Goal: Book appointment/travel/reservation

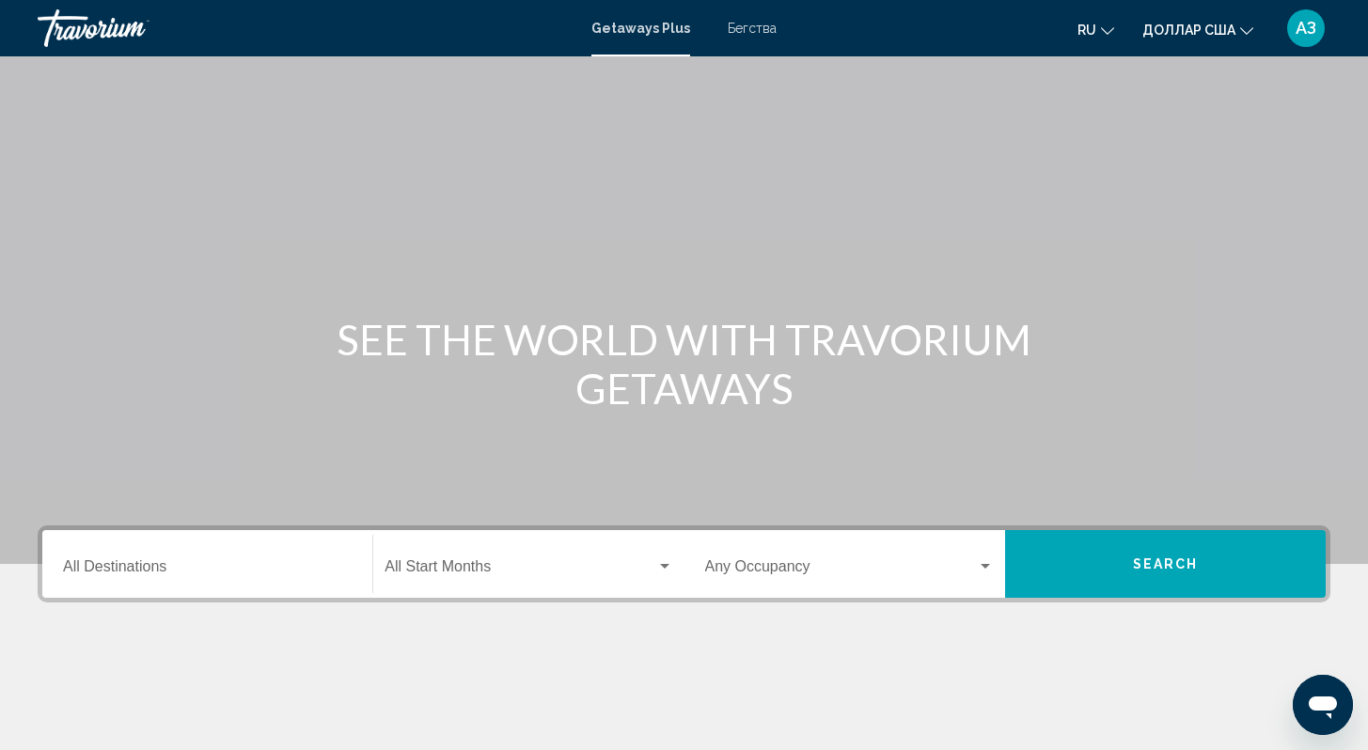
scroll to position [271, 0]
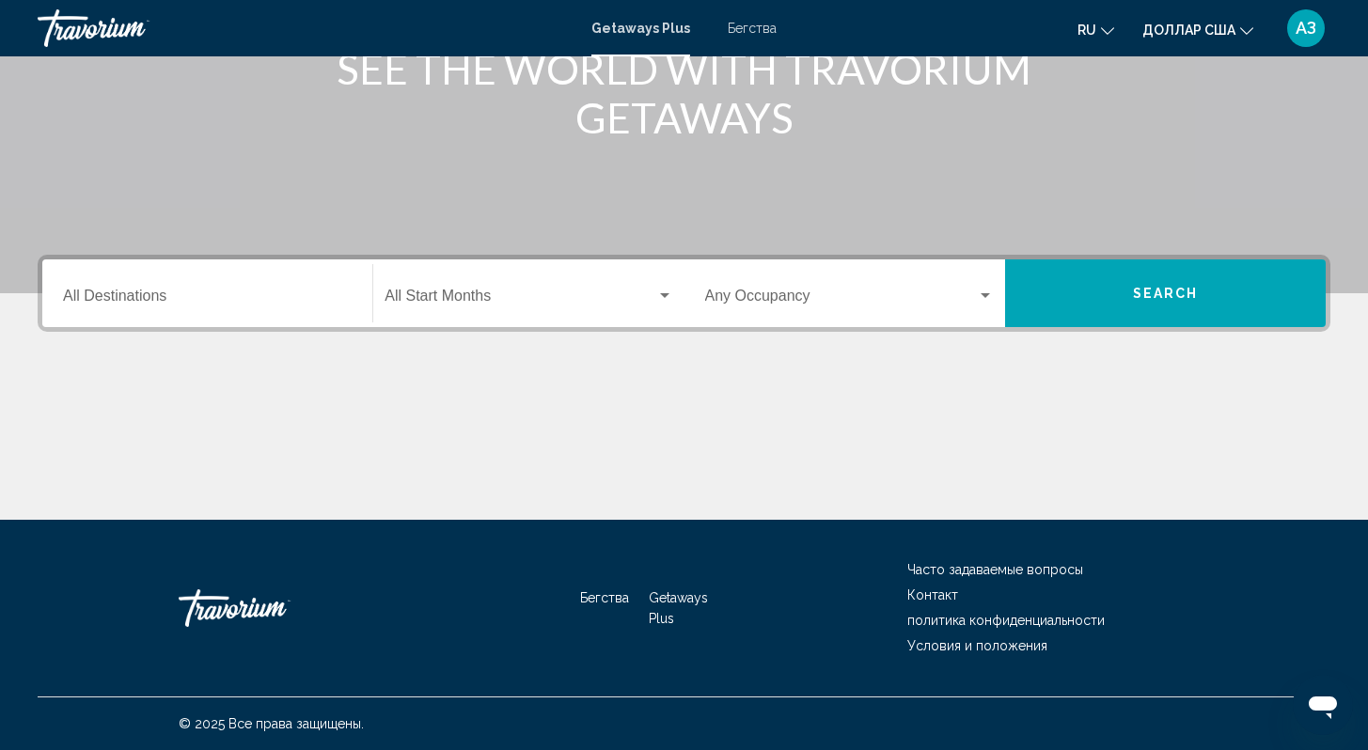
click at [249, 286] on div "Destination All Destinations" at bounding box center [207, 293] width 289 height 59
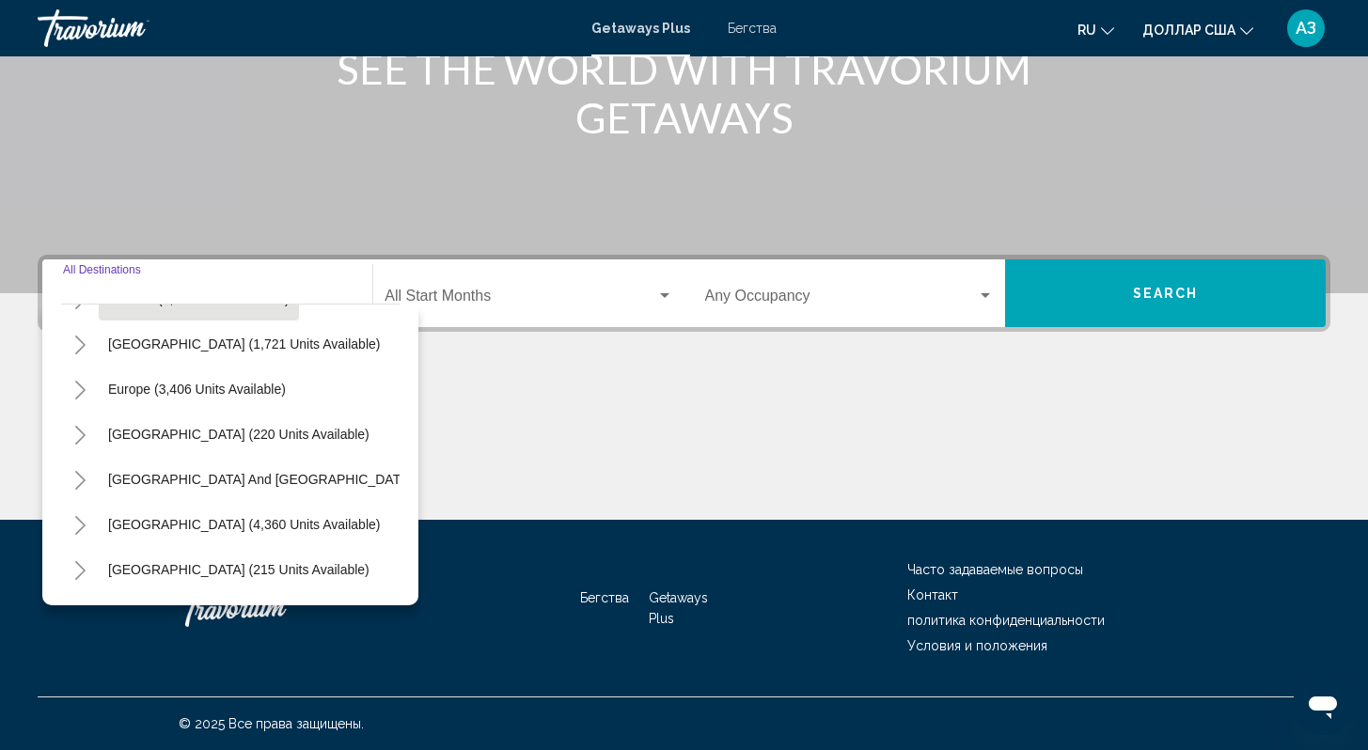
scroll to position [207, 0]
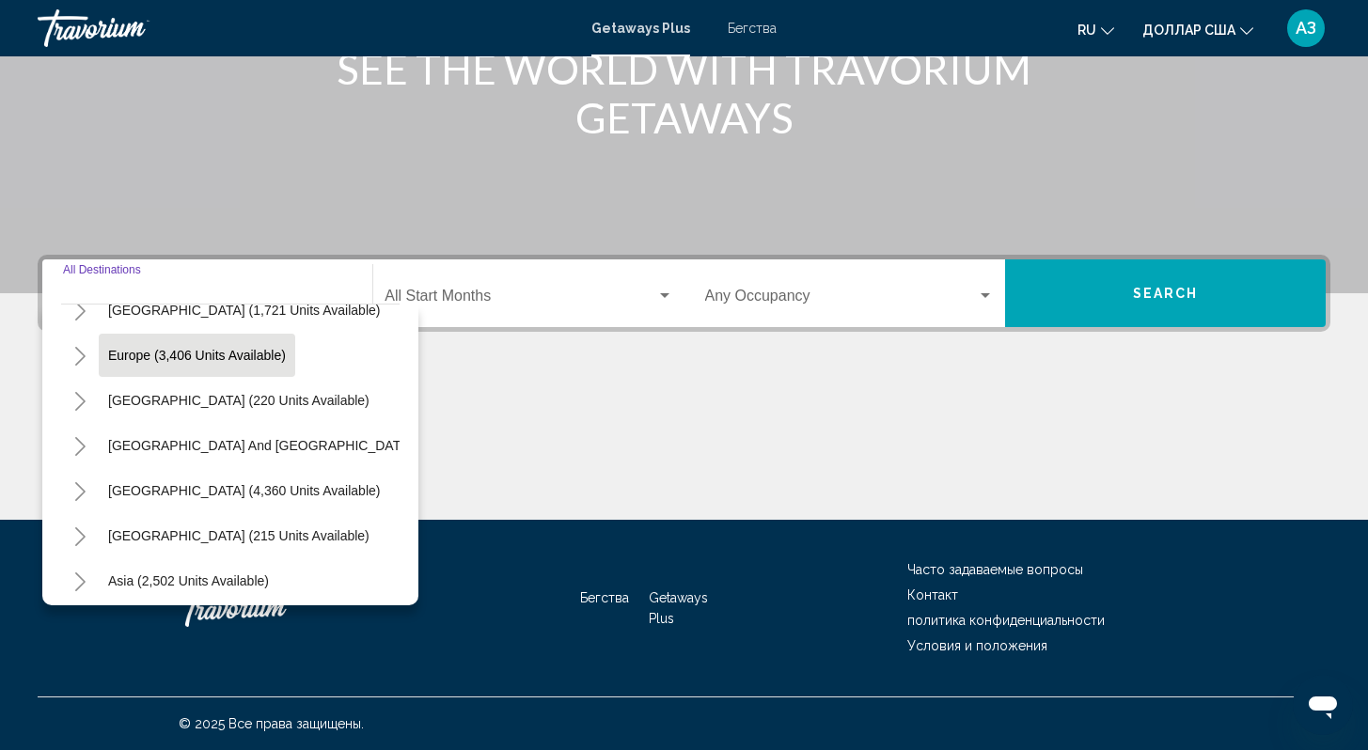
click at [228, 354] on span "Europe (3,406 units available)" at bounding box center [197, 355] width 178 height 15
type input "**********"
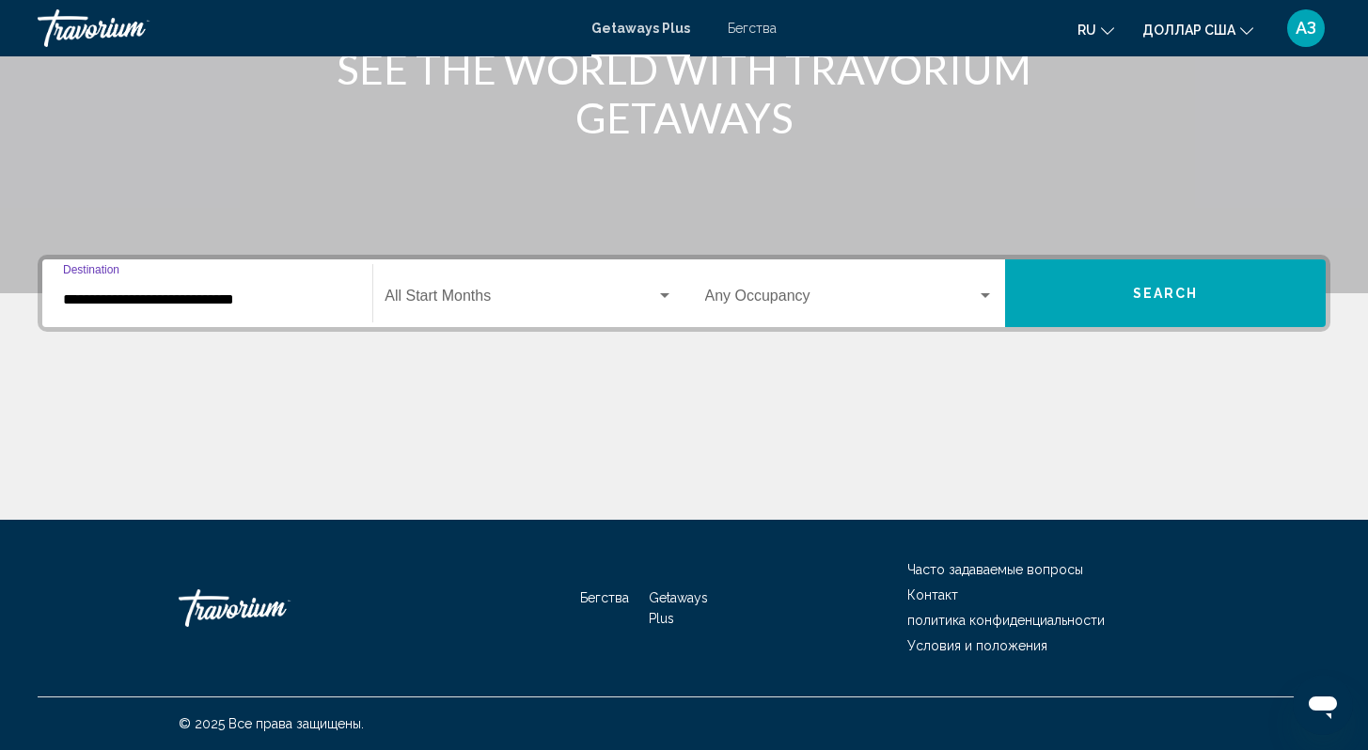
click at [661, 300] on div "Виджет поиска" at bounding box center [664, 296] width 17 height 15
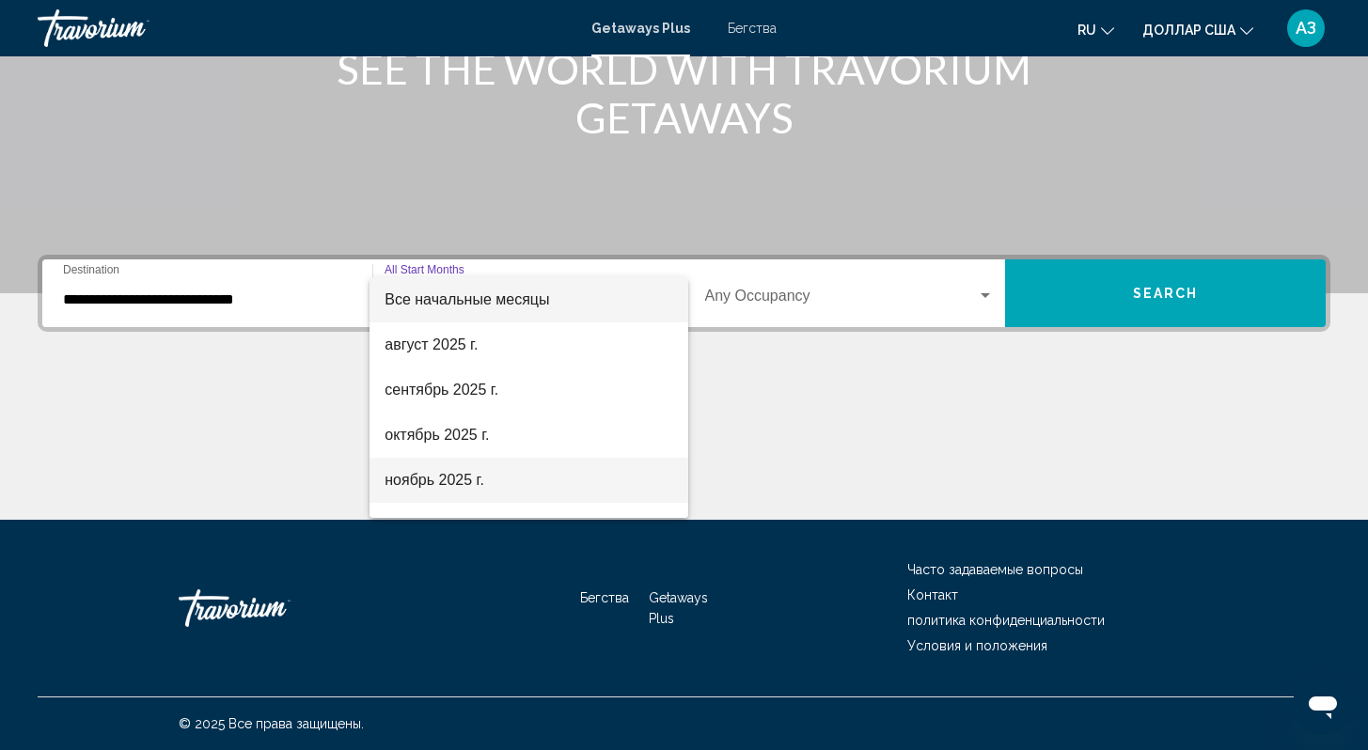
click at [528, 474] on span "ноябрь 2025 г." at bounding box center [529, 480] width 288 height 45
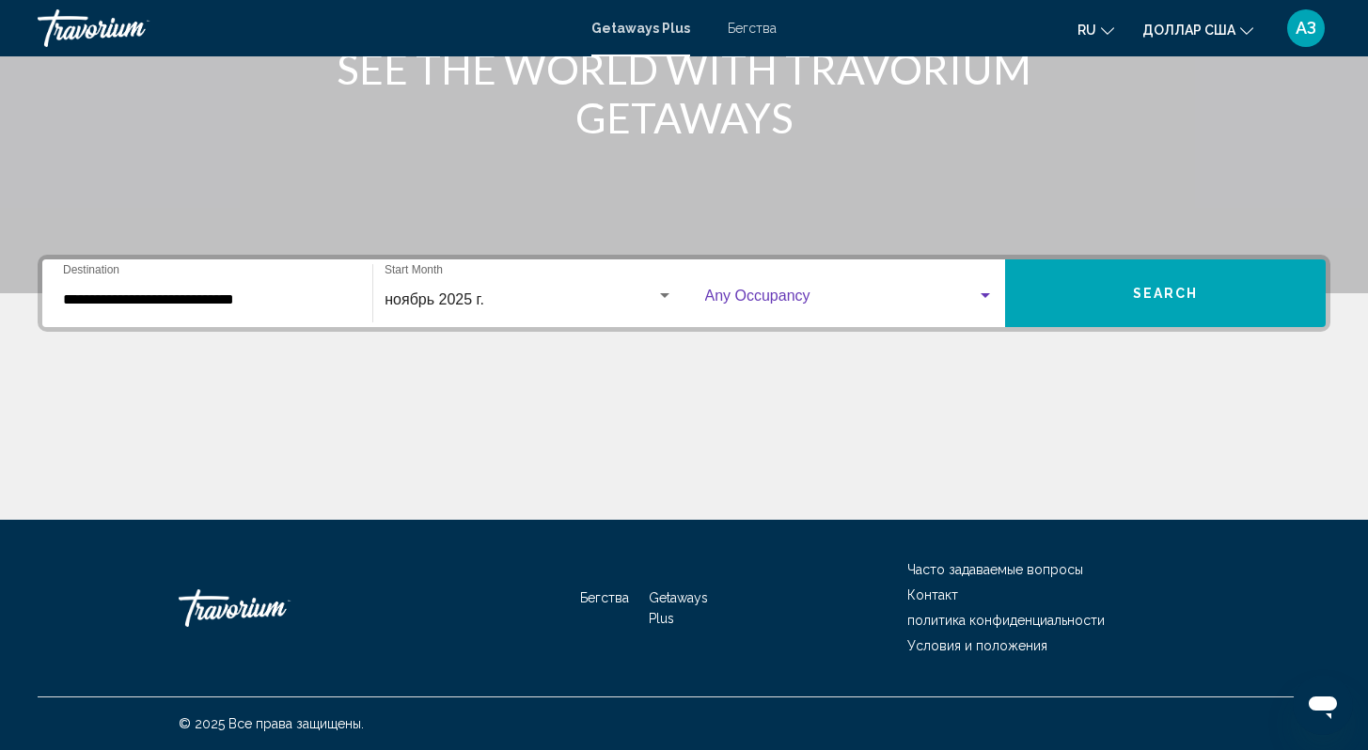
click at [993, 296] on div "Виджет поиска" at bounding box center [985, 296] width 17 height 15
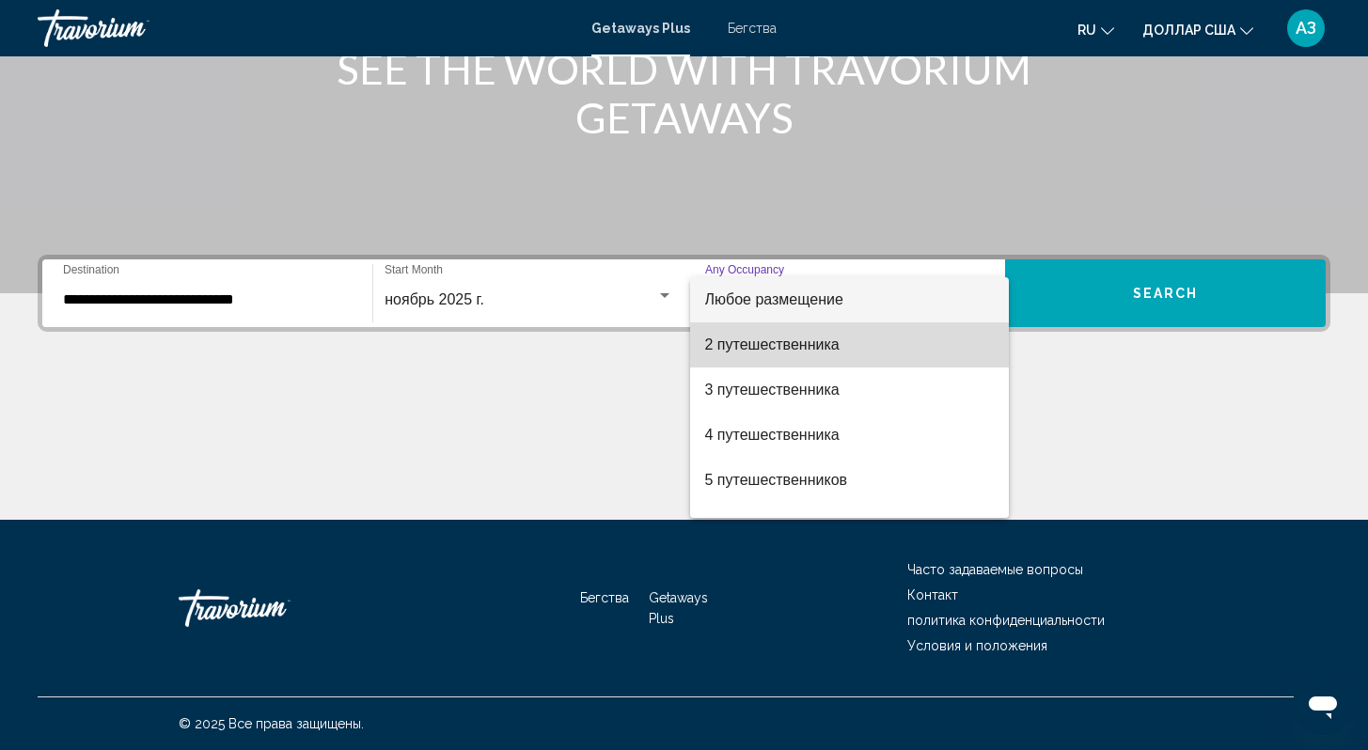
click at [877, 354] on span "2 путешественника" at bounding box center [849, 345] width 289 height 45
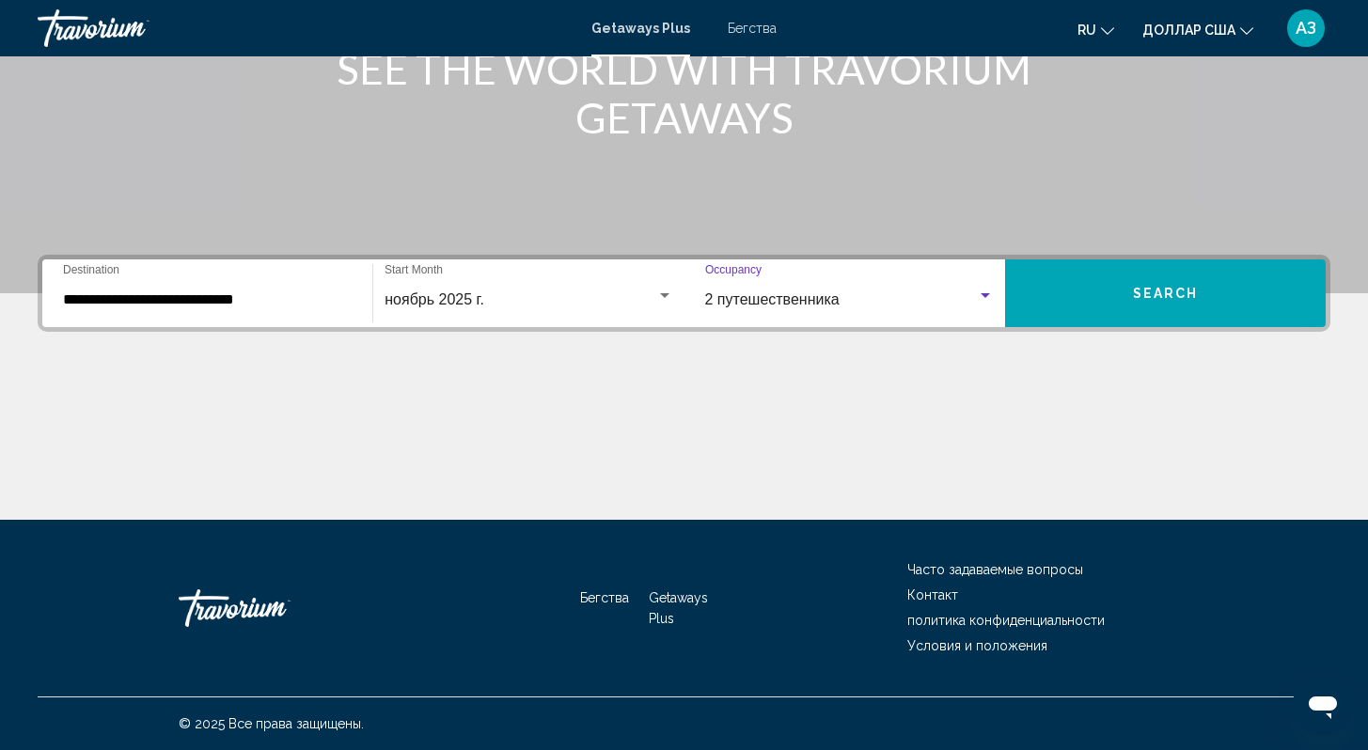
click at [980, 301] on div "Виджет поиска" at bounding box center [985, 296] width 17 height 15
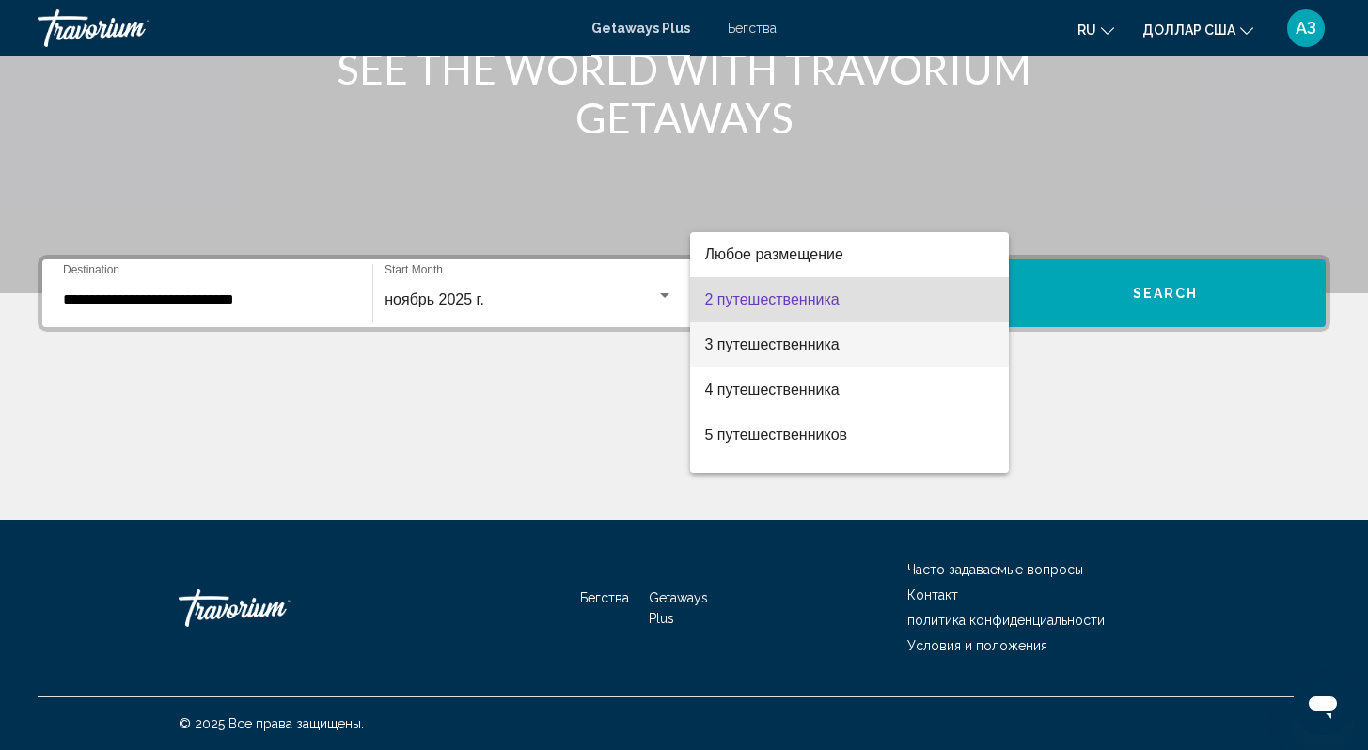
click at [906, 348] on span "3 путешественника" at bounding box center [849, 345] width 289 height 45
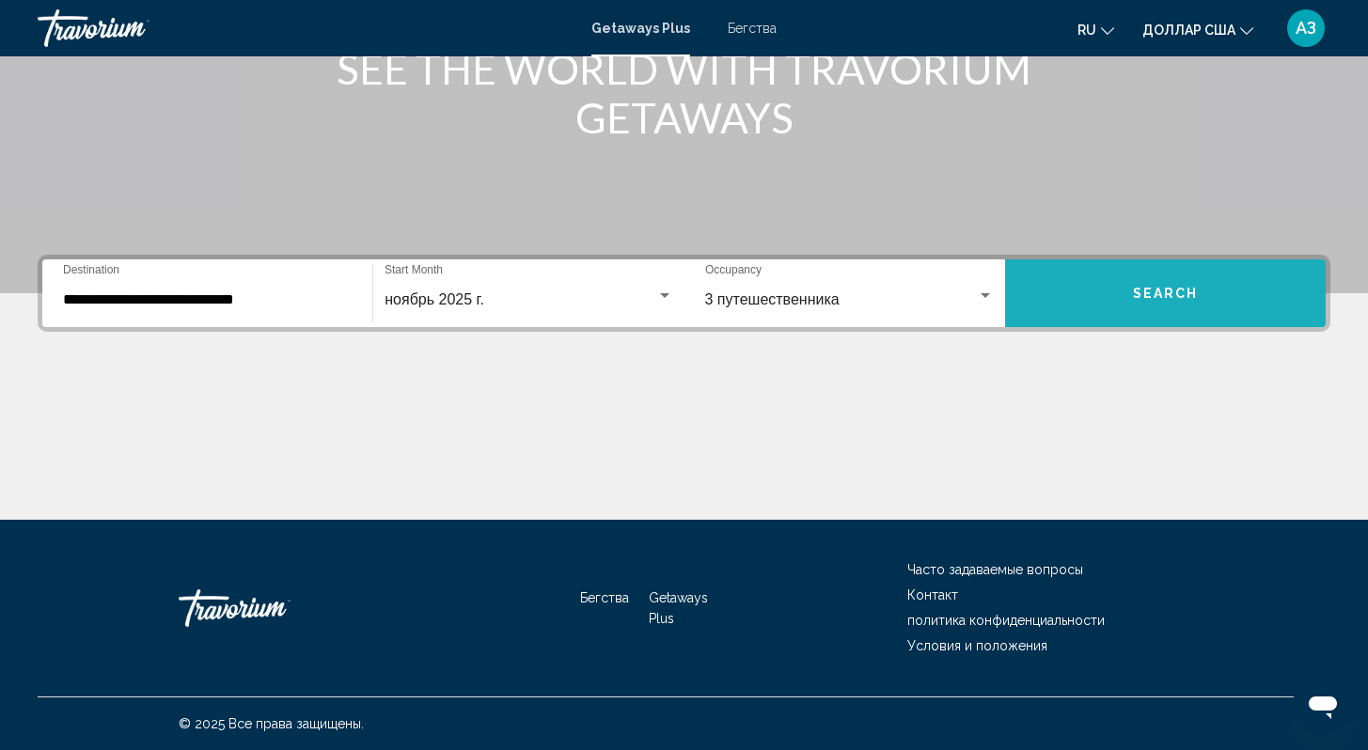
click at [1165, 304] on button "Search" at bounding box center [1165, 294] width 321 height 68
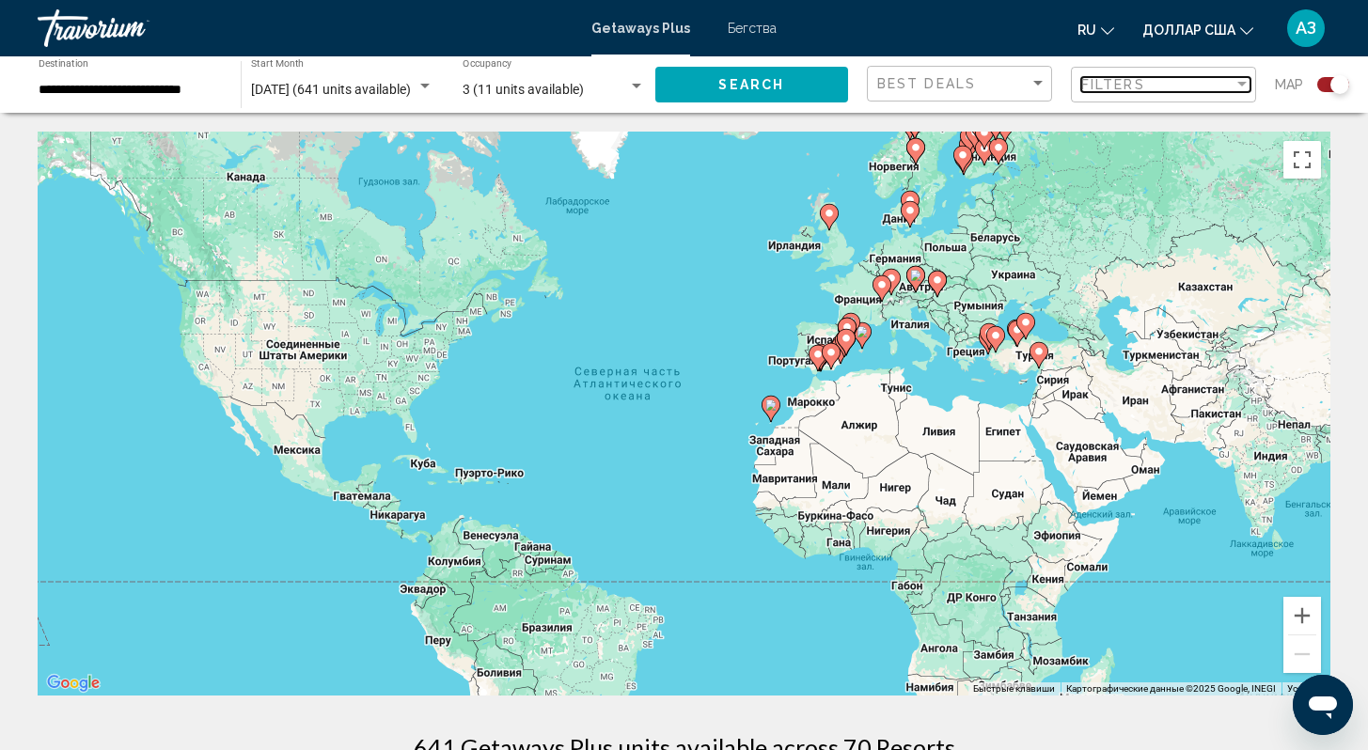
click at [1249, 86] on div "Filter" at bounding box center [1242, 84] width 17 height 15
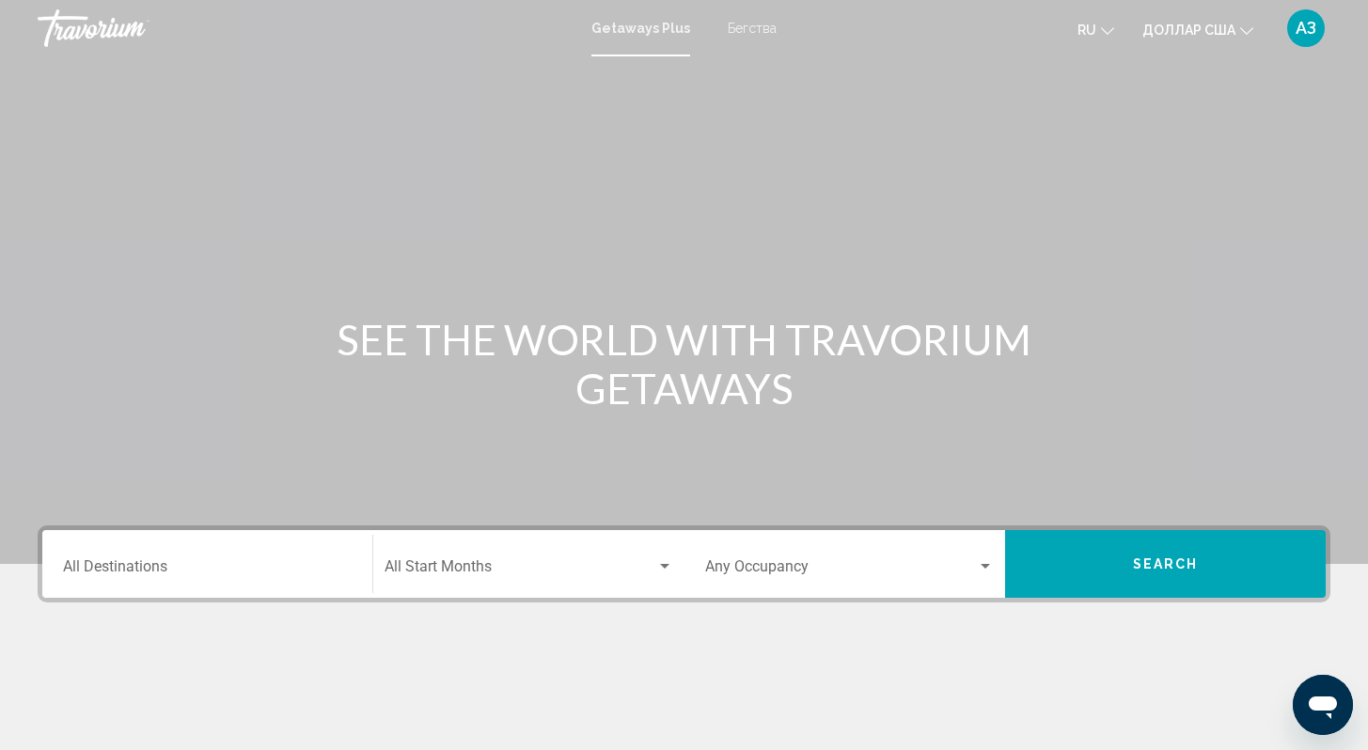
click at [747, 25] on font "Бегства" at bounding box center [752, 28] width 49 height 15
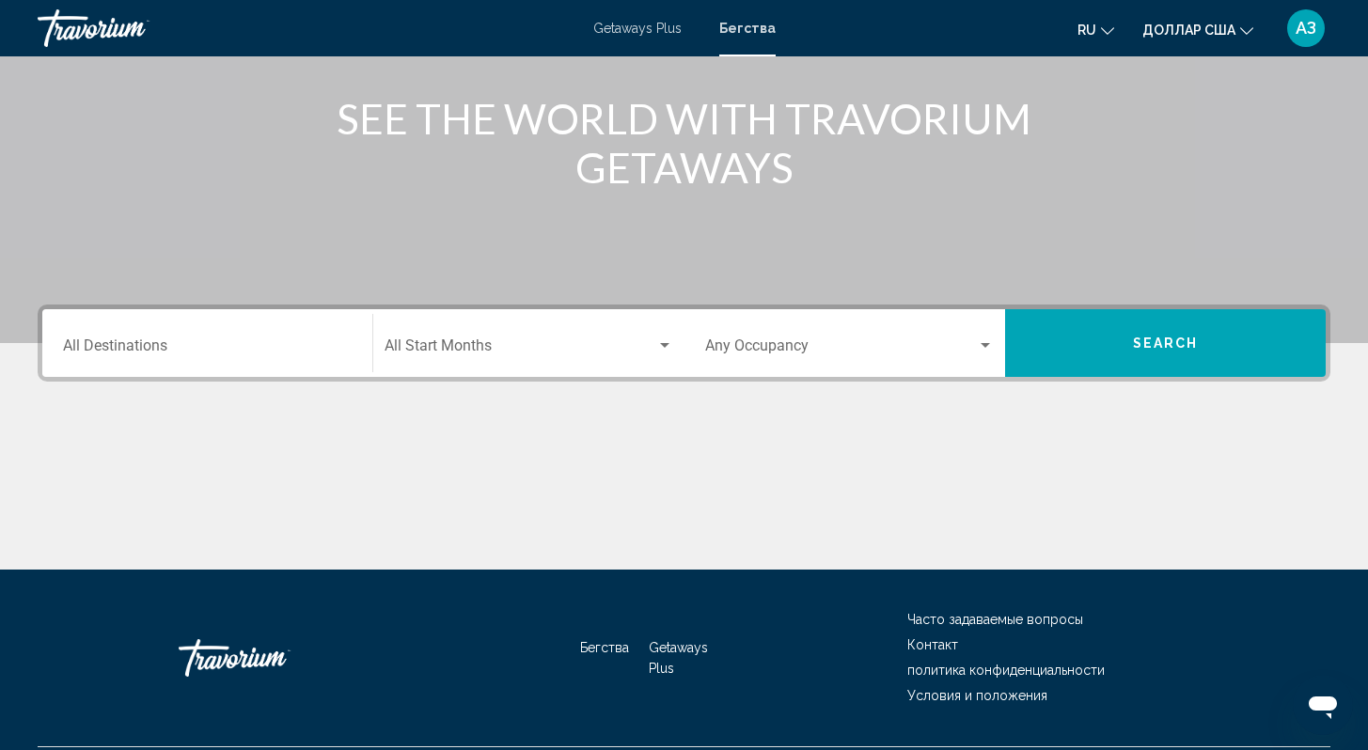
scroll to position [271, 0]
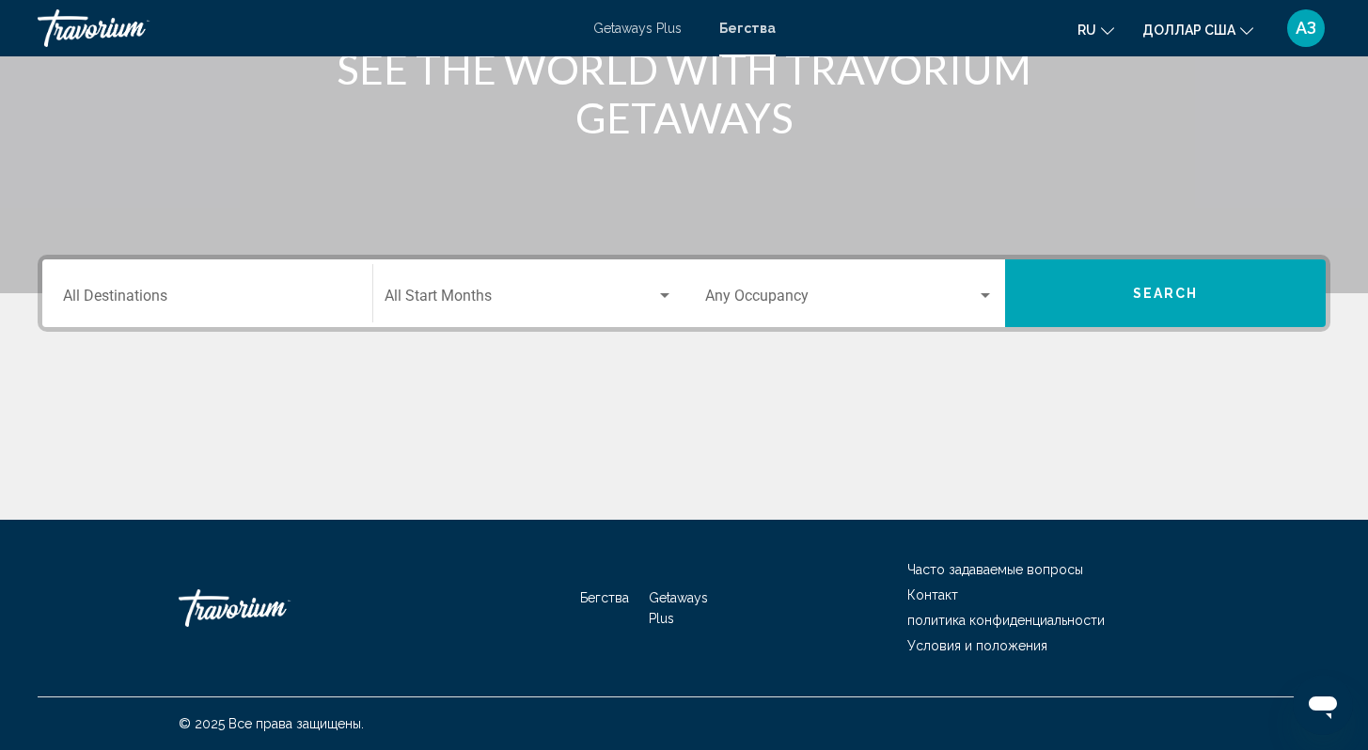
click at [263, 294] on input "Destination All Destinations" at bounding box center [207, 300] width 289 height 17
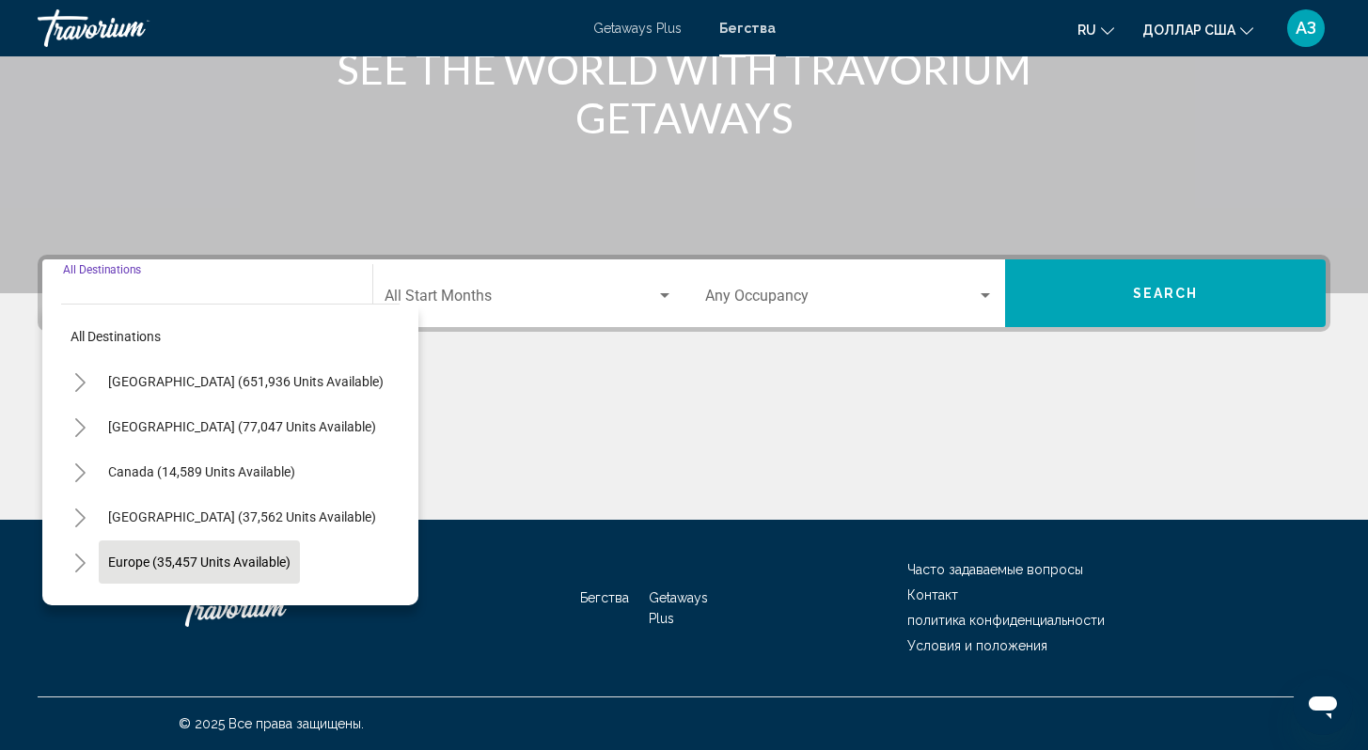
click at [276, 561] on span "Europe (35,457 units available)" at bounding box center [199, 562] width 182 height 15
type input "**********"
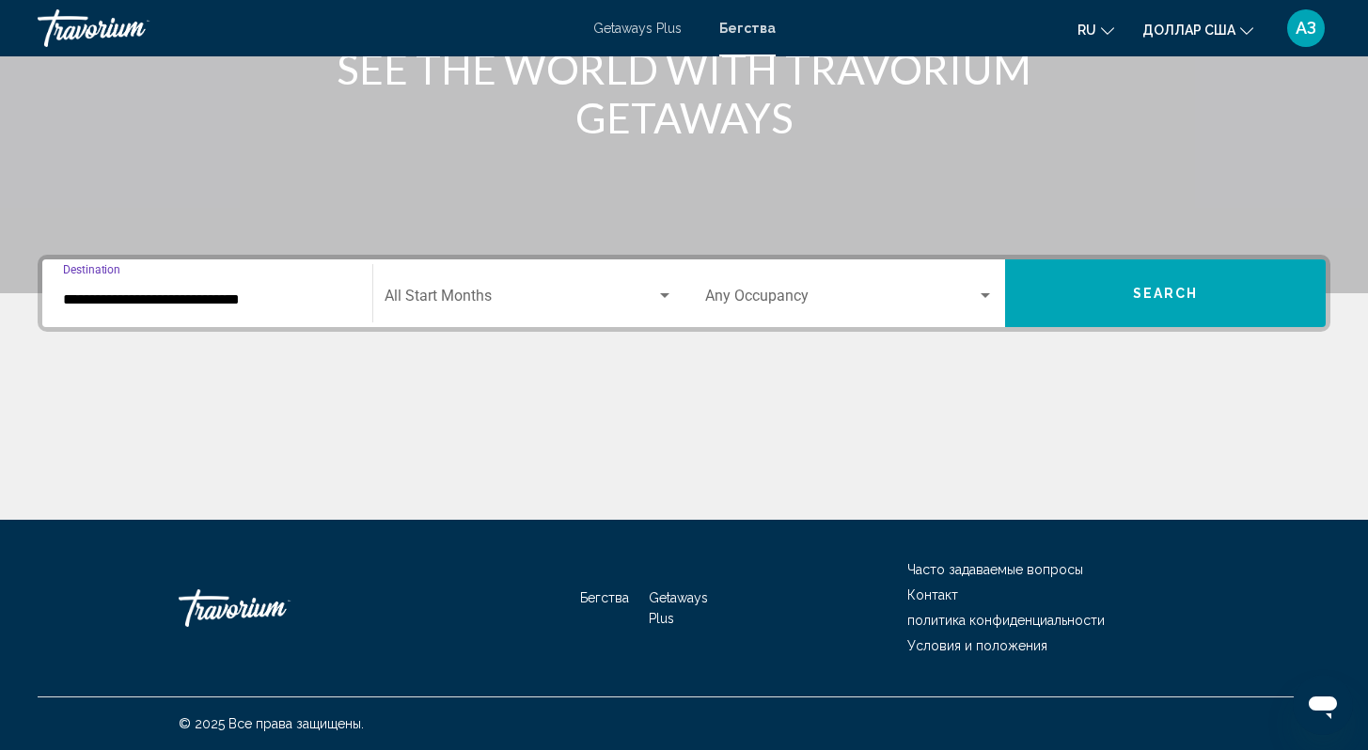
click at [426, 300] on span "Search widget" at bounding box center [520, 300] width 271 height 17
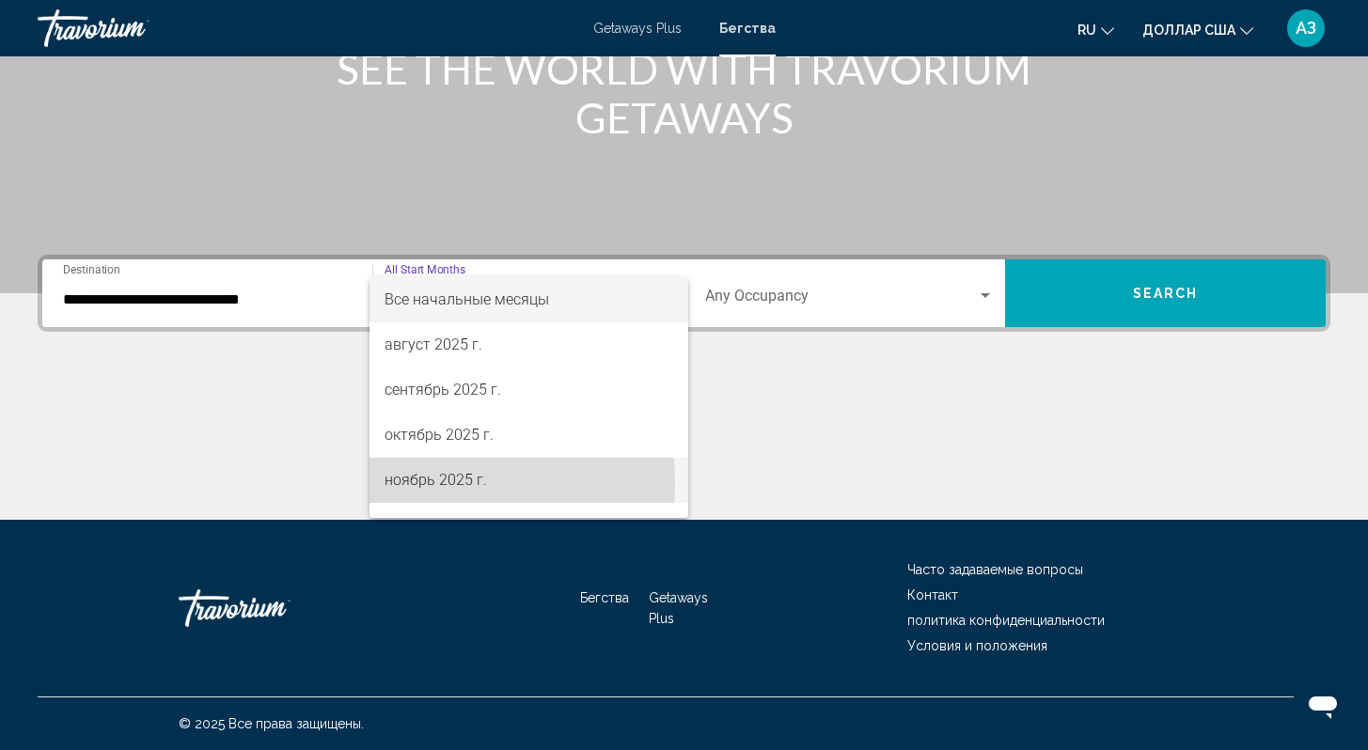
click at [455, 483] on font "ноябрь 2025 г." at bounding box center [436, 480] width 102 height 18
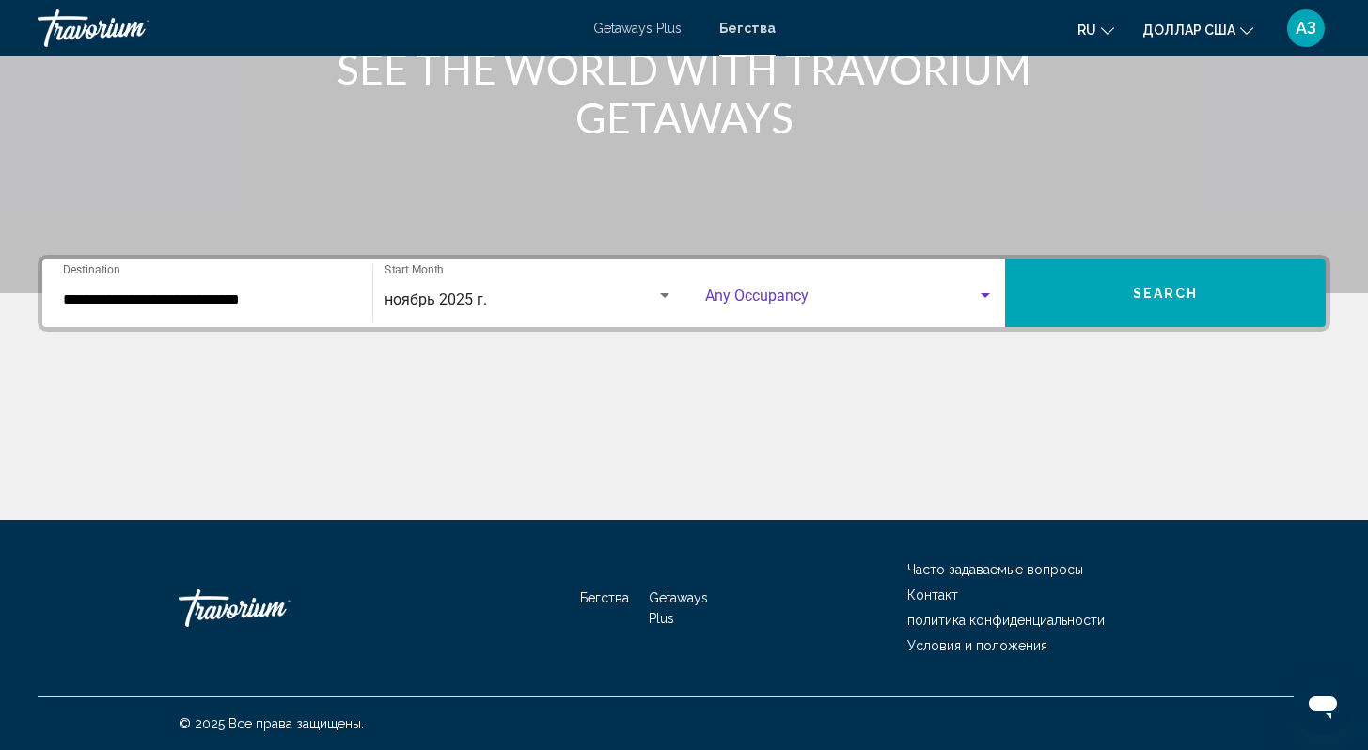
click at [756, 292] on span "Search widget" at bounding box center [841, 300] width 272 height 17
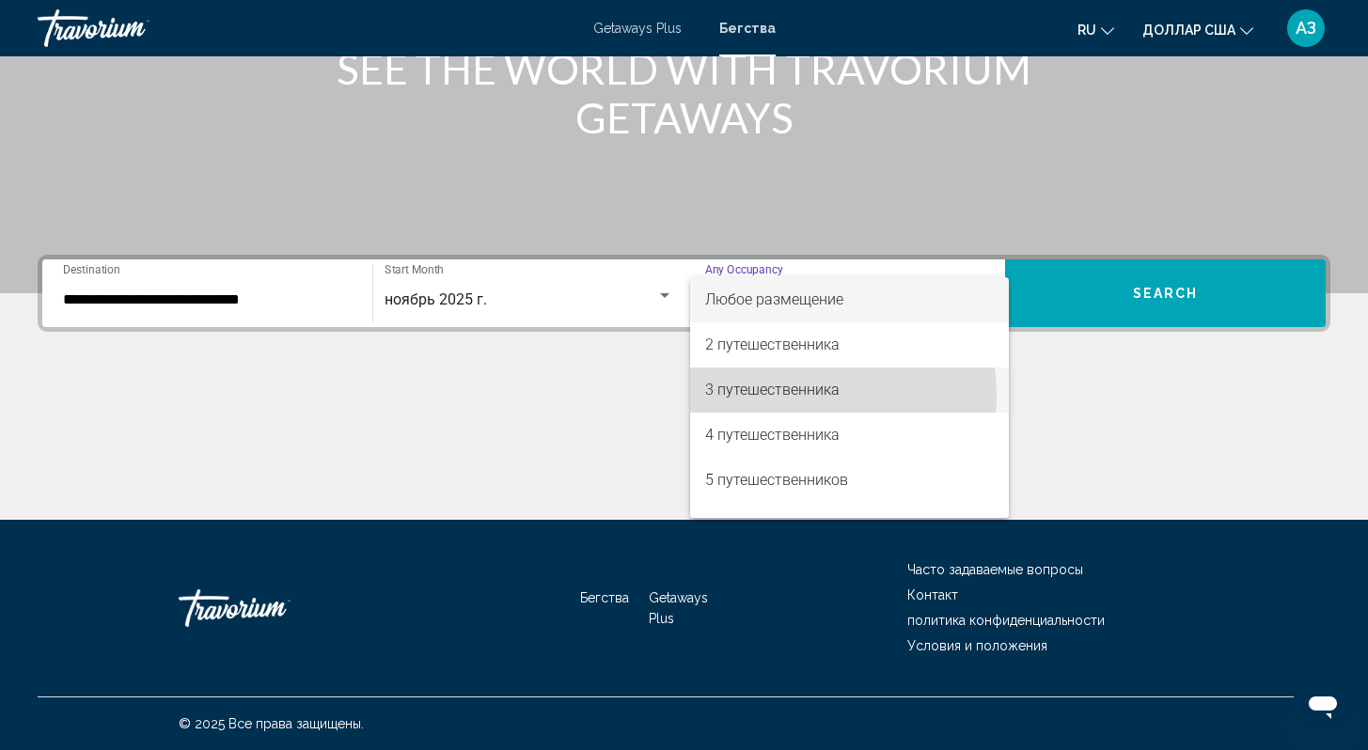
click at [769, 398] on font "3 путешественника" at bounding box center [772, 390] width 134 height 18
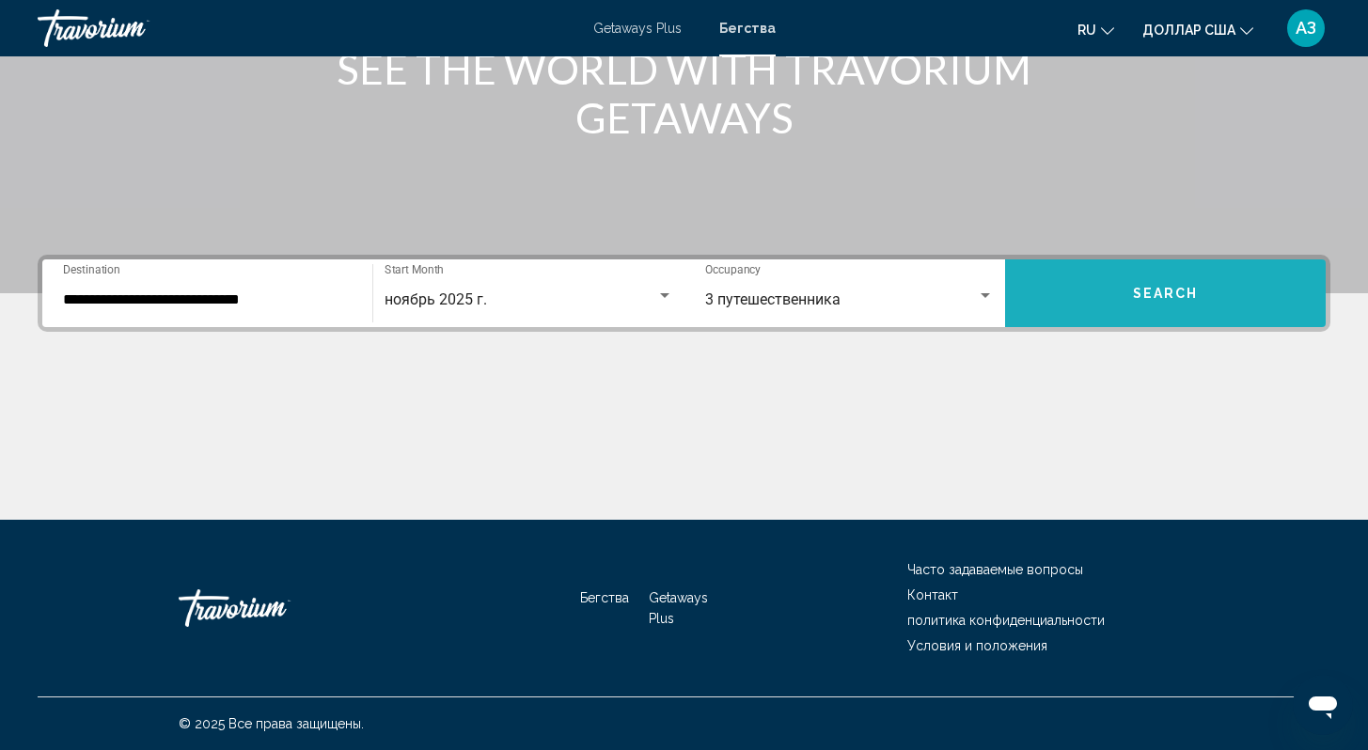
click at [1142, 316] on button "Search" at bounding box center [1165, 294] width 321 height 68
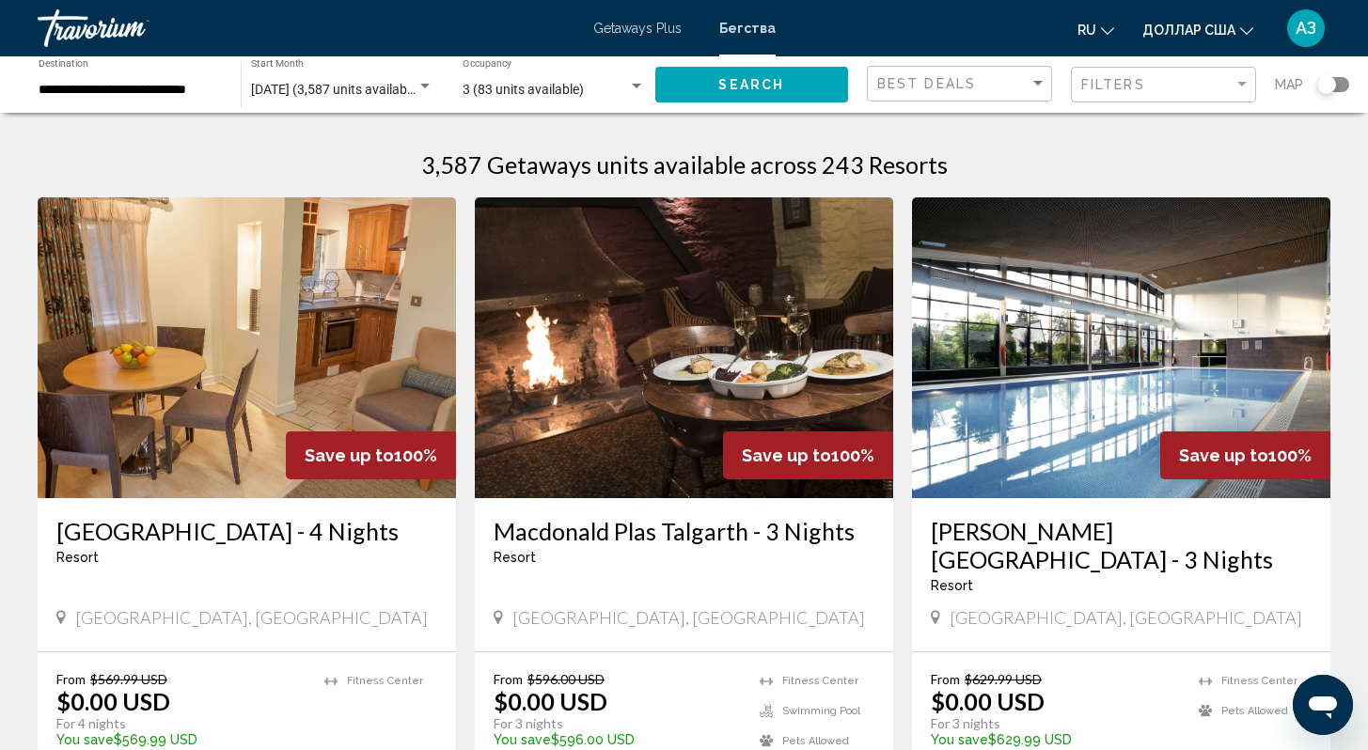
click at [106, 92] on input "**********" at bounding box center [130, 90] width 183 height 15
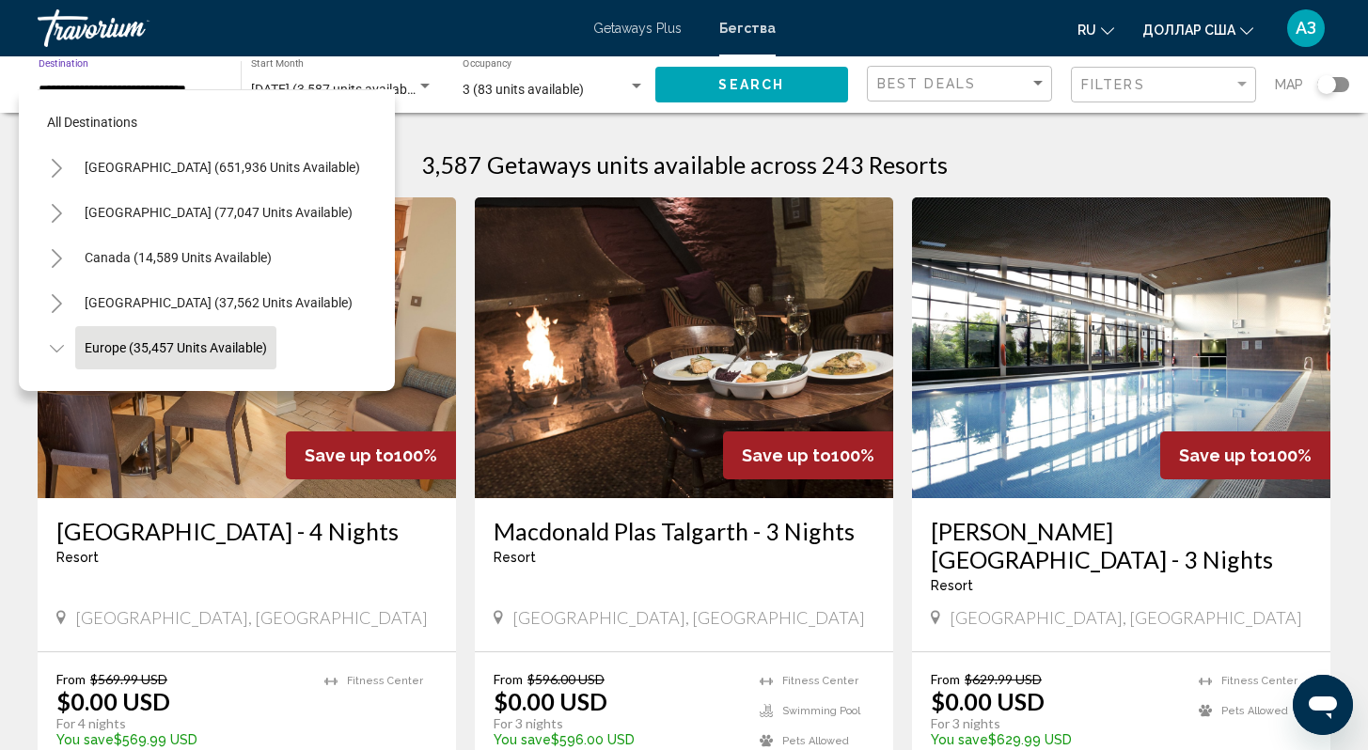
scroll to position [118, 0]
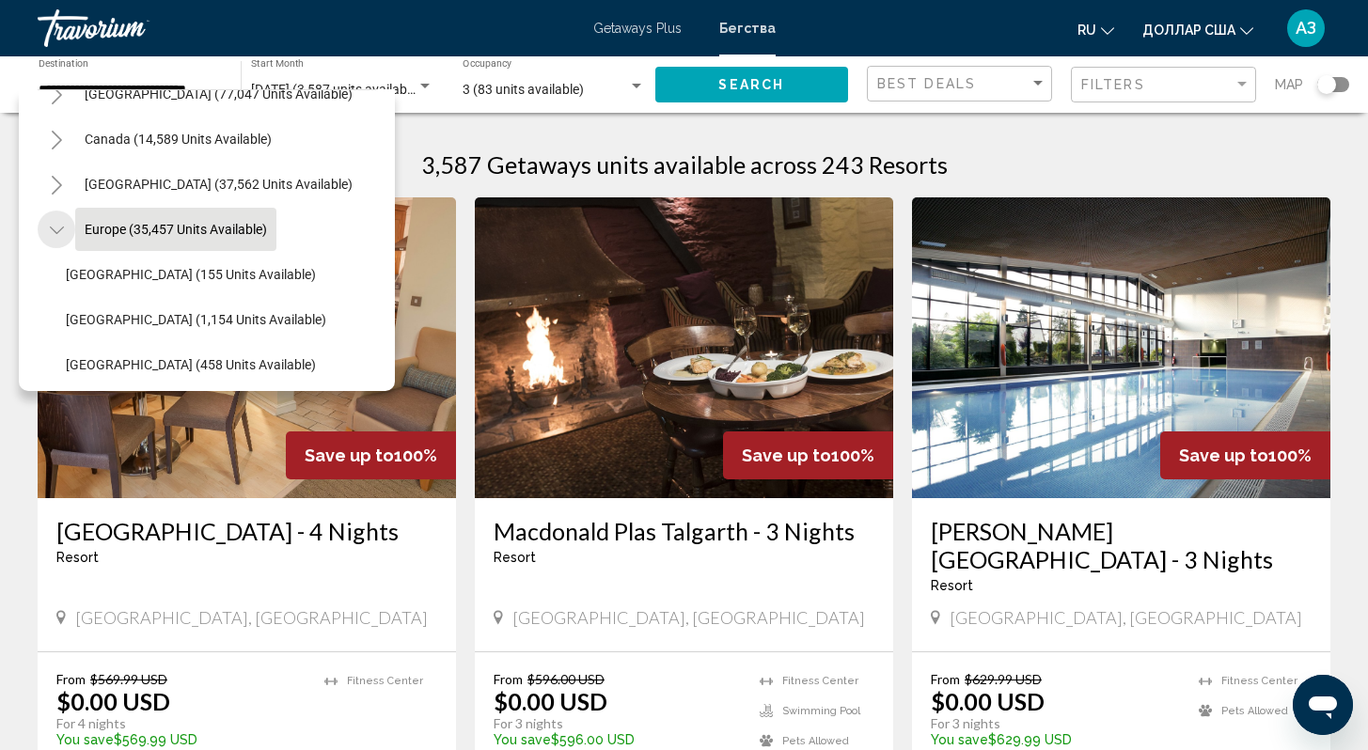
click at [60, 231] on icon "Toggle Europe (35,457 units available)" at bounding box center [57, 230] width 14 height 19
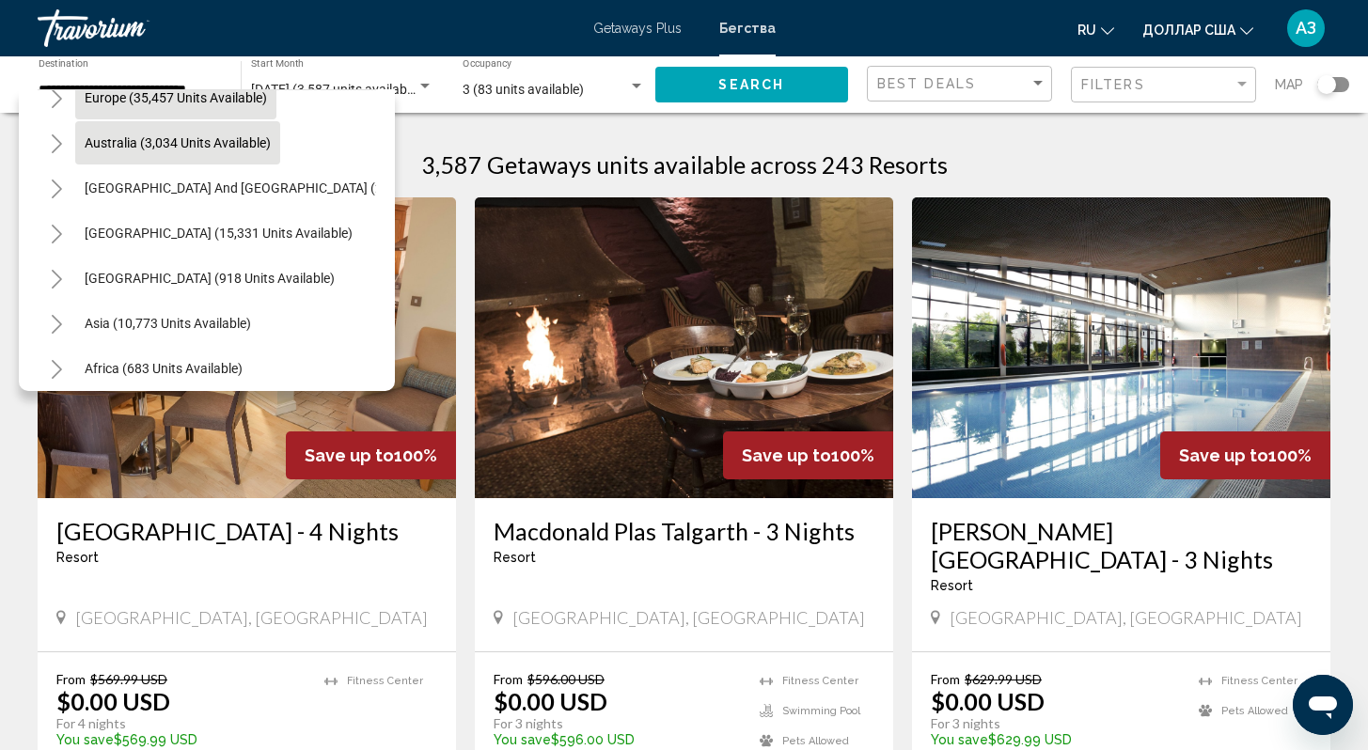
scroll to position [149, 0]
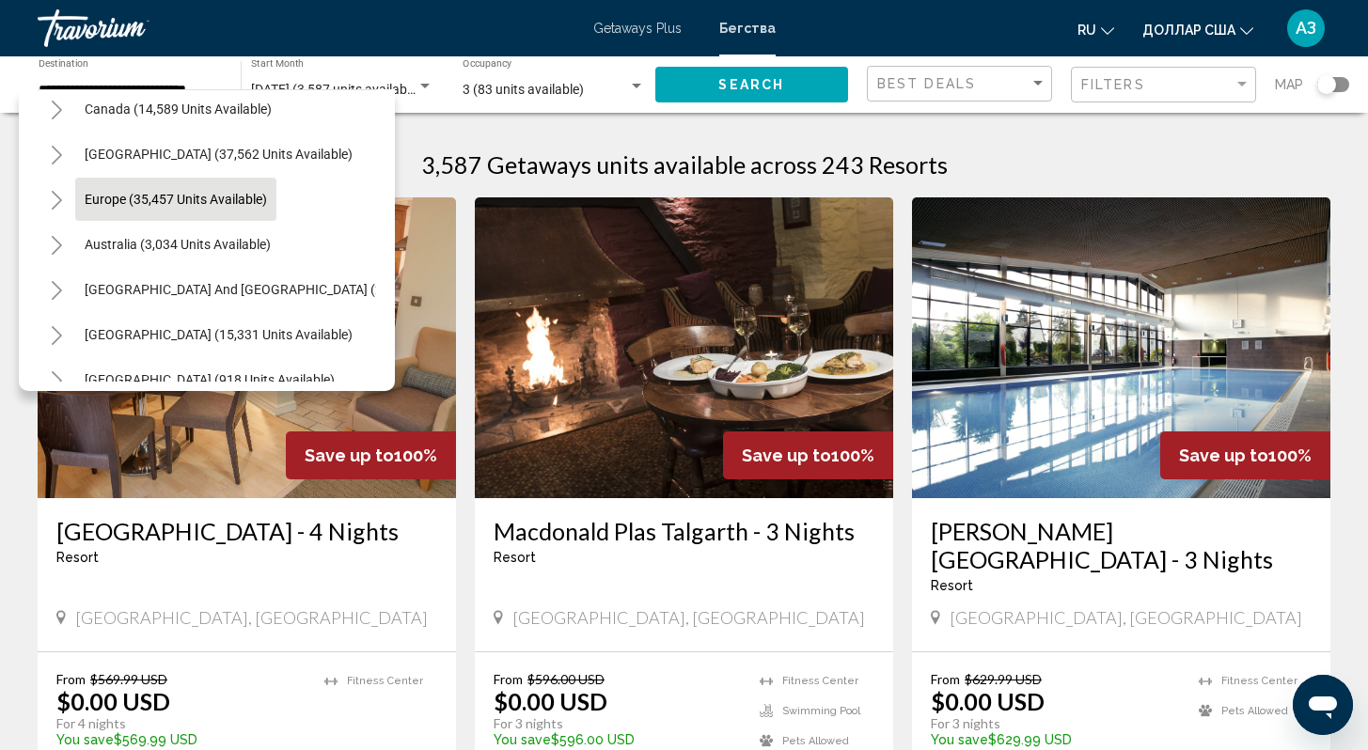
click at [60, 199] on icon "Toggle Europe (35,457 units available)" at bounding box center [57, 200] width 10 height 19
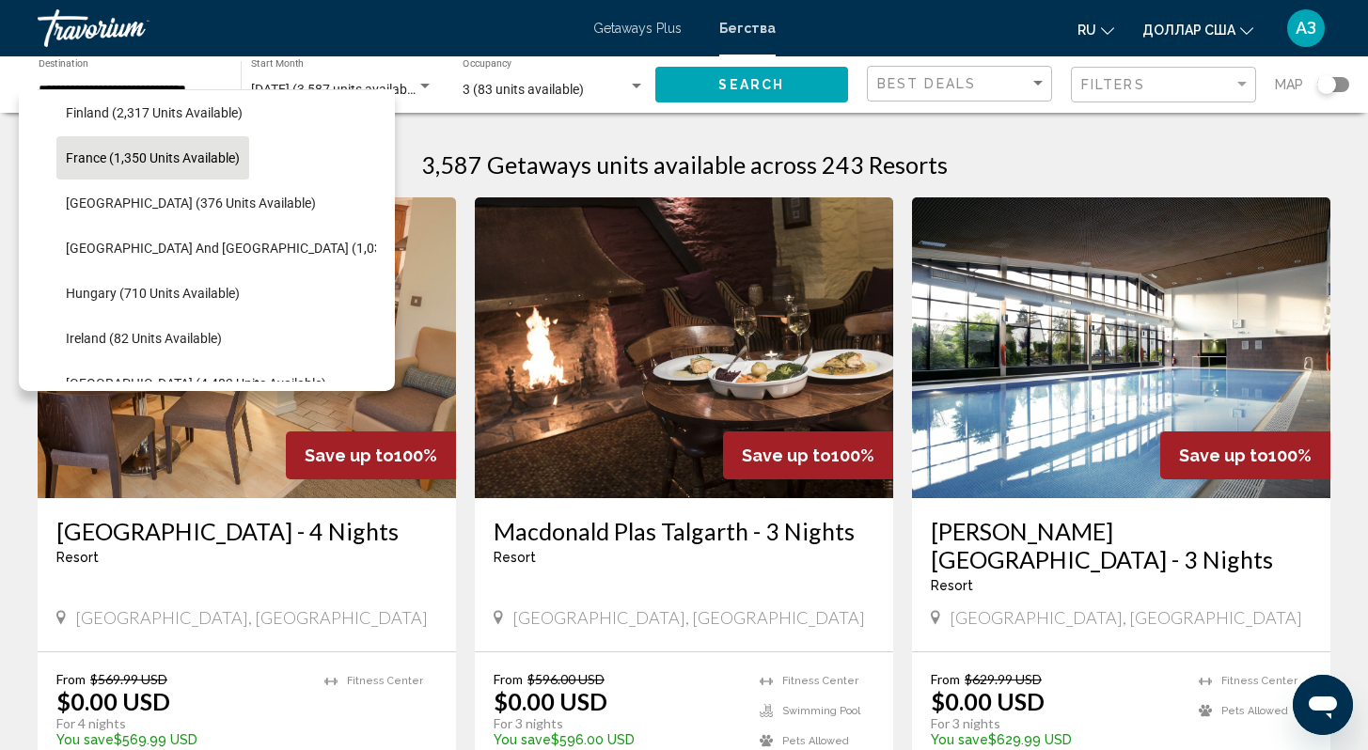
scroll to position [655, 0]
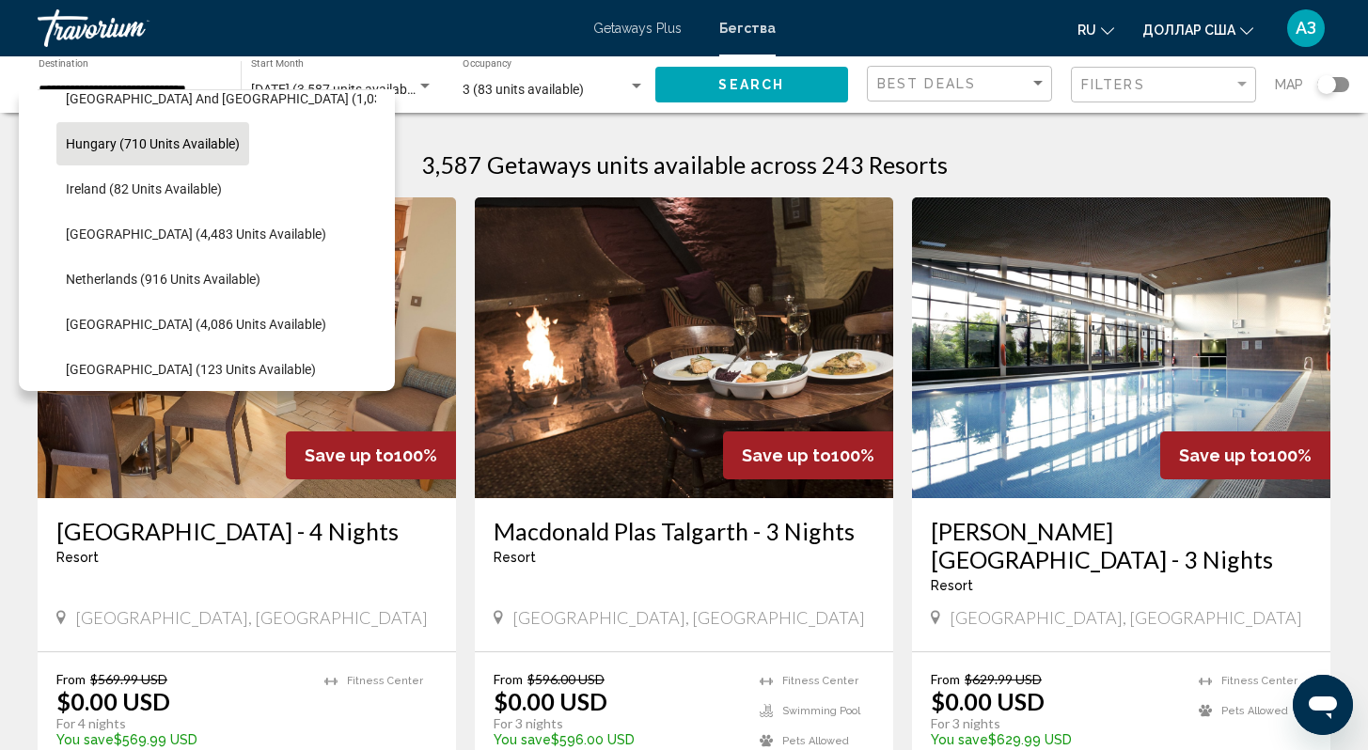
click at [136, 138] on span "Hungary (710 units available)" at bounding box center [153, 143] width 174 height 15
type input "**********"
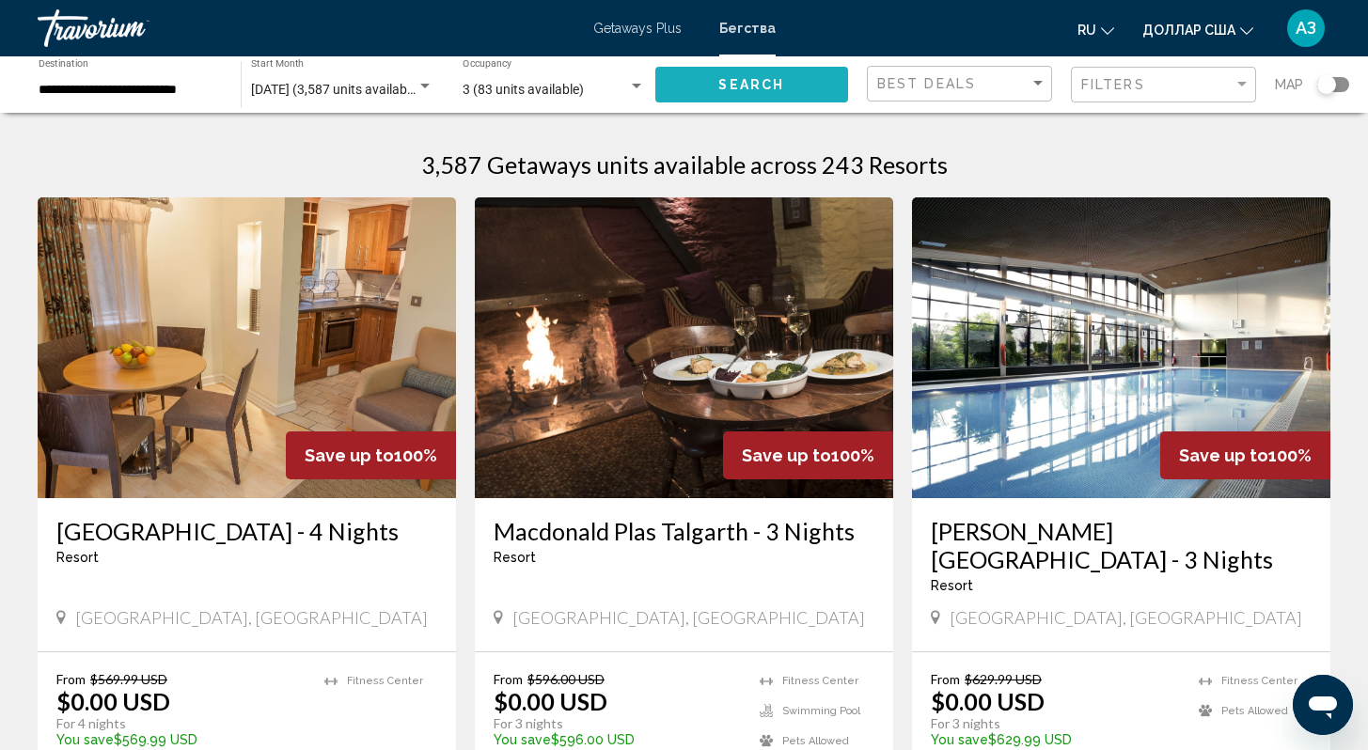
click at [768, 84] on span "Search" at bounding box center [751, 85] width 66 height 15
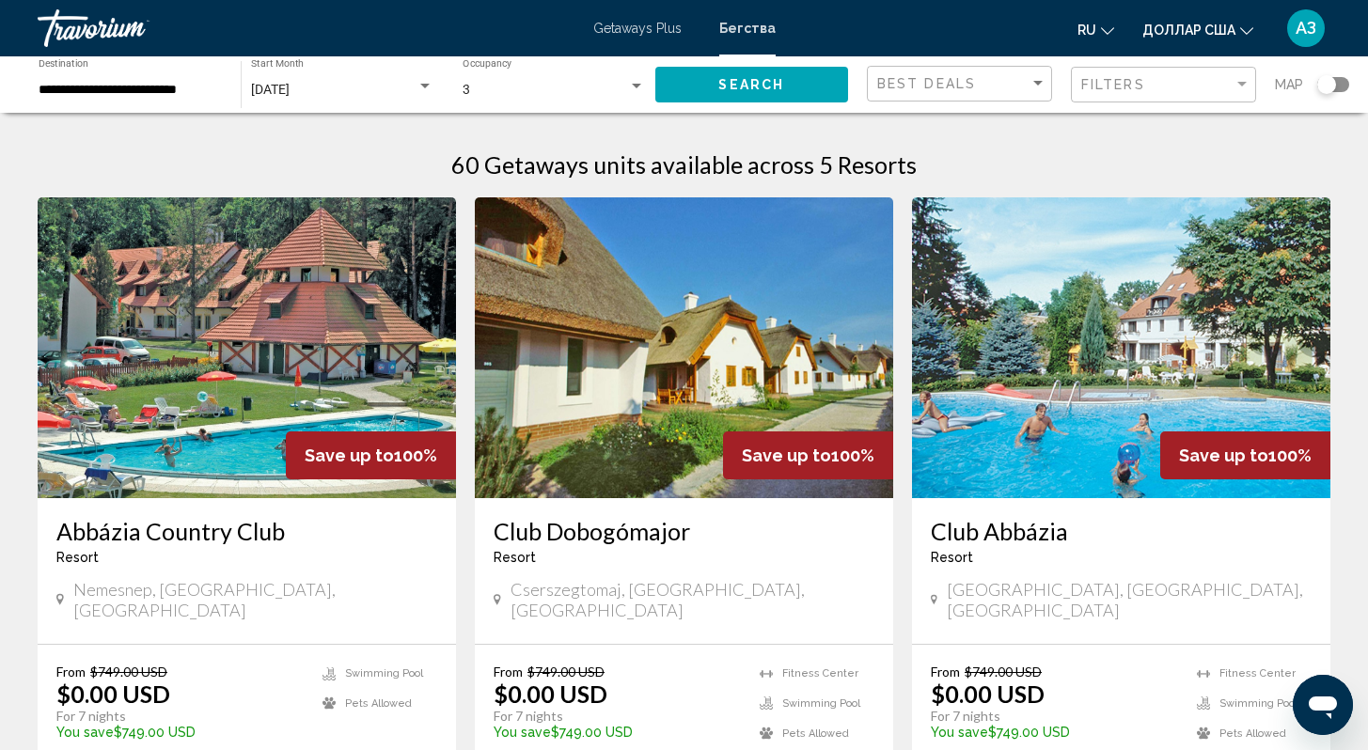
click at [915, 92] on div "Best Deals" at bounding box center [961, 84] width 169 height 35
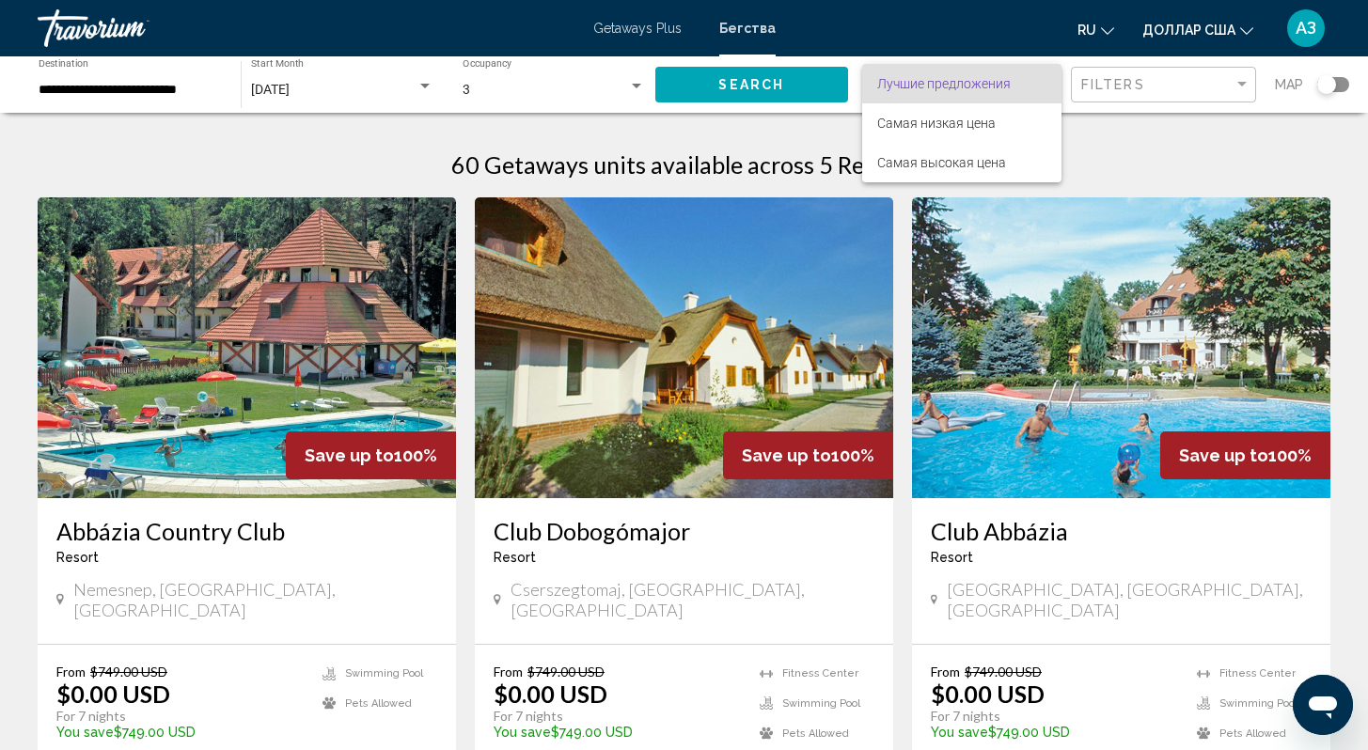
click at [1101, 167] on div at bounding box center [684, 375] width 1368 height 750
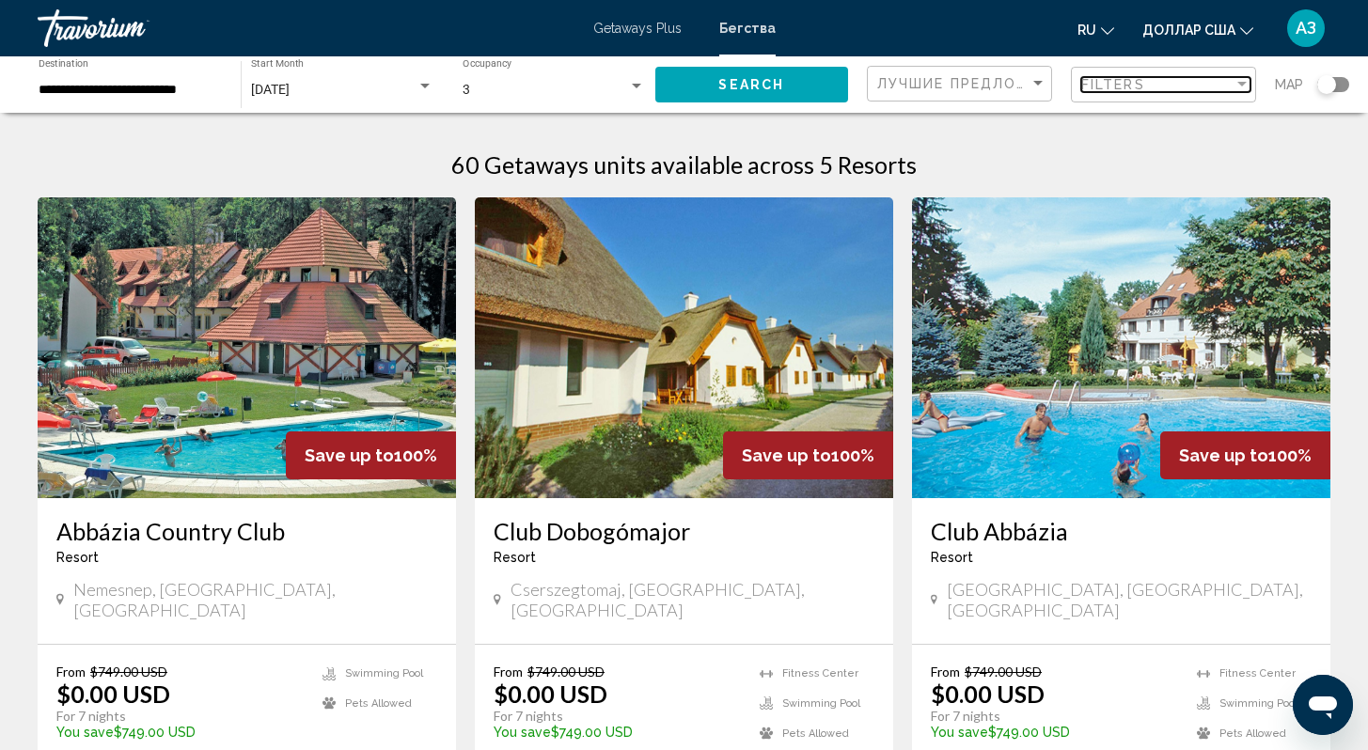
click at [1248, 87] on div "Filter" at bounding box center [1242, 84] width 17 height 15
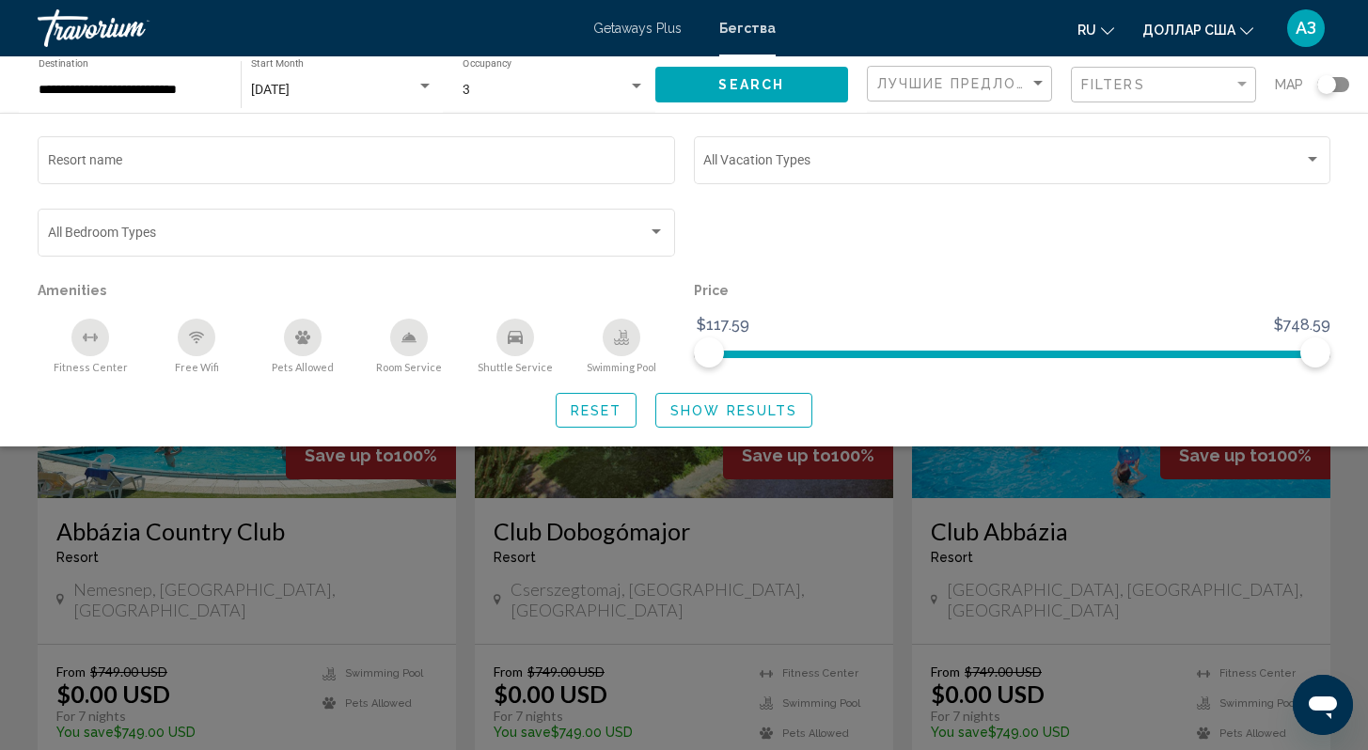
click at [1173, 222] on div "Search widget" at bounding box center [1013, 241] width 656 height 72
click at [752, 91] on span "Search" at bounding box center [751, 85] width 66 height 15
click at [1171, 91] on div "Filters" at bounding box center [1157, 84] width 152 height 15
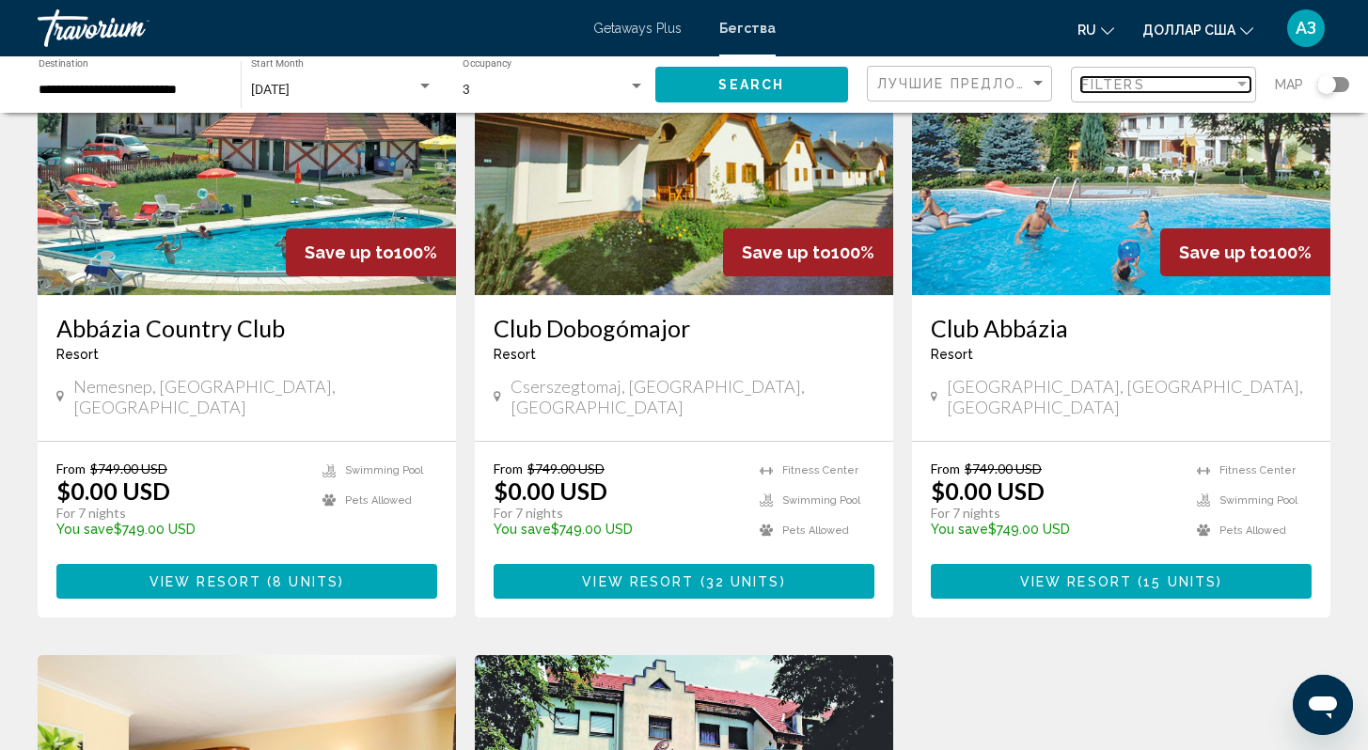
scroll to position [216, 0]
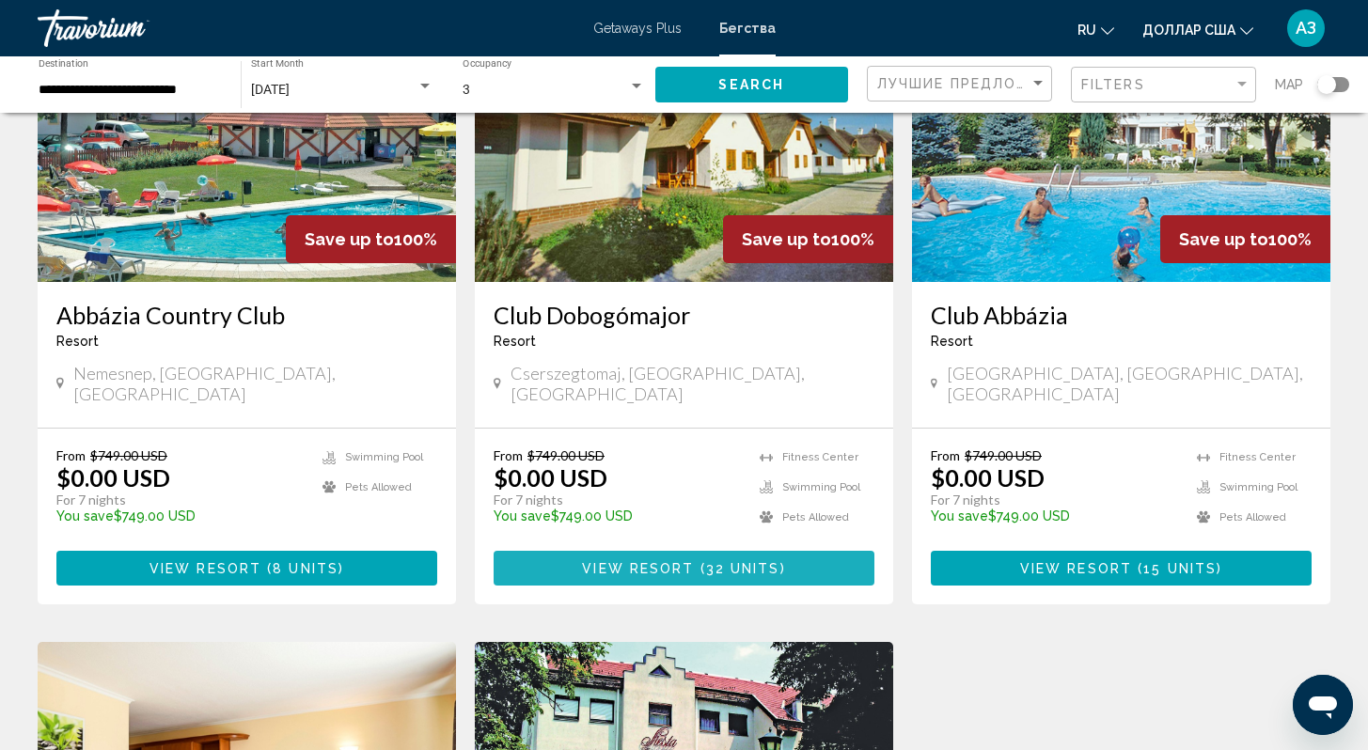
click at [704, 561] on span "( 32 units )" at bounding box center [739, 568] width 91 height 15
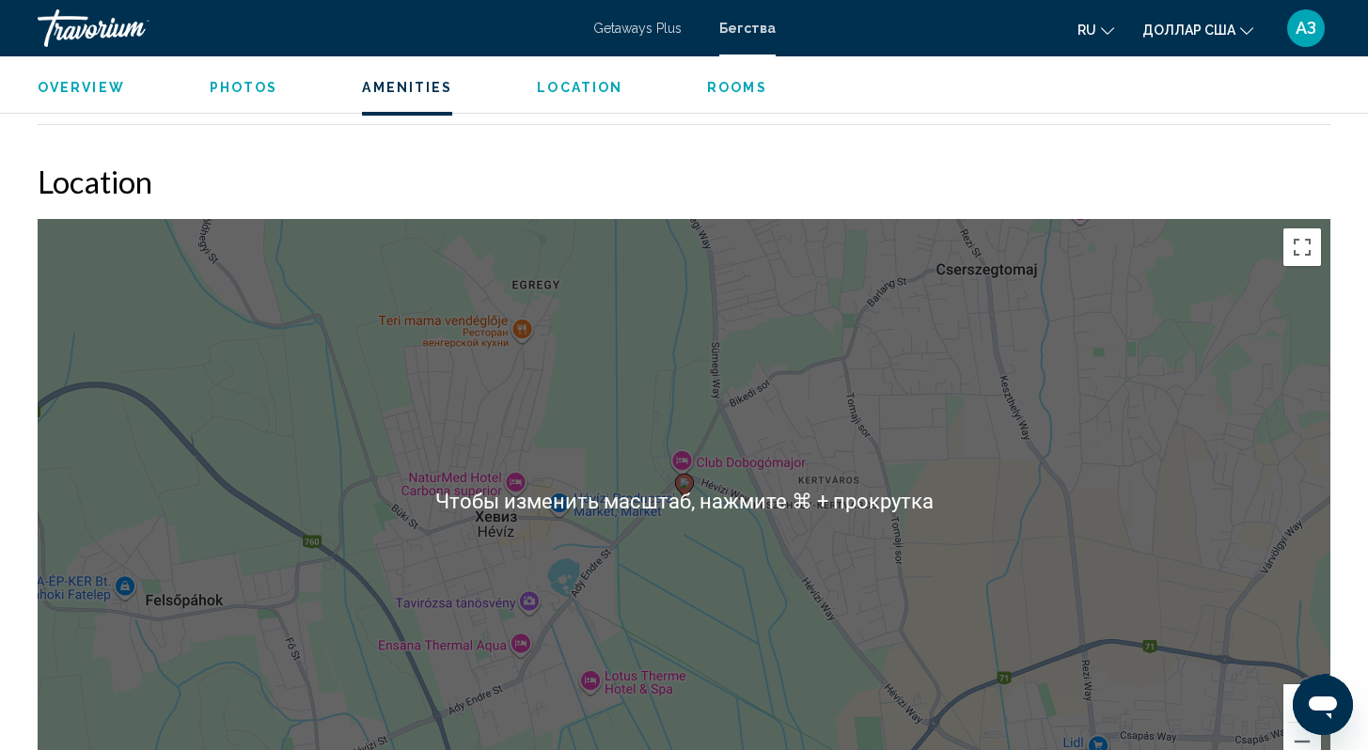
scroll to position [2188, 0]
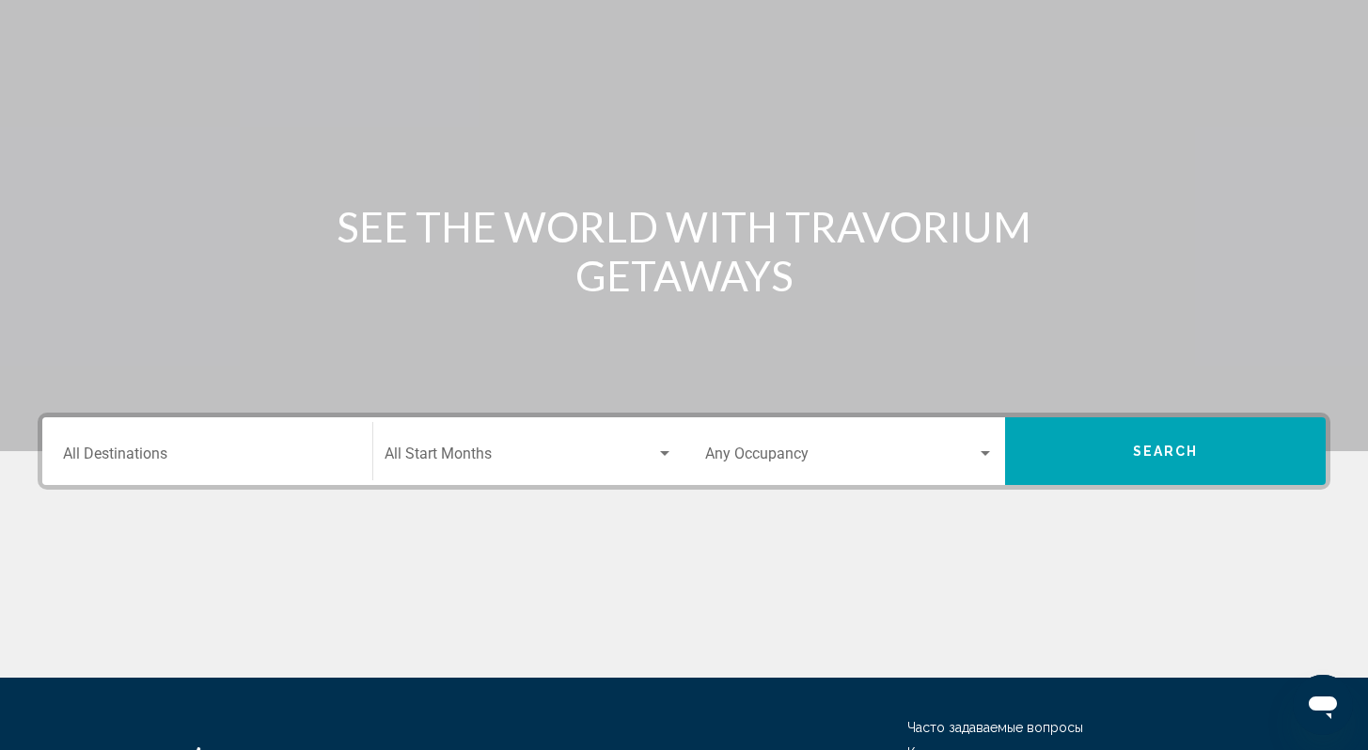
scroll to position [271, 0]
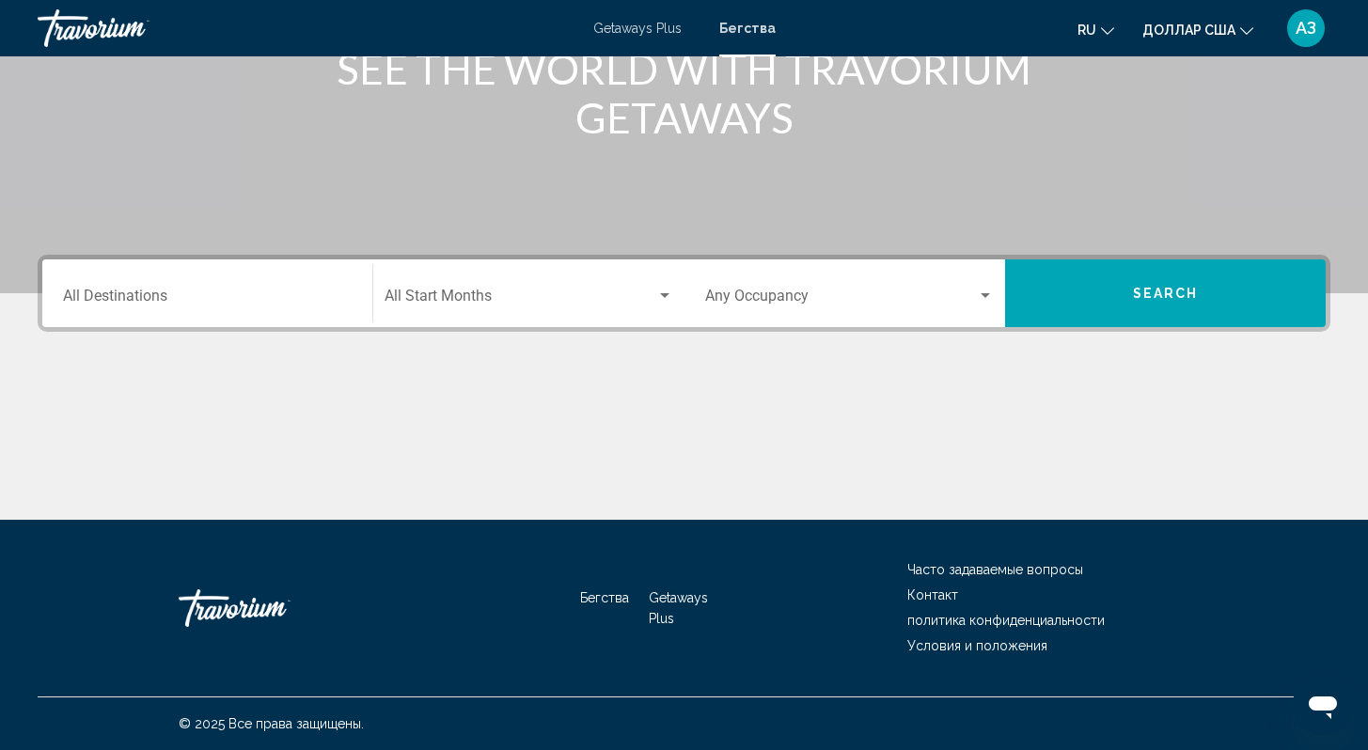
click at [176, 297] on input "Destination All Destinations" at bounding box center [207, 300] width 289 height 17
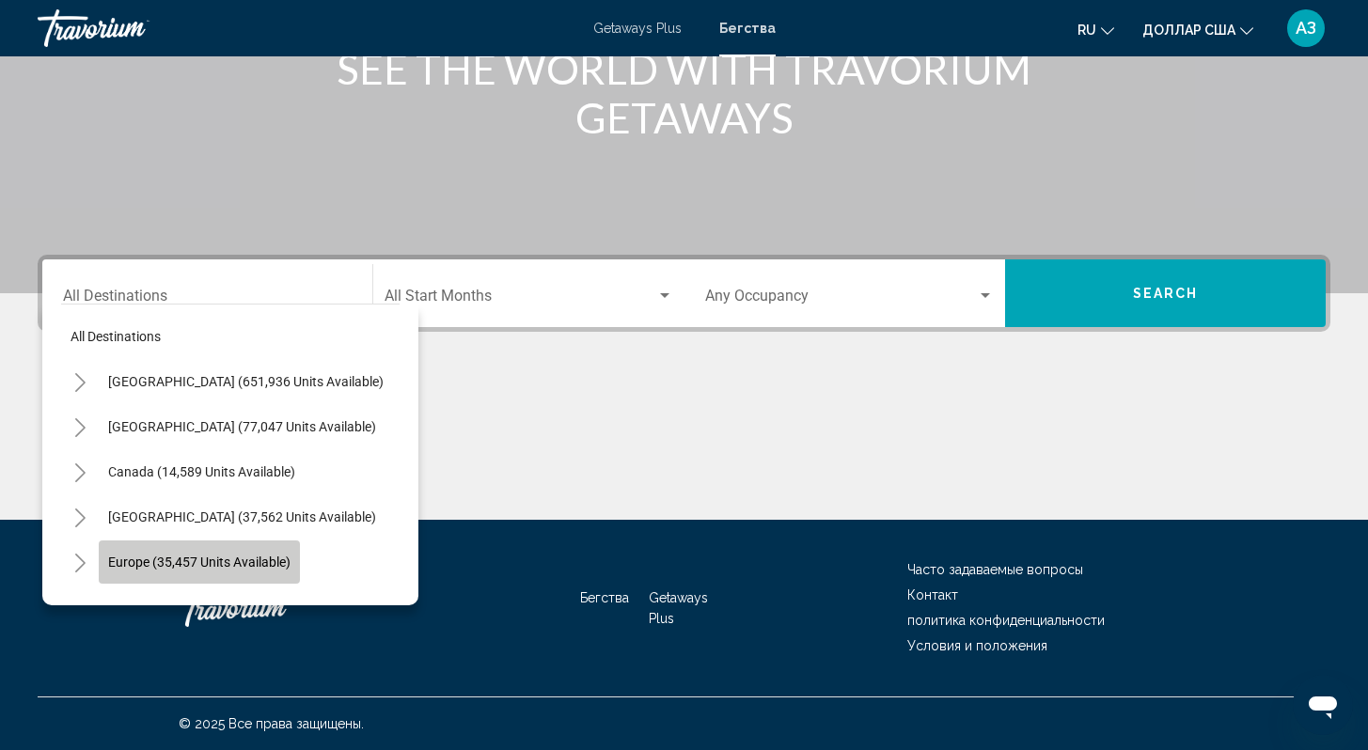
click at [166, 556] on span "Europe (35,457 units available)" at bounding box center [199, 562] width 182 height 15
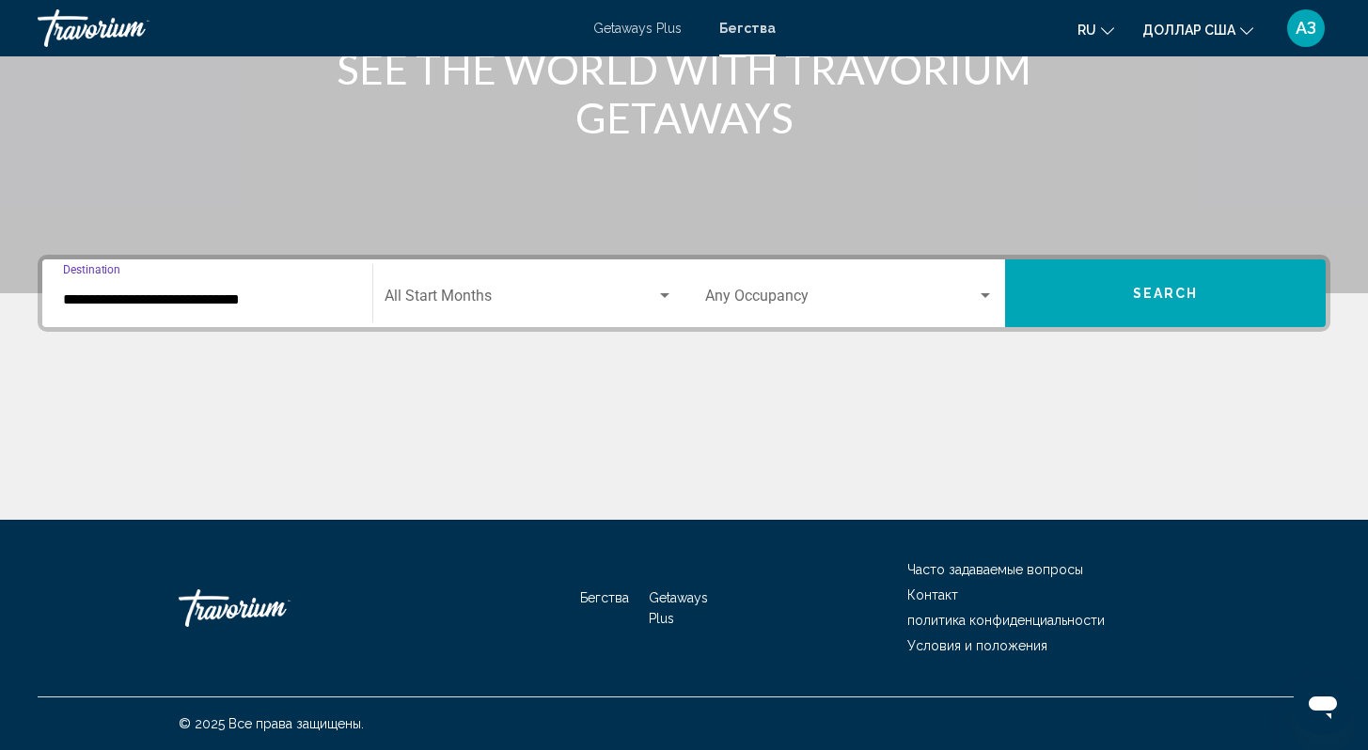
click at [73, 300] on input "**********" at bounding box center [207, 300] width 289 height 17
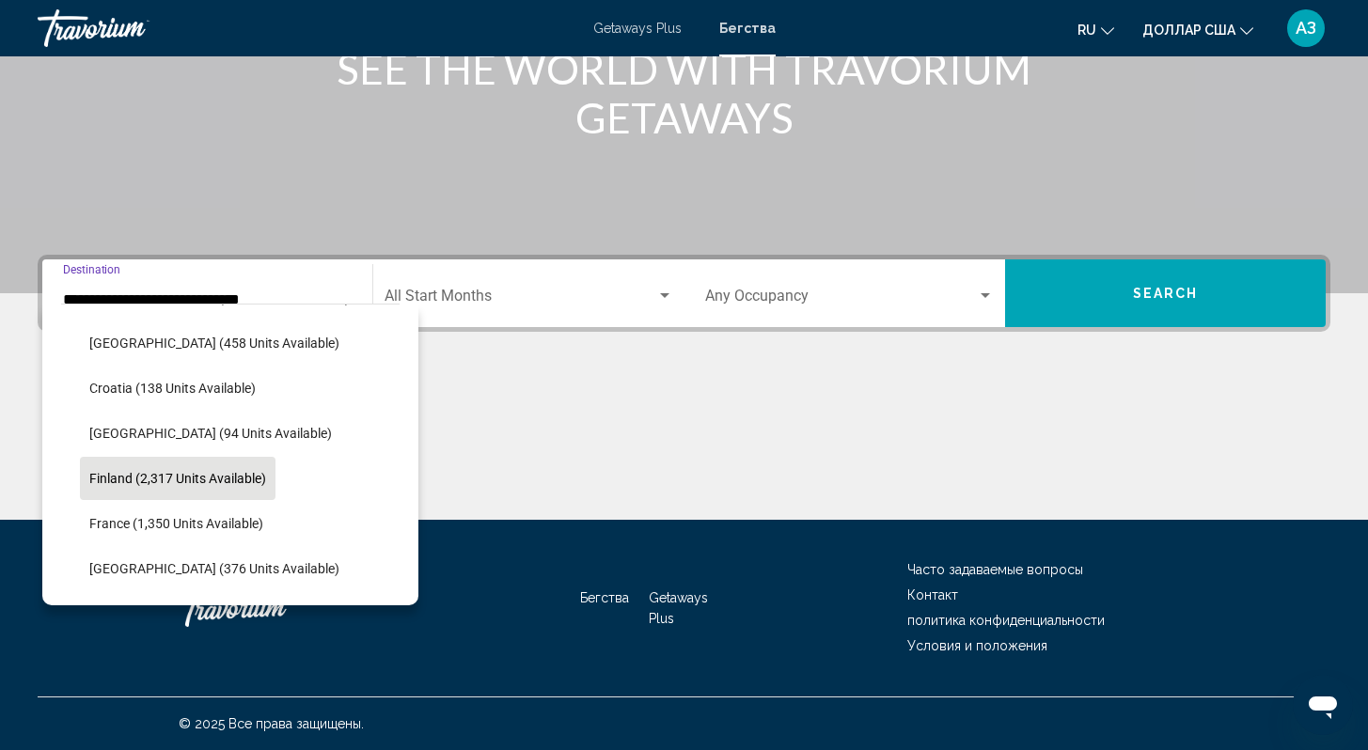
scroll to position [172, 0]
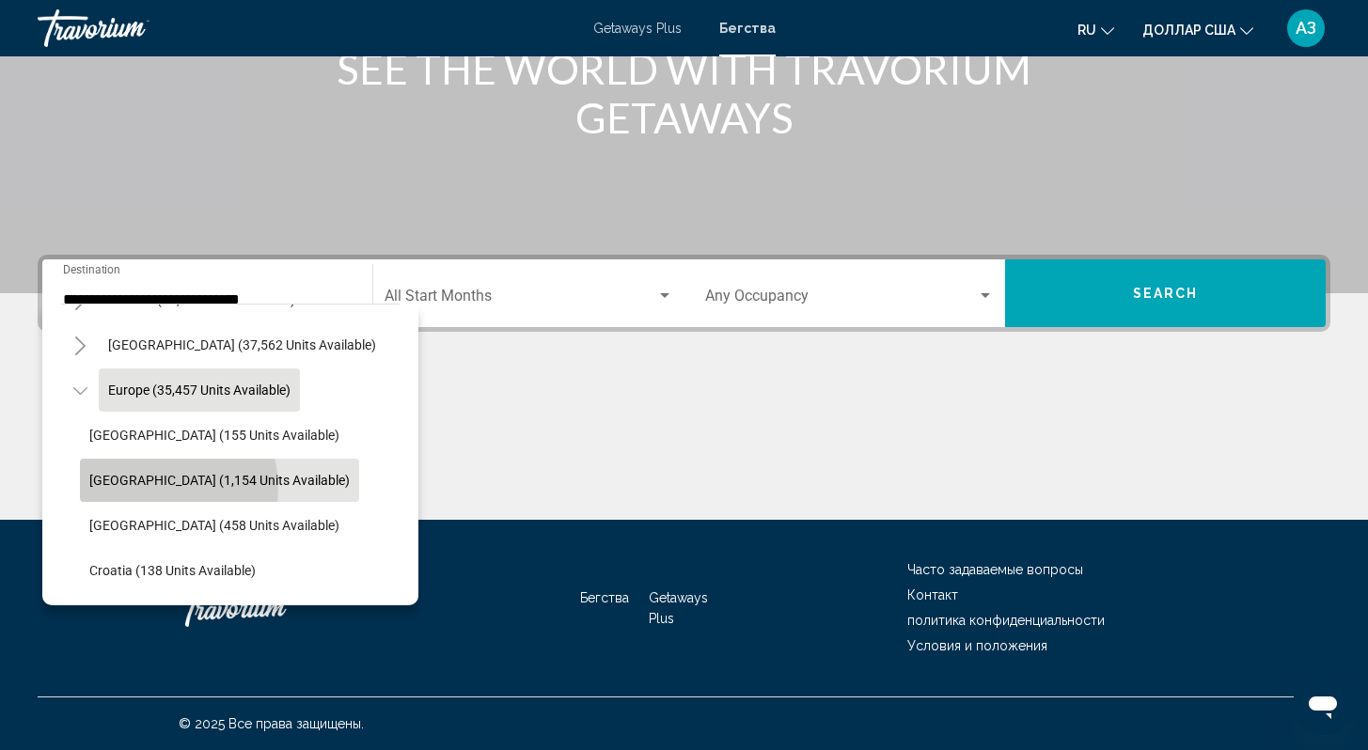
click at [148, 488] on button "[GEOGRAPHIC_DATA] (1,154 units available)" at bounding box center [219, 480] width 279 height 43
type input "**********"
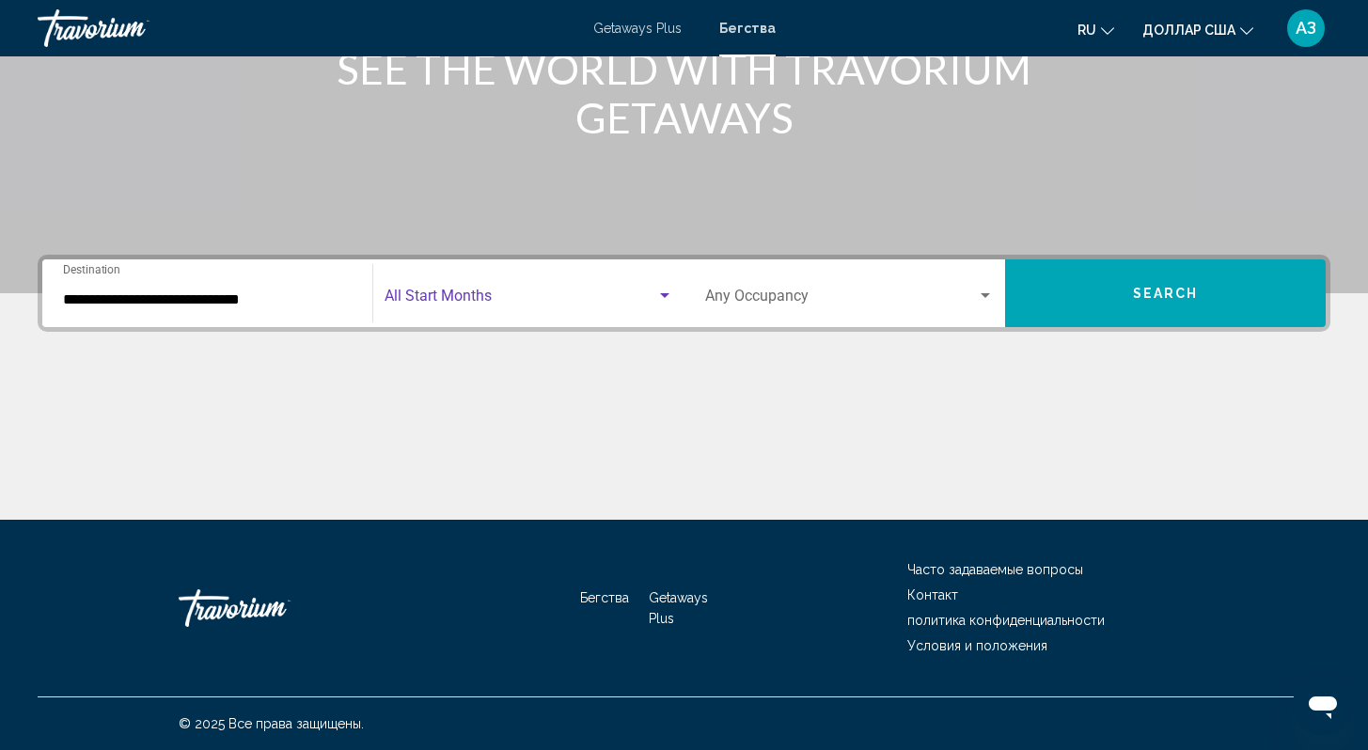
click at [634, 305] on span "Search widget" at bounding box center [520, 300] width 271 height 17
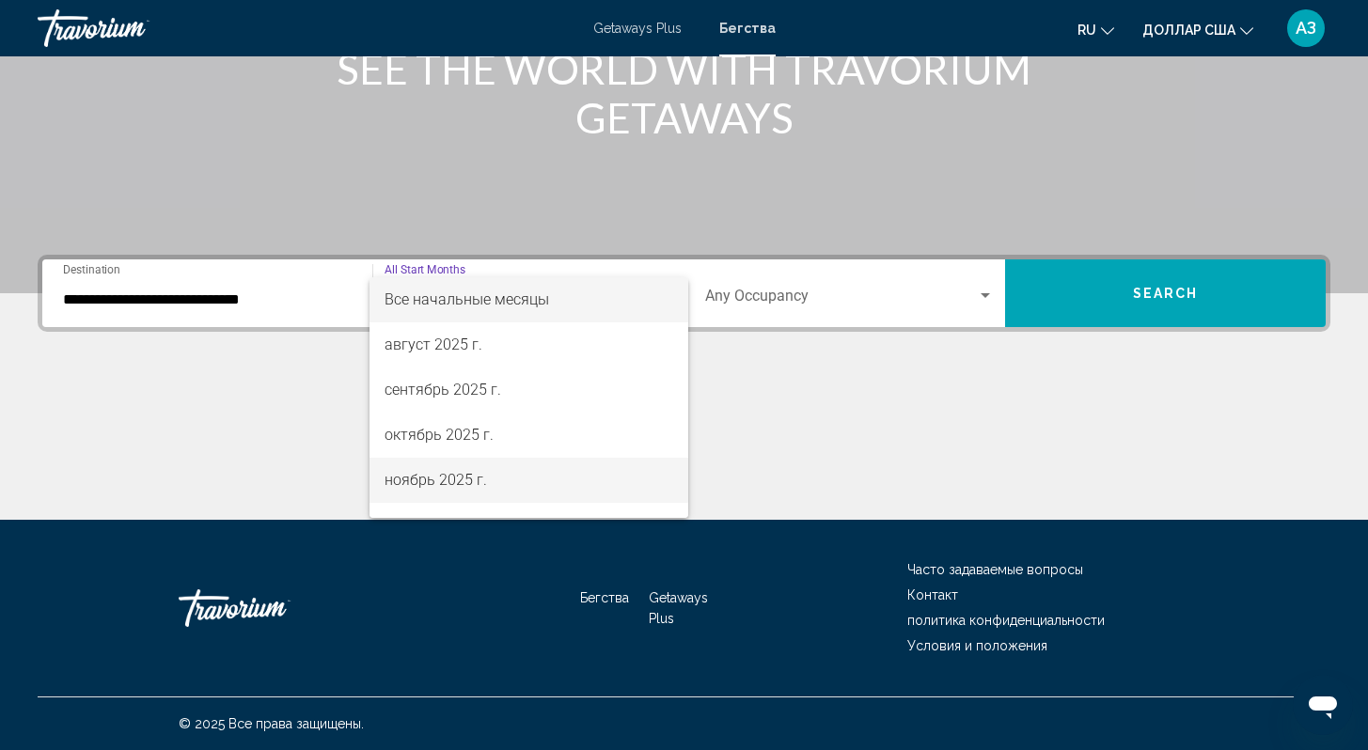
click at [498, 492] on span "ноябрь 2025 г." at bounding box center [529, 480] width 288 height 45
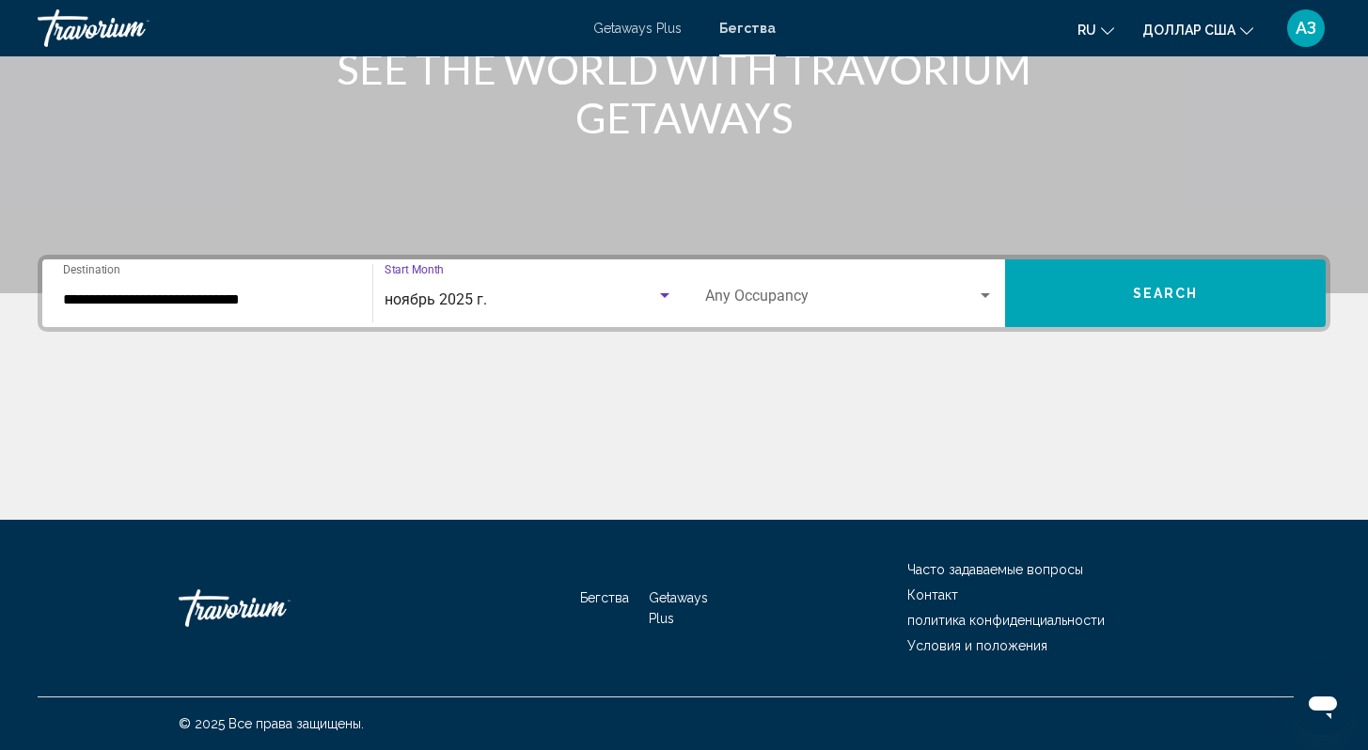
click at [992, 292] on div "Search widget" at bounding box center [985, 296] width 17 height 15
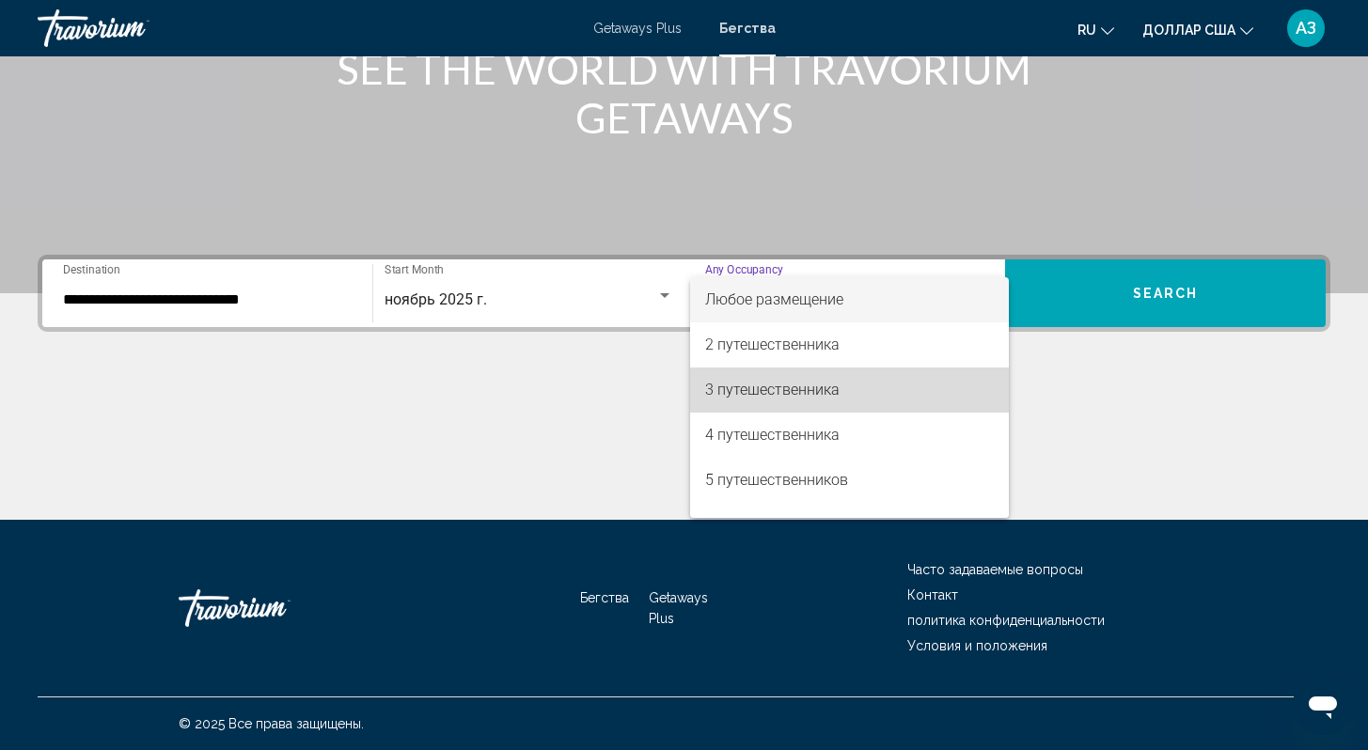
click at [857, 394] on span "3 путешественника" at bounding box center [849, 390] width 289 height 45
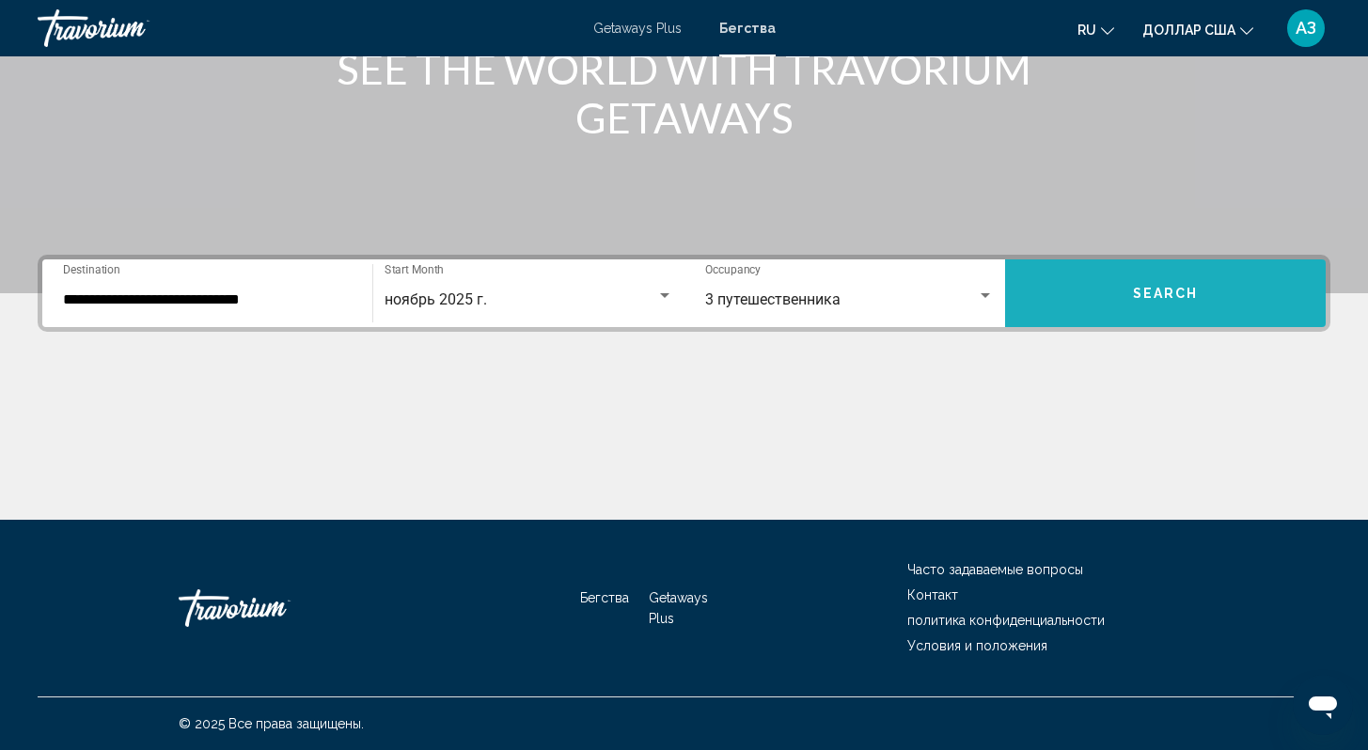
click at [1187, 293] on span "Search" at bounding box center [1166, 294] width 66 height 15
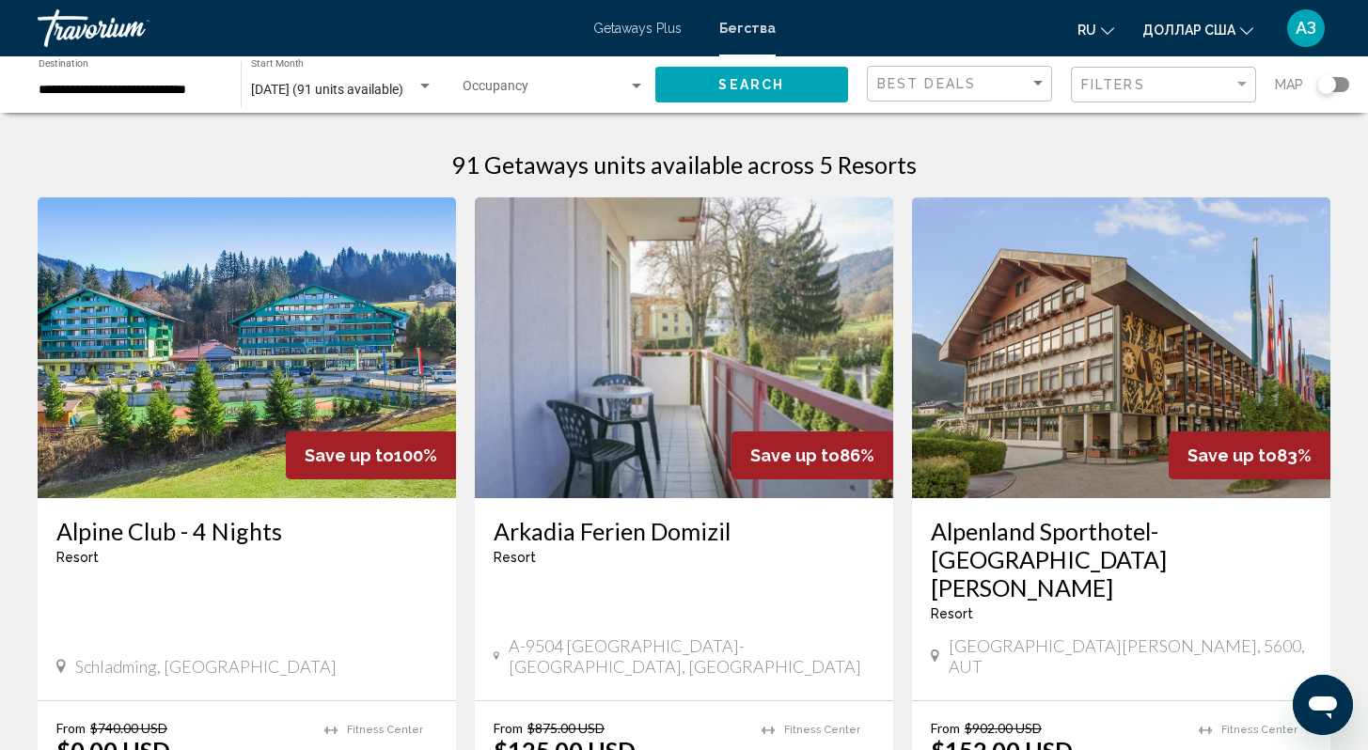
click at [108, 24] on div "Травориум" at bounding box center [132, 28] width 188 height 38
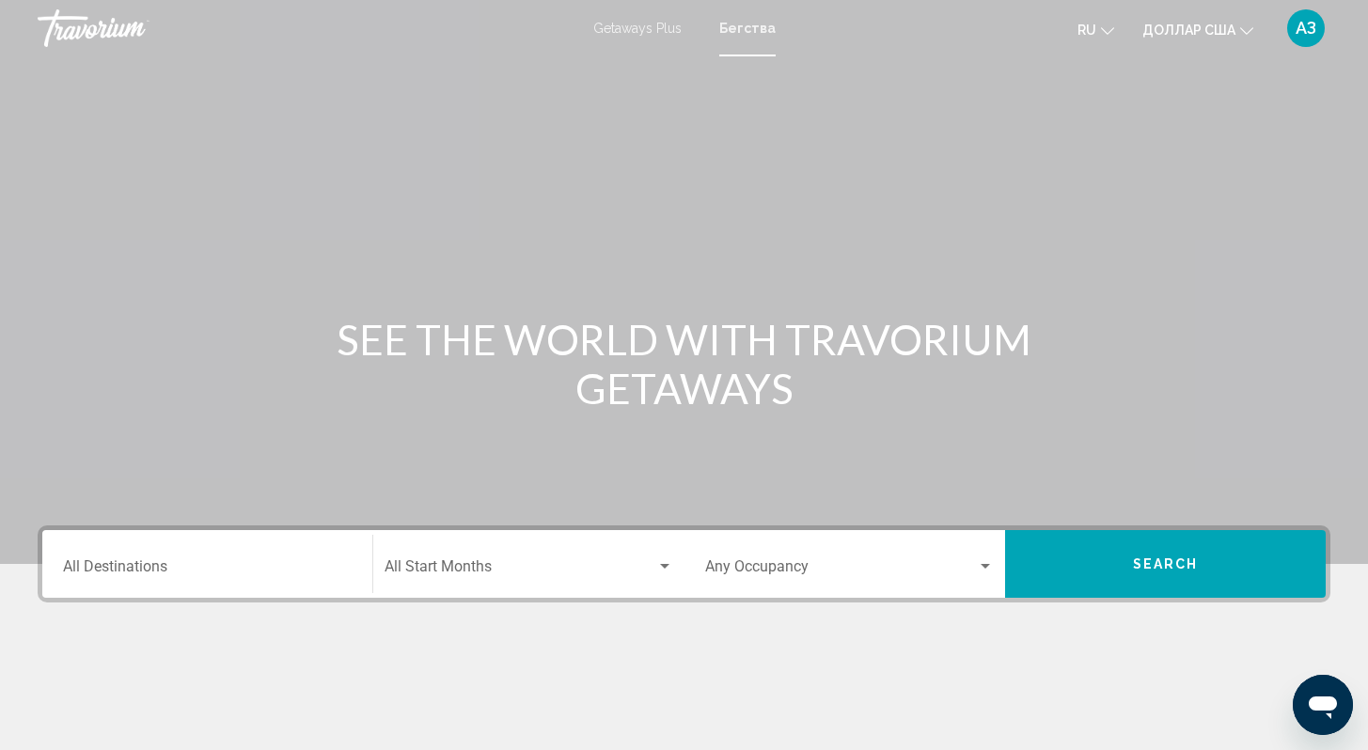
click at [625, 30] on font "Getaways Plus" at bounding box center [637, 28] width 88 height 15
click at [71, 27] on div "Травориум" at bounding box center [132, 28] width 188 height 38
click at [645, 27] on font "Getaways Plus" at bounding box center [637, 28] width 88 height 15
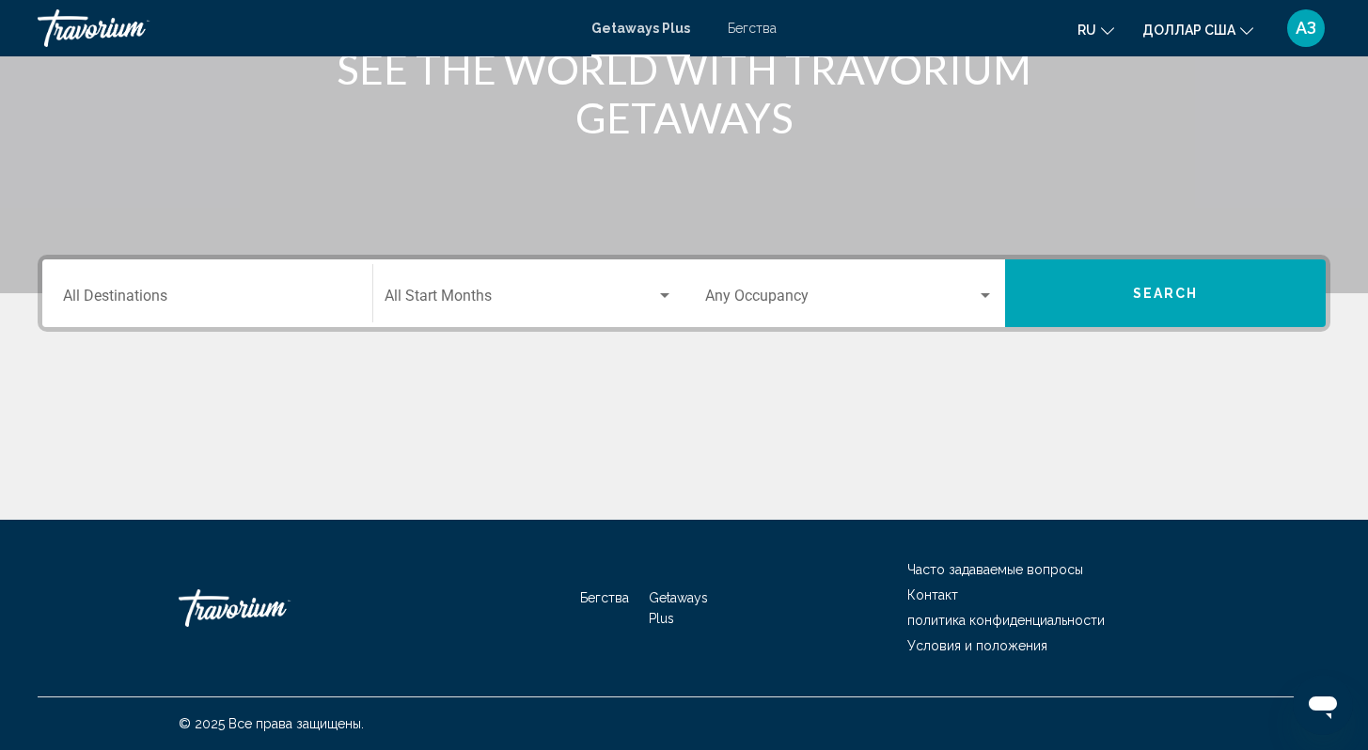
click at [181, 280] on div "Destination All Destinations" at bounding box center [207, 293] width 289 height 59
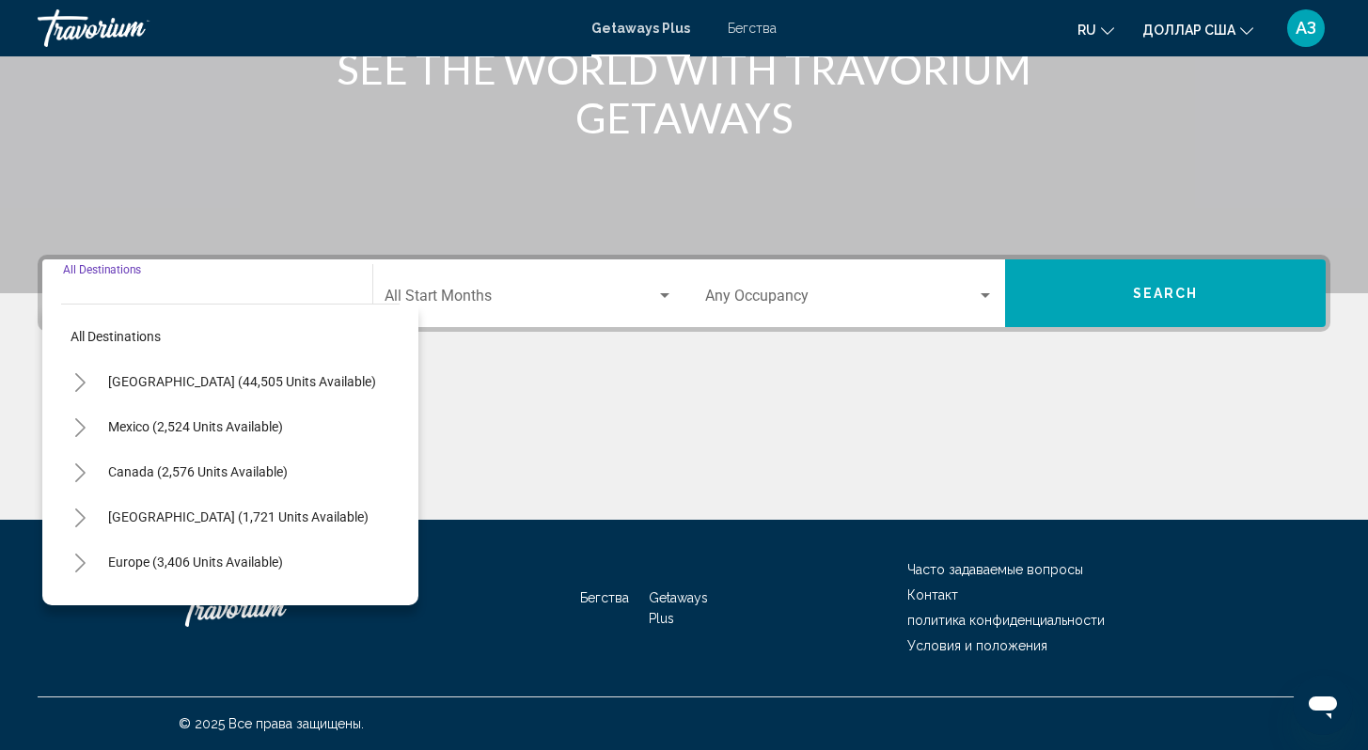
click at [88, 557] on button "Toggle Europe (3,406 units available)" at bounding box center [80, 563] width 38 height 38
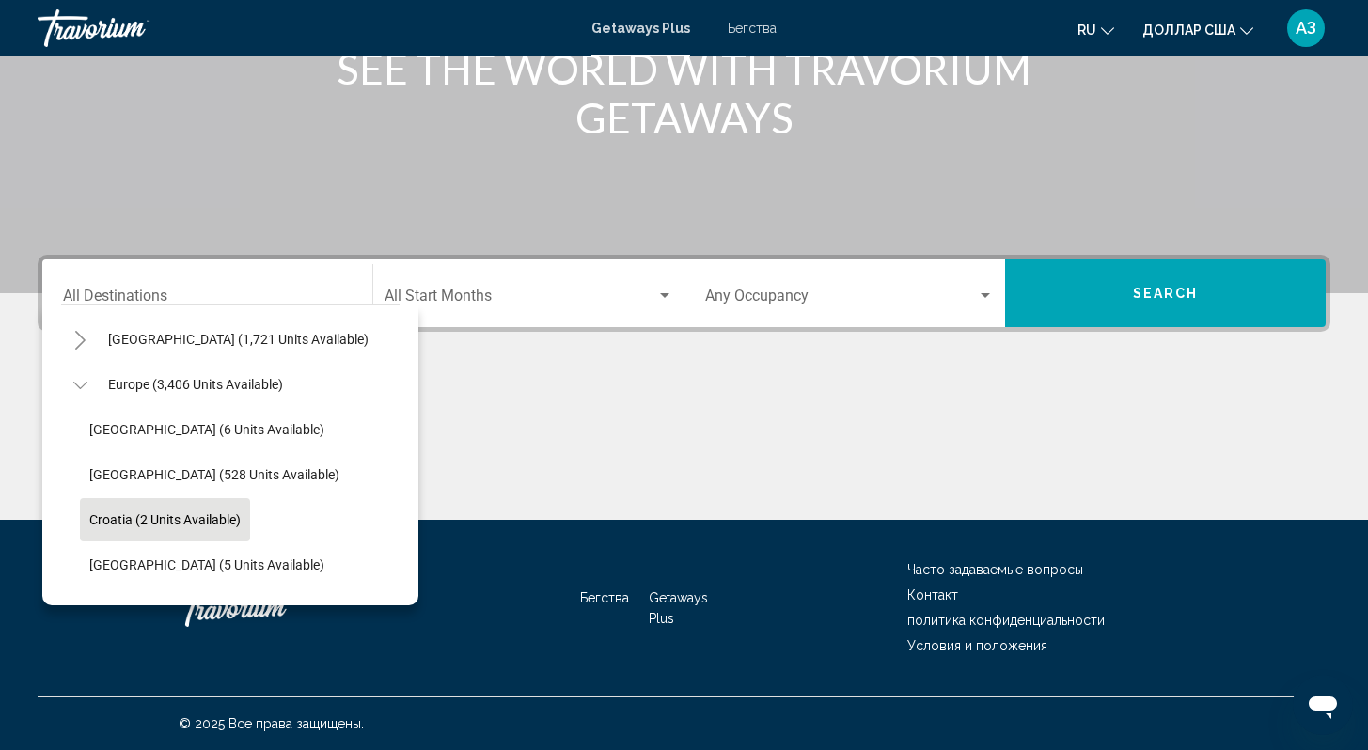
scroll to position [179, 0]
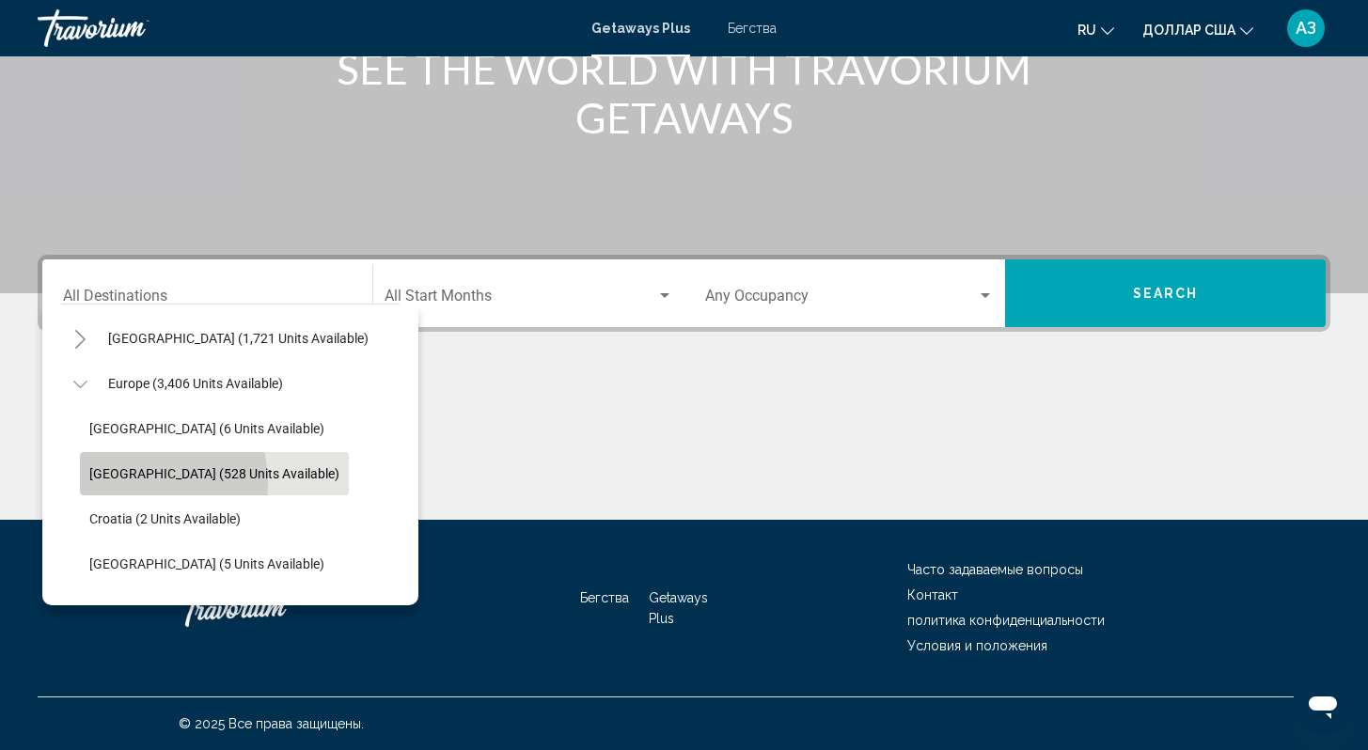
click at [121, 483] on button "[GEOGRAPHIC_DATA] (528 units available)" at bounding box center [214, 473] width 269 height 43
type input "**********"
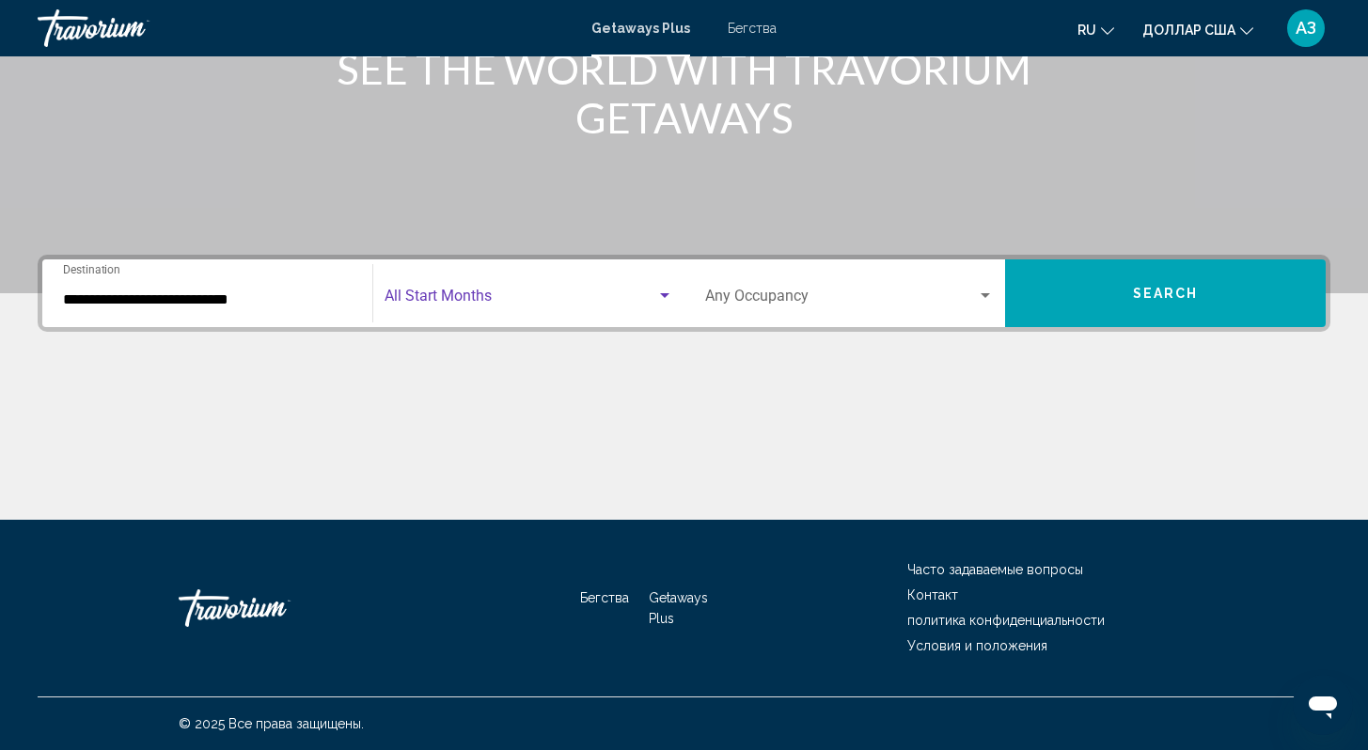
click at [659, 299] on div "Search widget" at bounding box center [664, 296] width 17 height 15
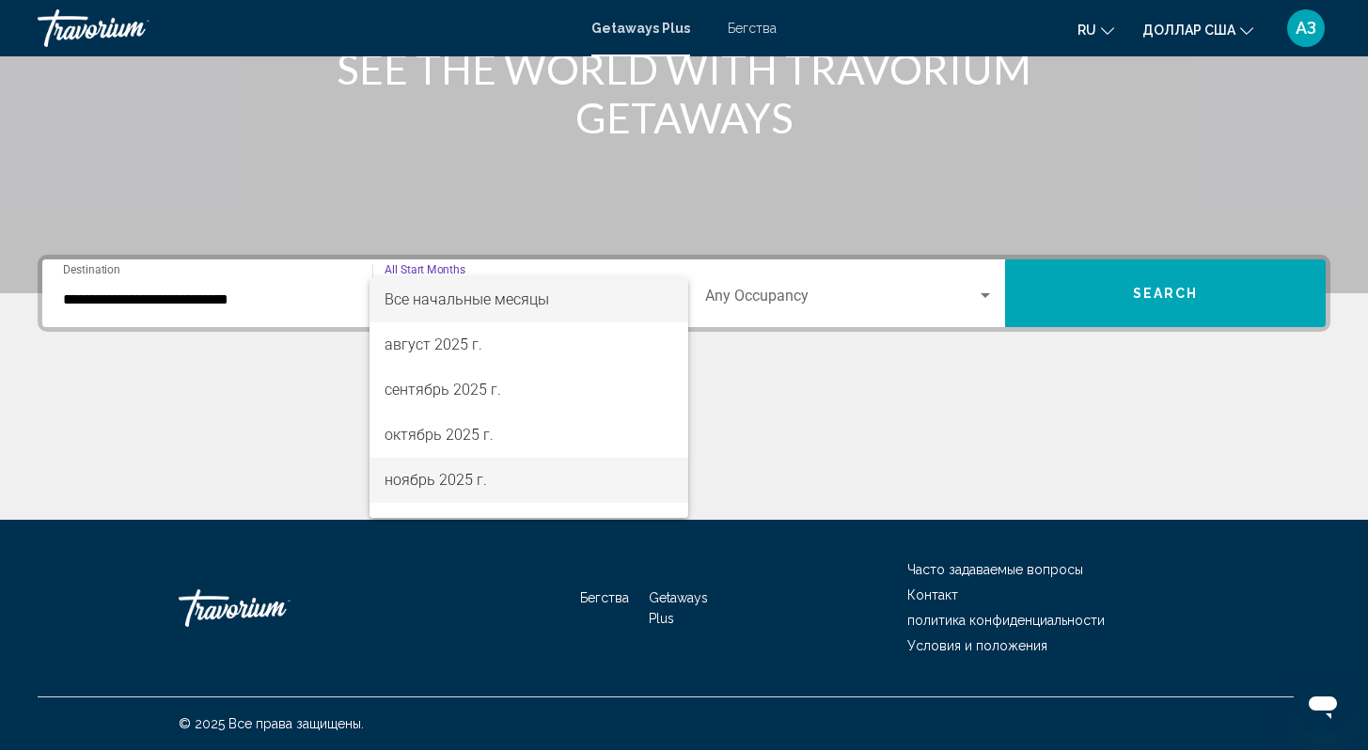
click at [549, 474] on span "ноябрь 2025 г." at bounding box center [529, 480] width 288 height 45
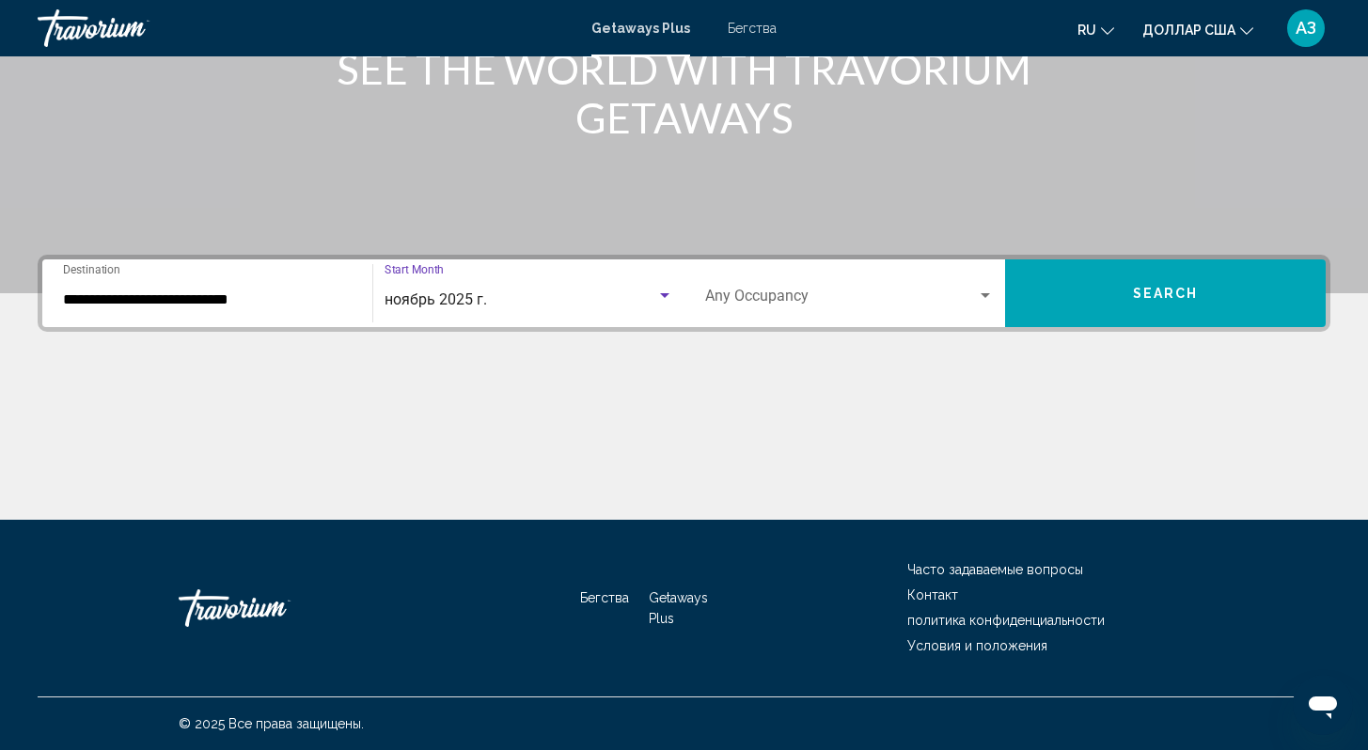
click at [979, 308] on div "Occupancy Any Occupancy" at bounding box center [849, 293] width 289 height 59
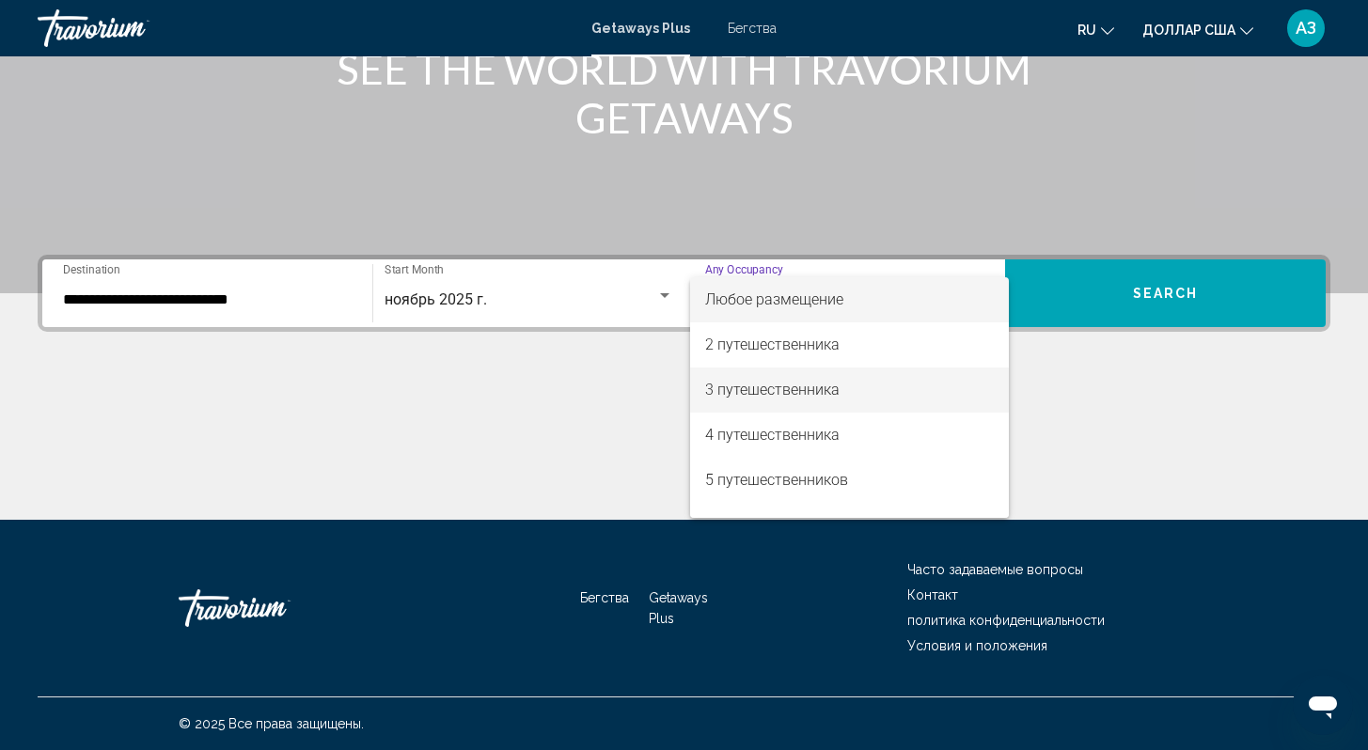
click at [899, 384] on span "3 путешественника" at bounding box center [849, 390] width 289 height 45
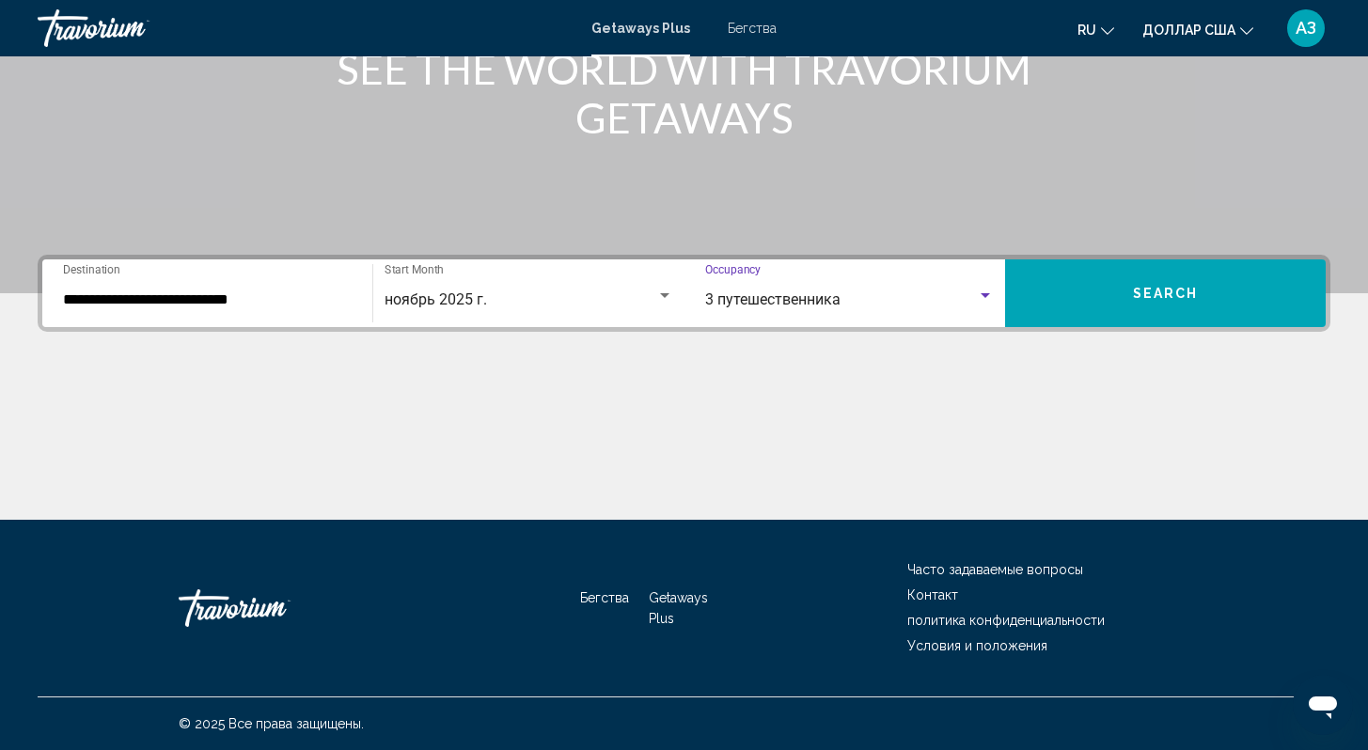
click at [1202, 320] on button "Search" at bounding box center [1165, 294] width 321 height 68
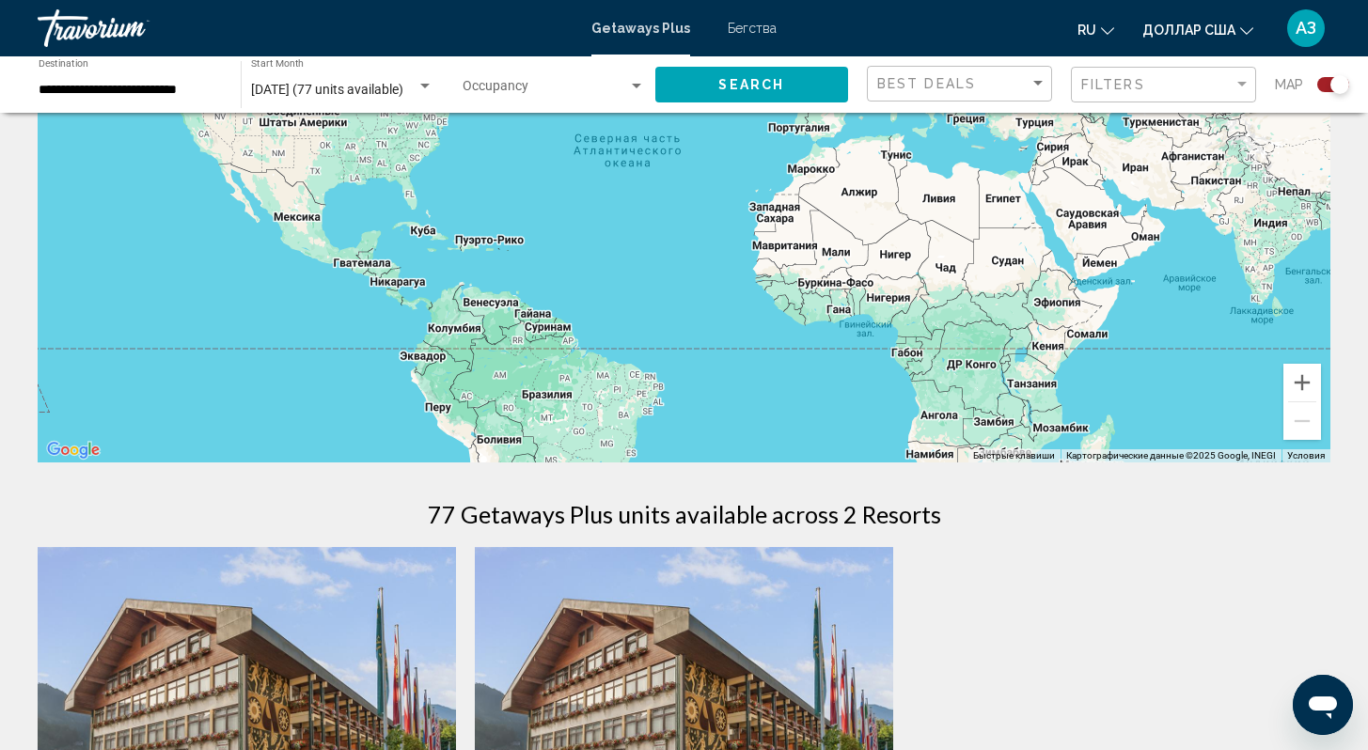
scroll to position [58, 0]
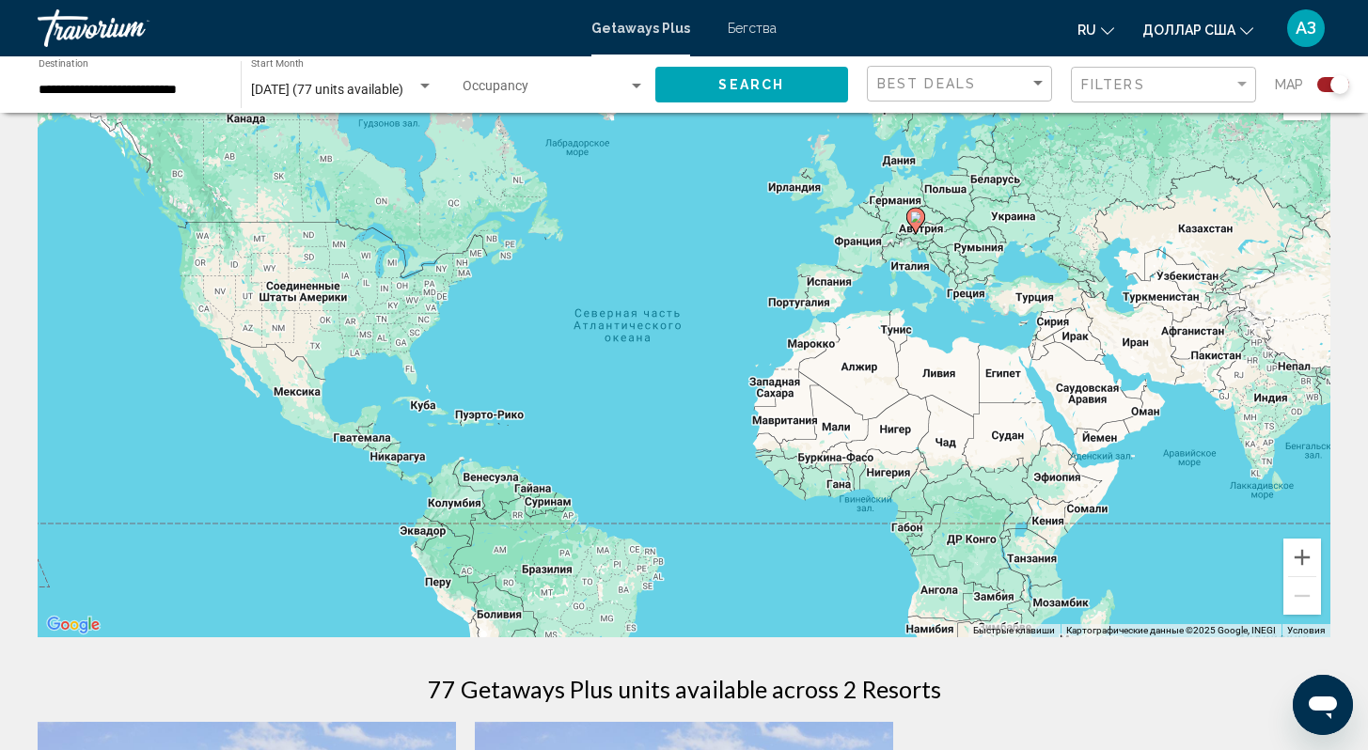
click at [917, 231] on gmp-advanced-marker "Основное содержание" at bounding box center [915, 221] width 19 height 28
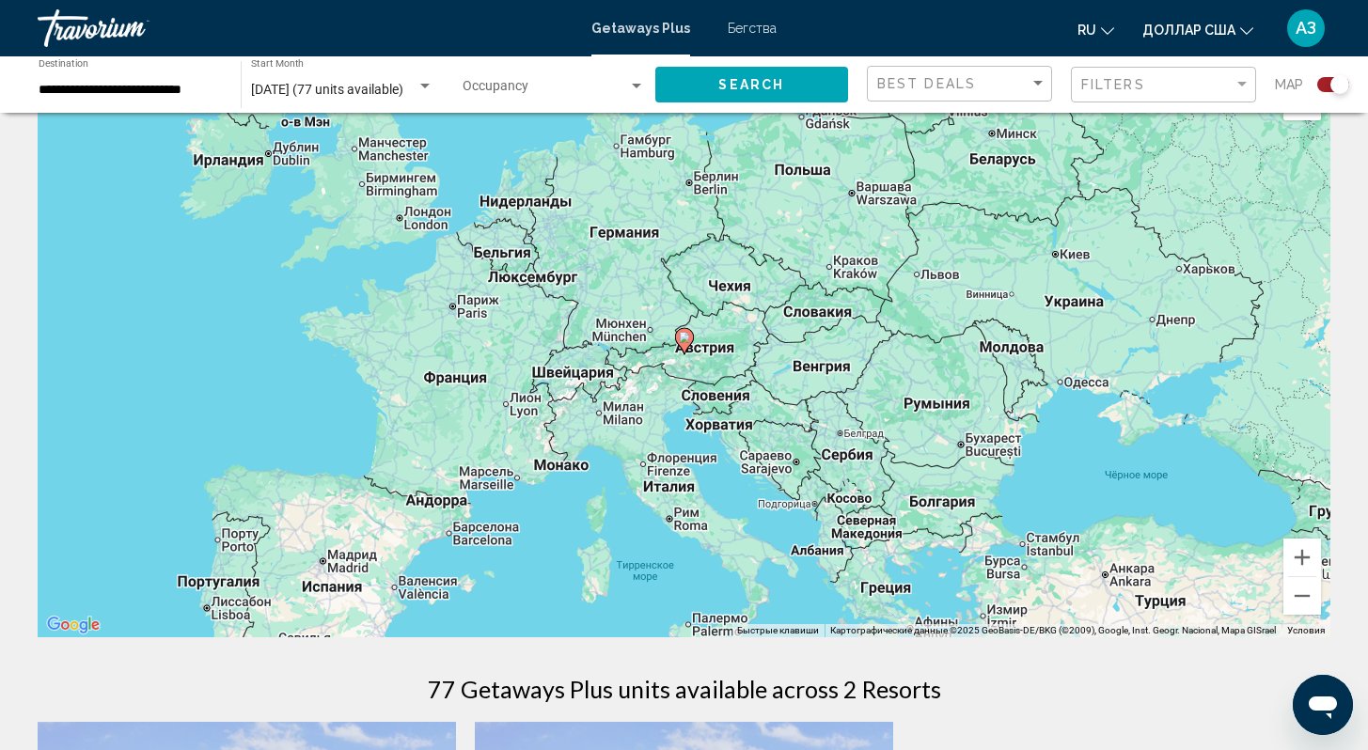
click at [694, 356] on div "Для навигации используйте клавиши со стрелками. Чтобы активировать перетаскиван…" at bounding box center [684, 355] width 1293 height 564
click at [679, 351] on gmp-advanced-marker "Основное содержание" at bounding box center [684, 341] width 19 height 28
type input "**********"
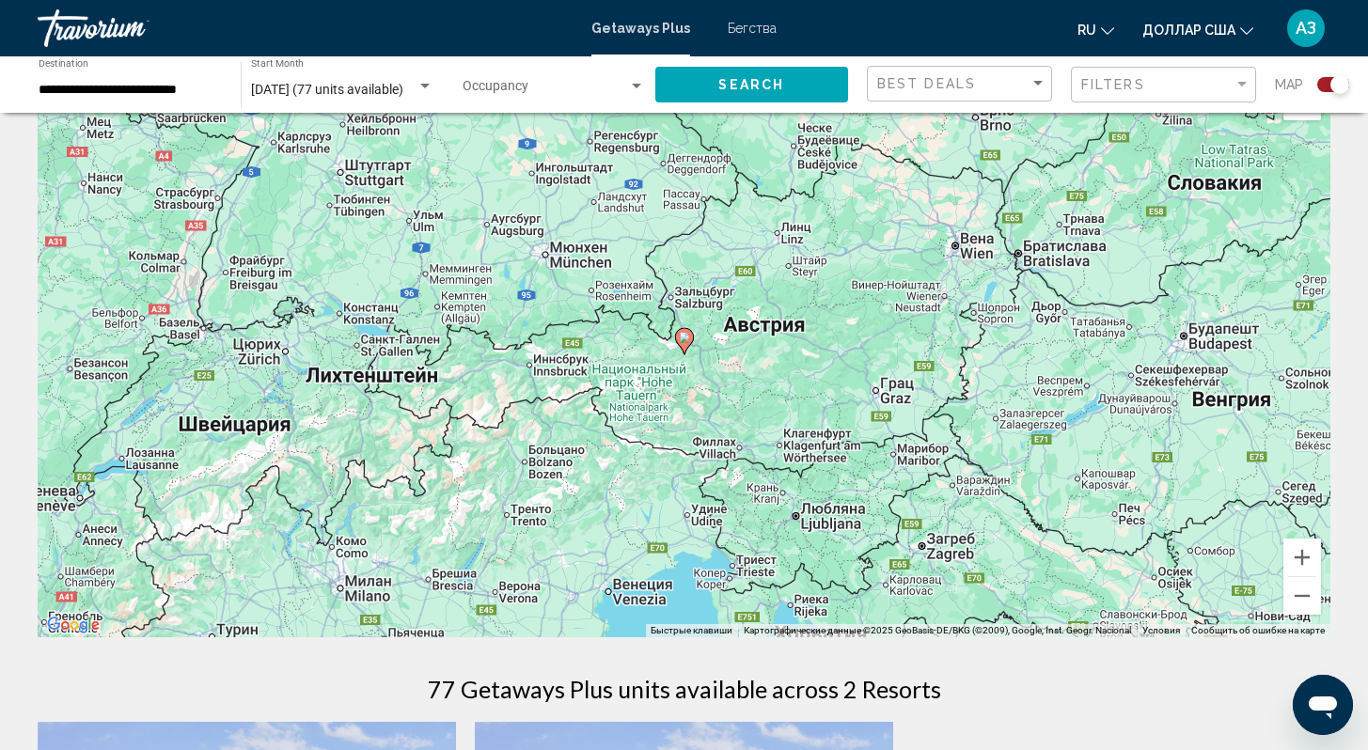
click at [684, 352] on icon "Основное содержание" at bounding box center [683, 341] width 17 height 24
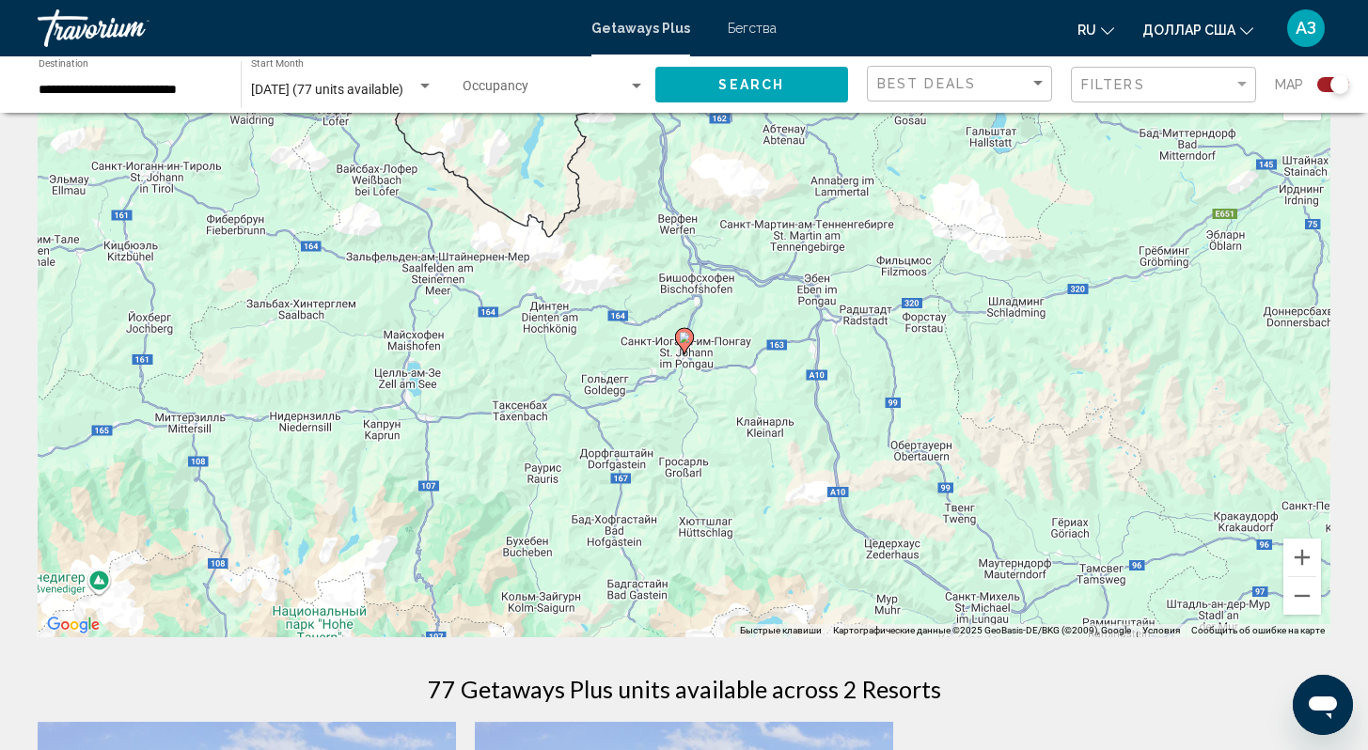
click at [683, 347] on icon "Основное содержание" at bounding box center [683, 341] width 17 height 24
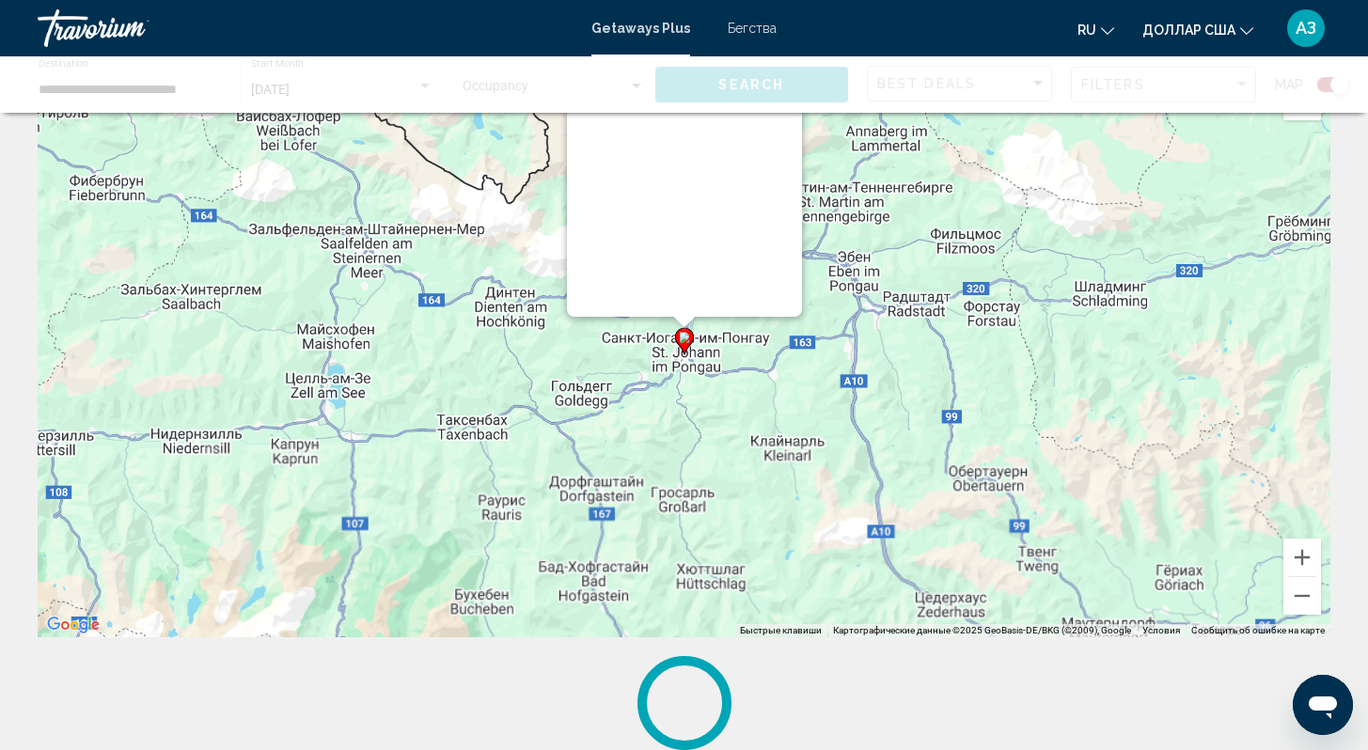
scroll to position [0, 0]
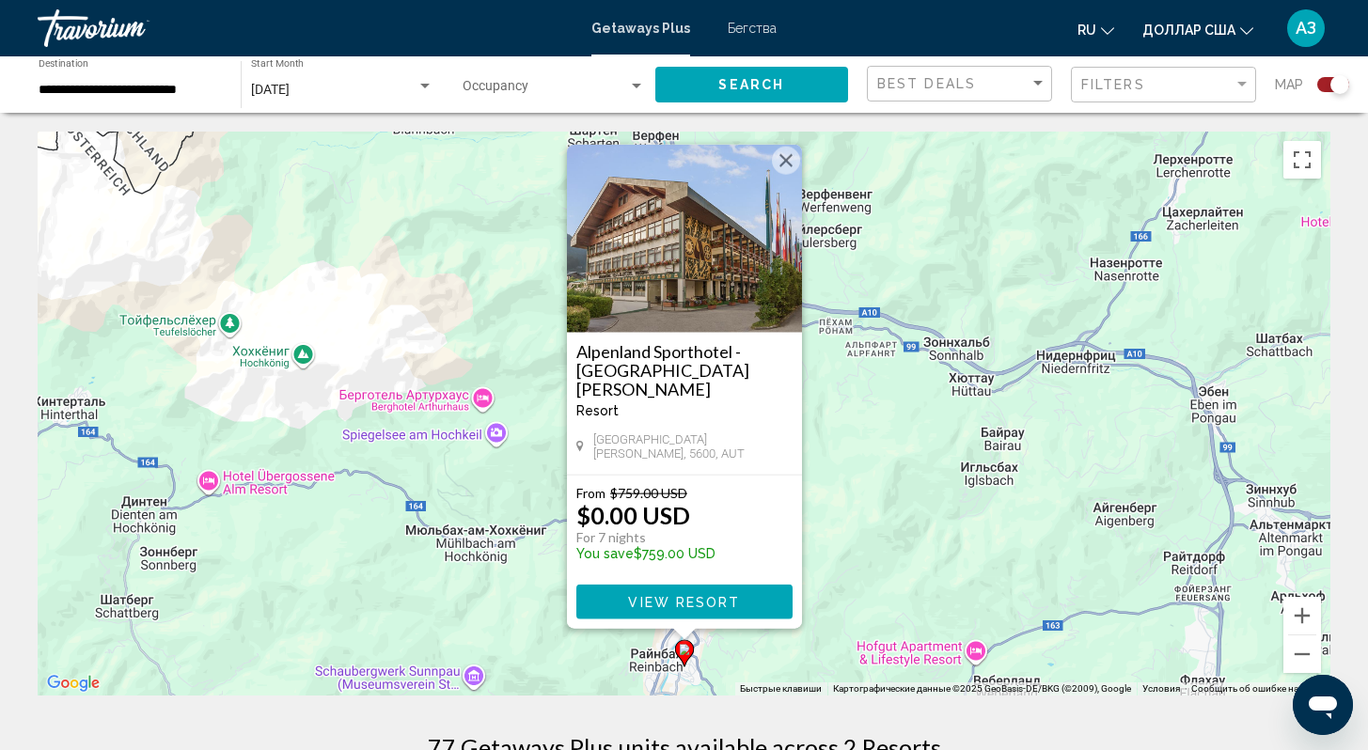
click at [788, 167] on button "Закрыть" at bounding box center [786, 161] width 28 height 28
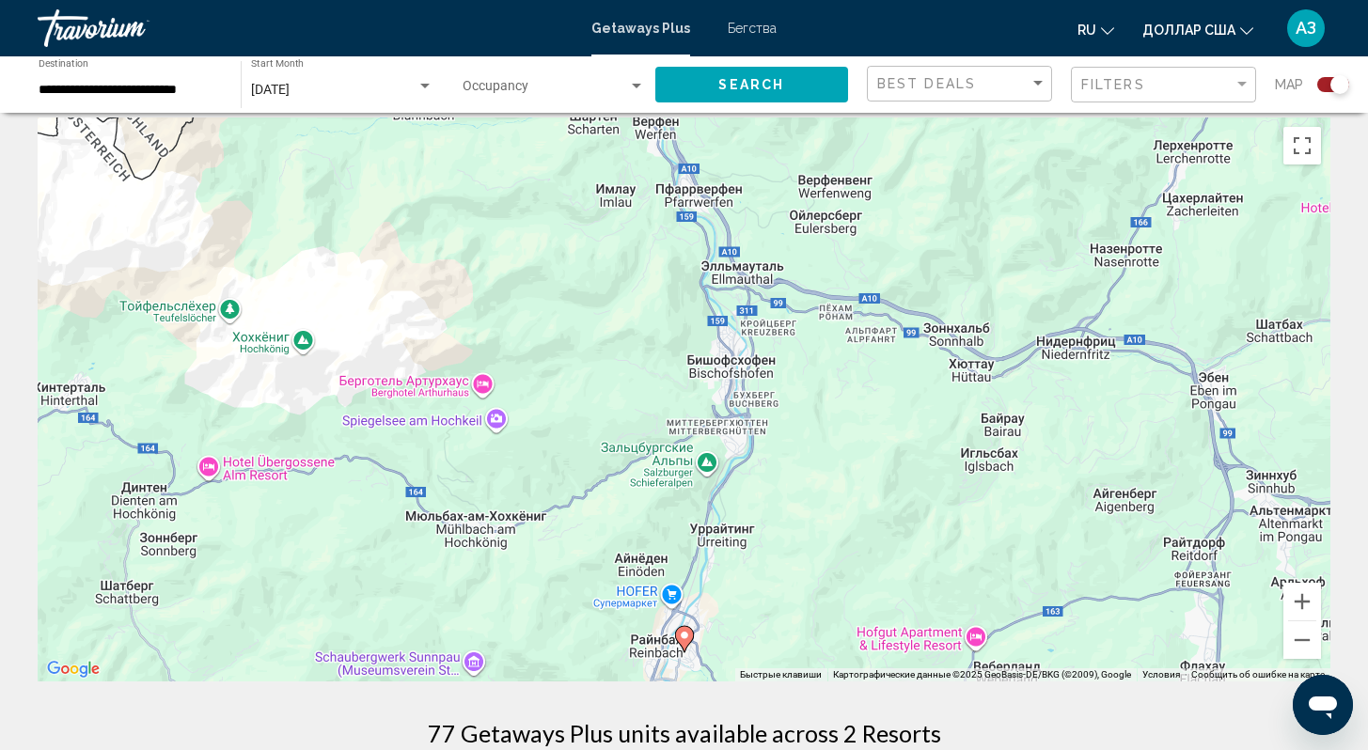
scroll to position [4, 0]
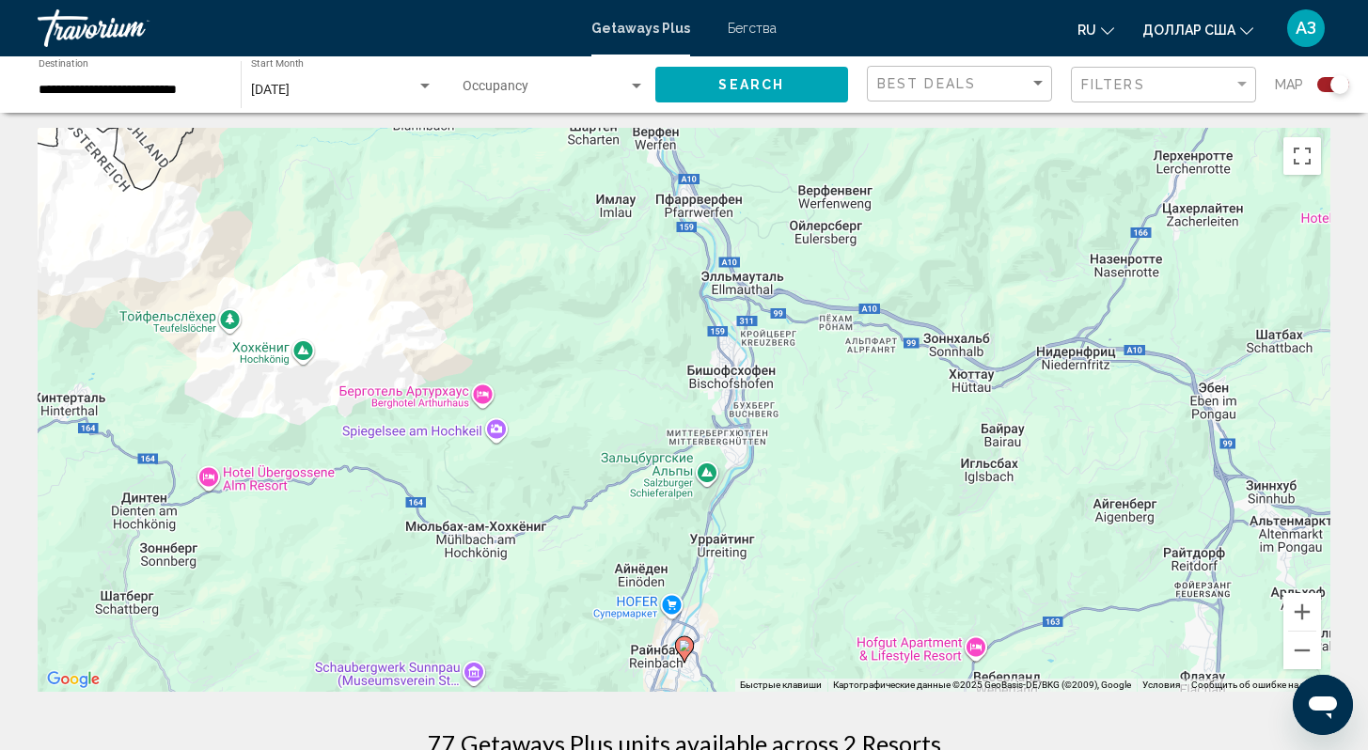
click at [694, 657] on div "Для навигации используйте клавиши со стрелками. Чтобы активировать перетаскиван…" at bounding box center [684, 410] width 1293 height 564
click at [688, 656] on gmp-advanced-marker "Основное содержание" at bounding box center [684, 650] width 19 height 28
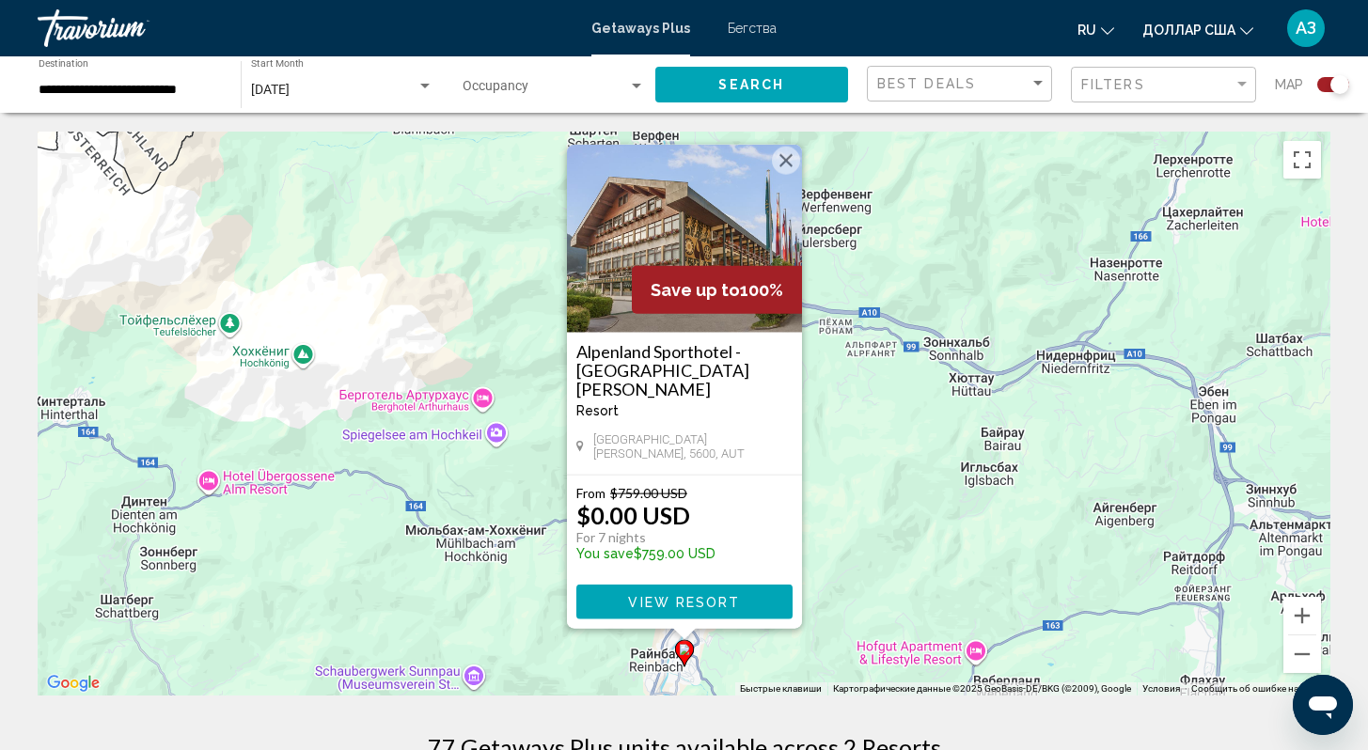
scroll to position [197, 0]
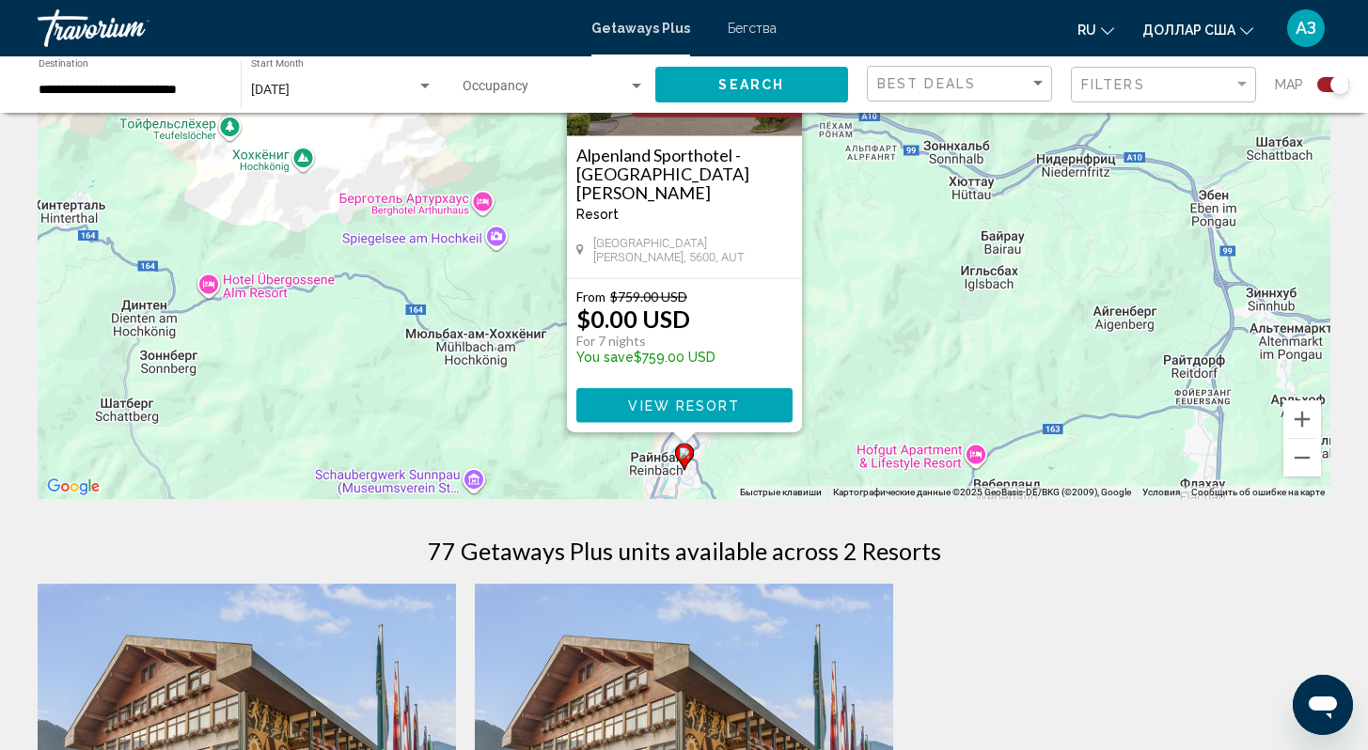
click at [918, 399] on div "Чтобы активировать перетаскивание с помощью клавиатуры, нажмите Alt + Ввод. Пос…" at bounding box center [684, 217] width 1293 height 564
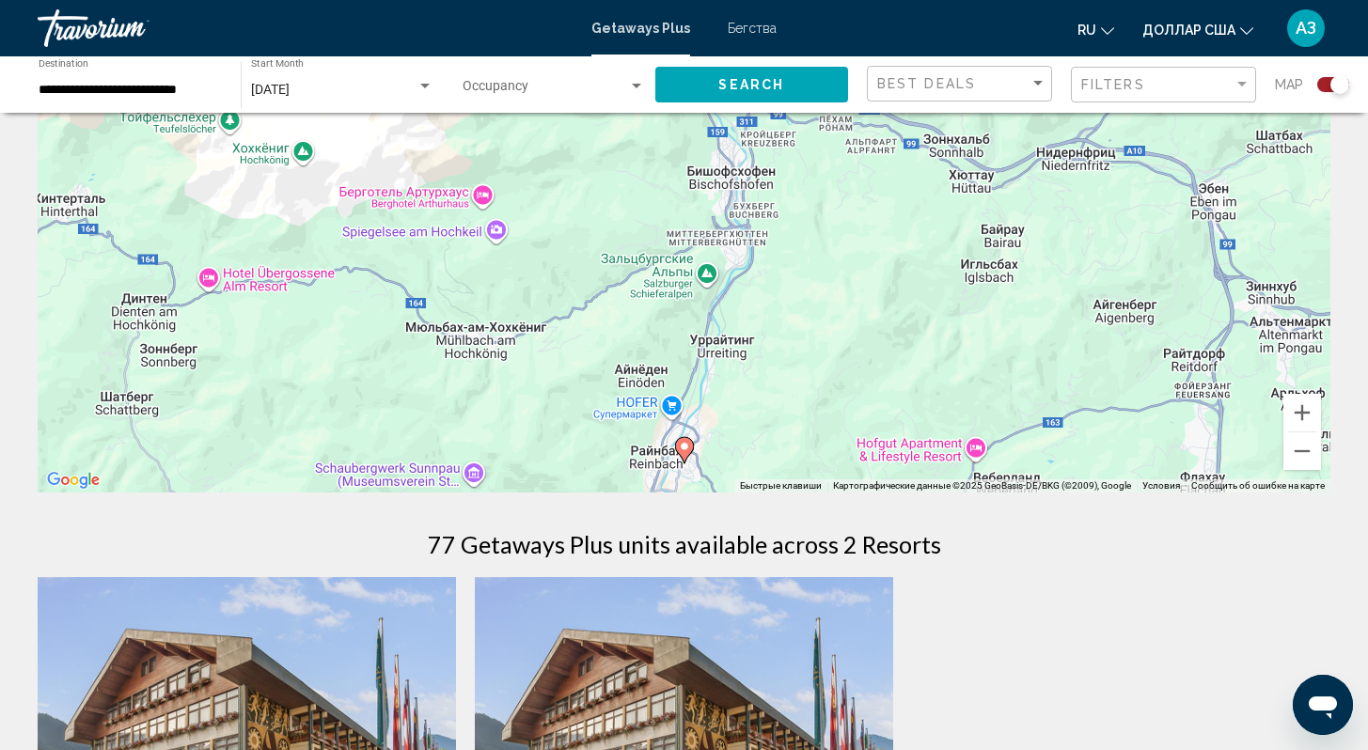
scroll to position [204, 0]
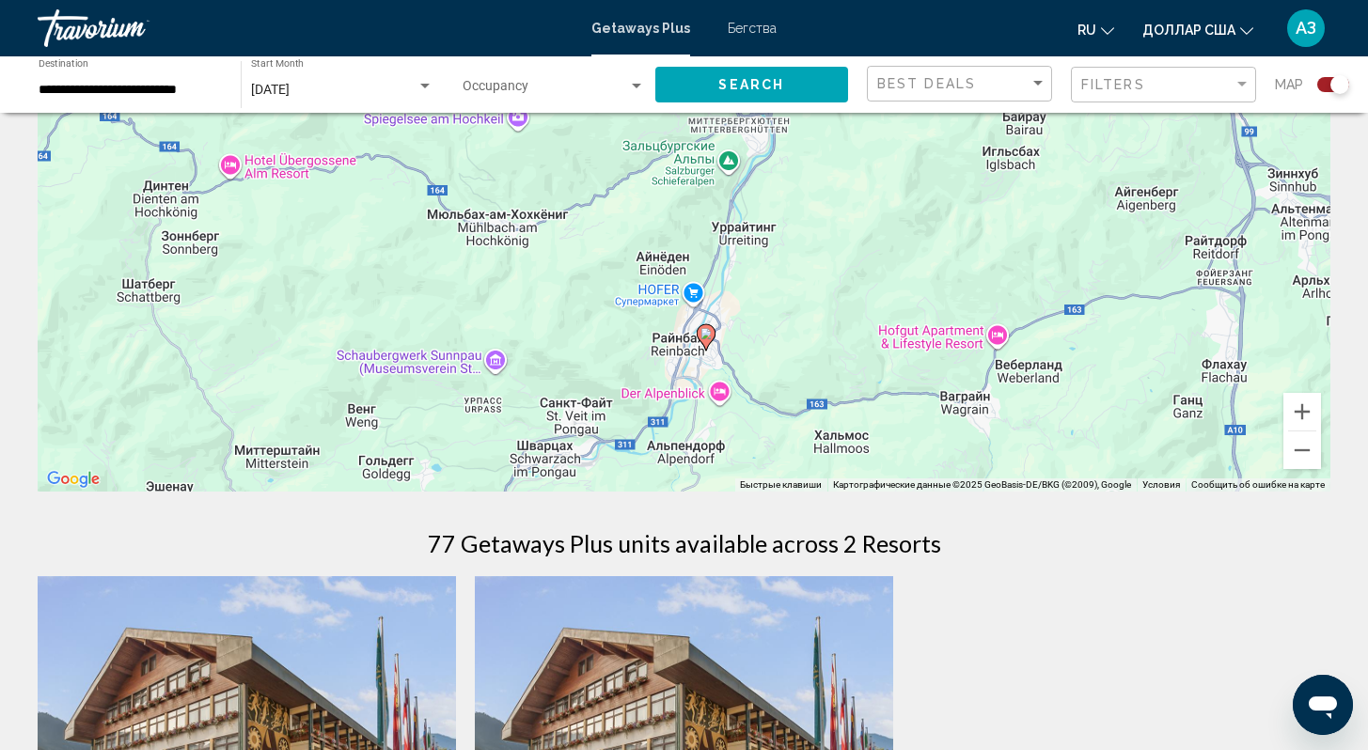
drag, startPoint x: 724, startPoint y: 453, endPoint x: 749, endPoint y: 330, distance: 125.6
click at [749, 330] on div "Чтобы активировать перетаскивание с помощью клавиатуры, нажмите Alt + Ввод. Пос…" at bounding box center [684, 210] width 1293 height 564
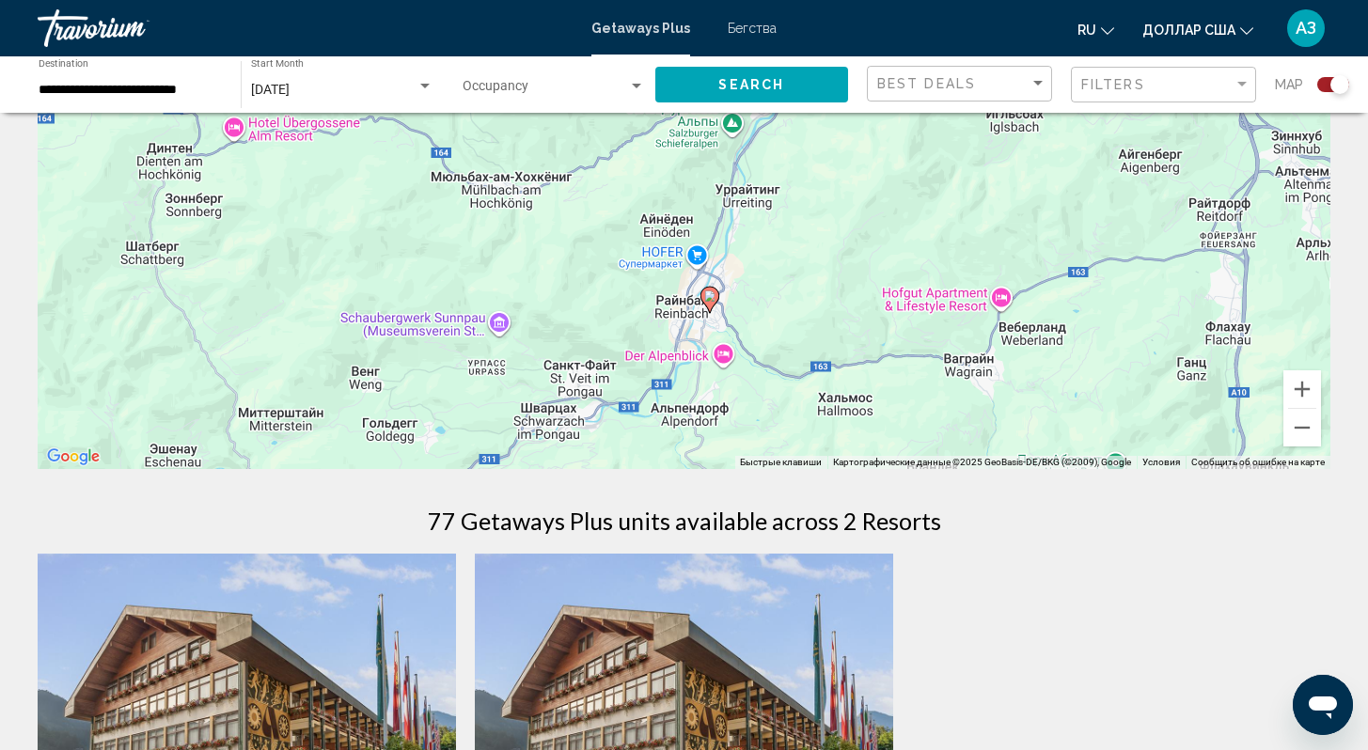
scroll to position [229, 0]
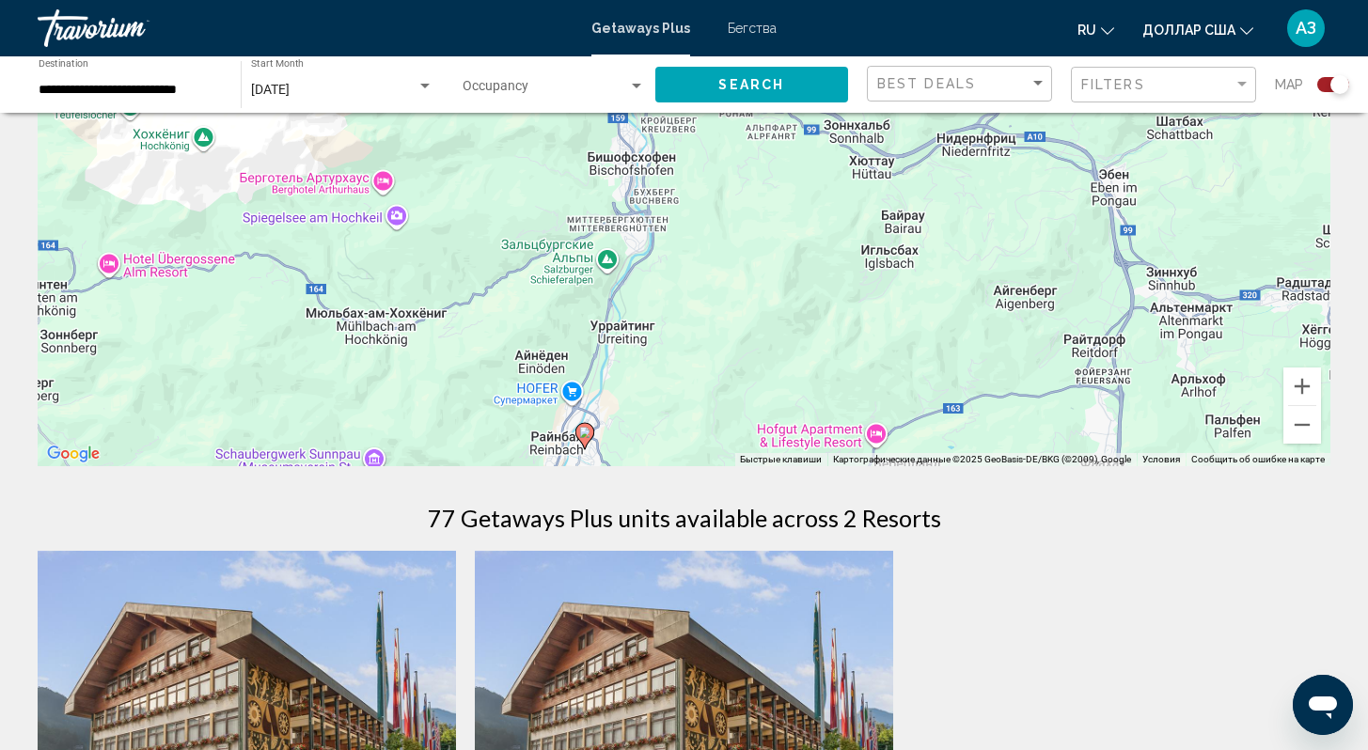
drag, startPoint x: 1024, startPoint y: 338, endPoint x: 892, endPoint y: 484, distance: 197.1
click at [892, 484] on div "← Переместить влево → Переместить вправо ↑ Переместить вверх ↓ Переместить вниз…" at bounding box center [684, 611] width 1368 height 1419
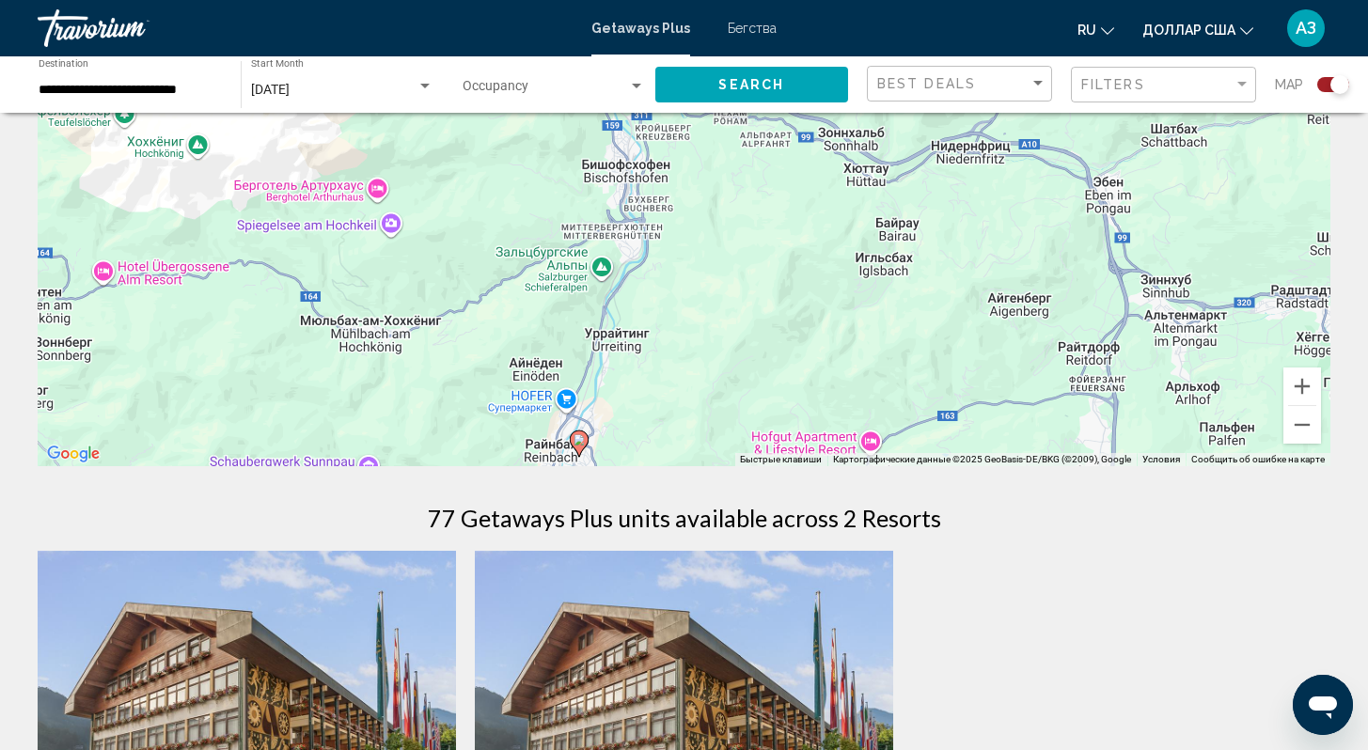
scroll to position [226, 0]
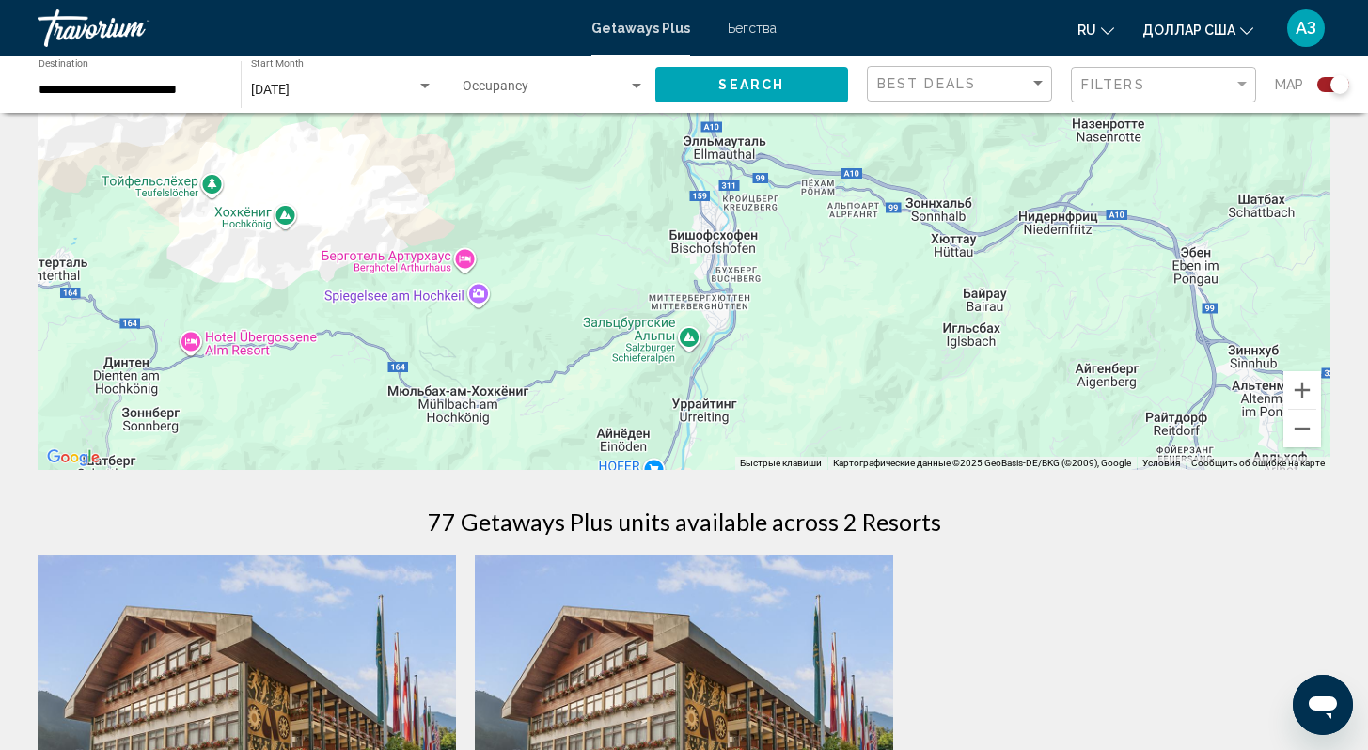
drag, startPoint x: 735, startPoint y: 251, endPoint x: 828, endPoint y: 327, distance: 120.3
click at [827, 326] on div "Чтобы активировать перетаскивание с помощью клавиатуры, нажмите Alt + Ввод. Пос…" at bounding box center [684, 188] width 1293 height 564
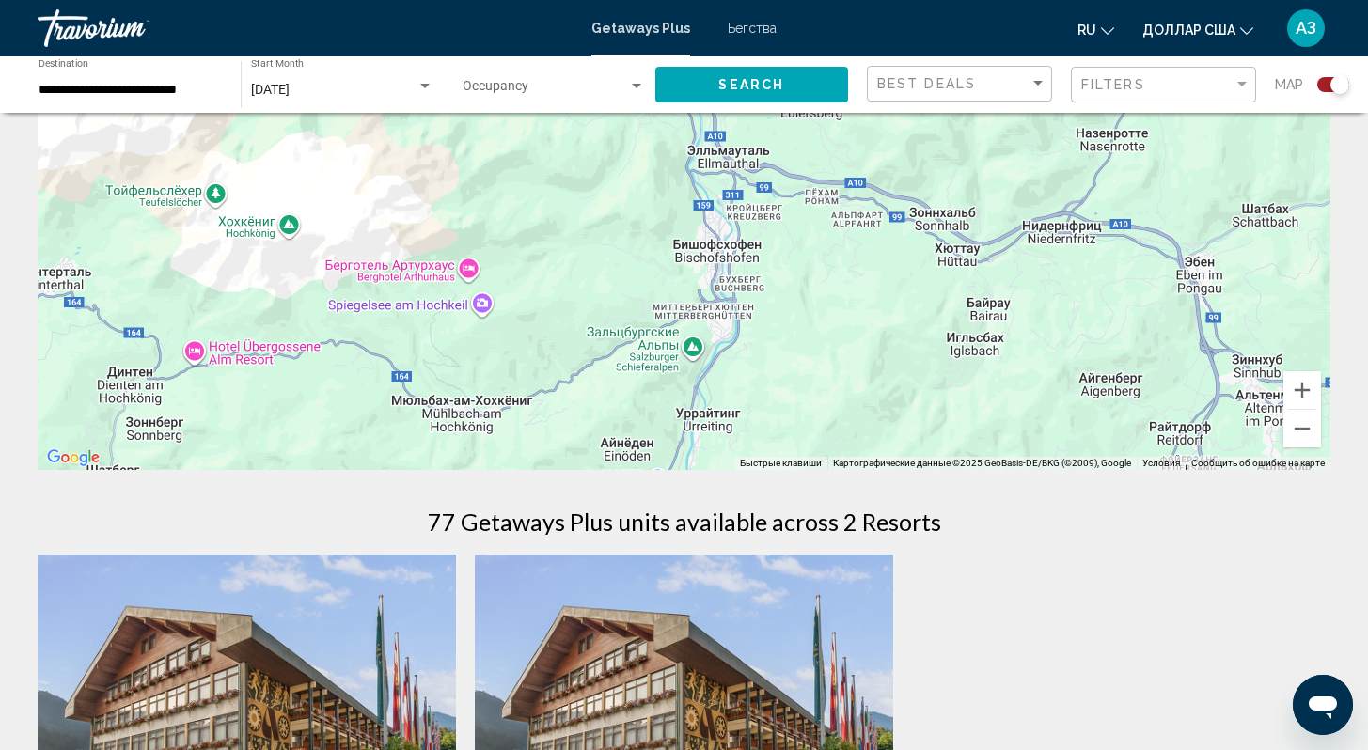
scroll to position [222, 0]
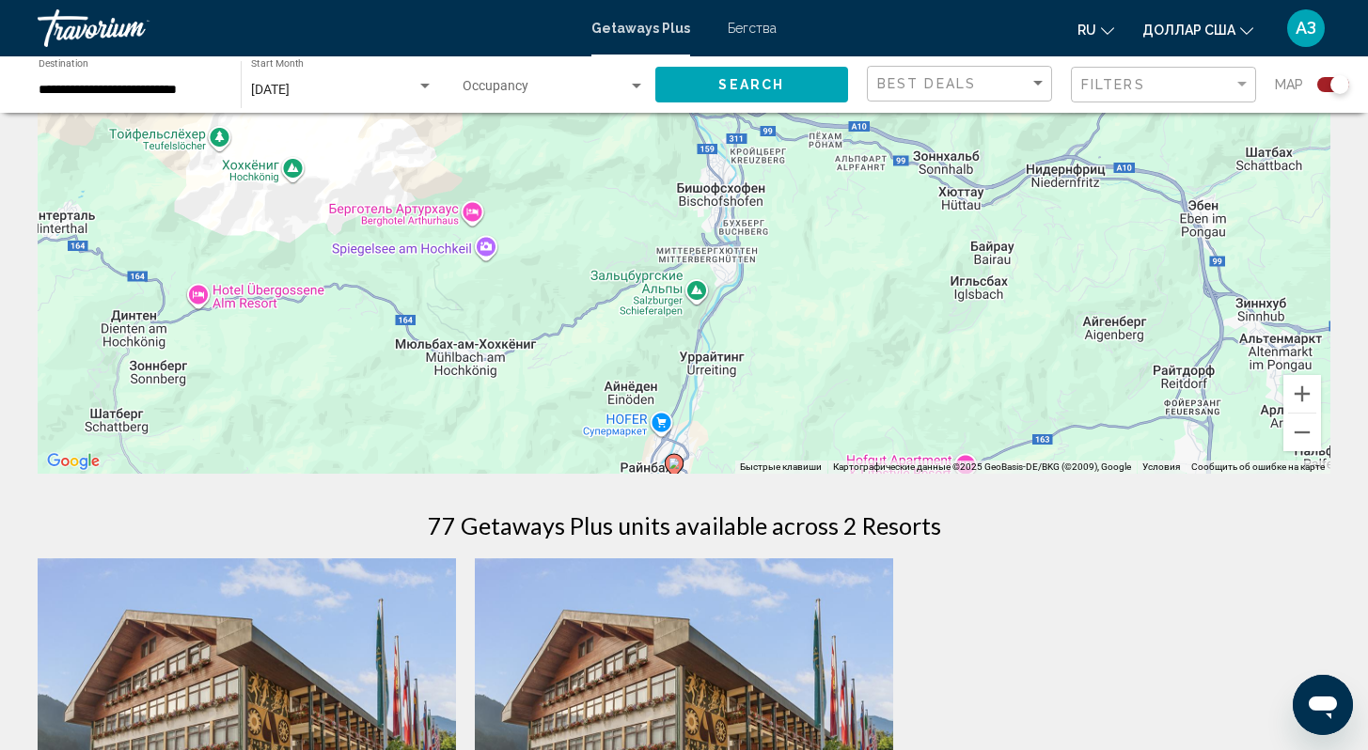
drag, startPoint x: 829, startPoint y: 386, endPoint x: 832, endPoint y: 315, distance: 71.5
click at [832, 315] on div "Чтобы активировать перетаскивание с помощью клавиатуры, нажмите Alt + Ввод. Пос…" at bounding box center [684, 192] width 1293 height 564
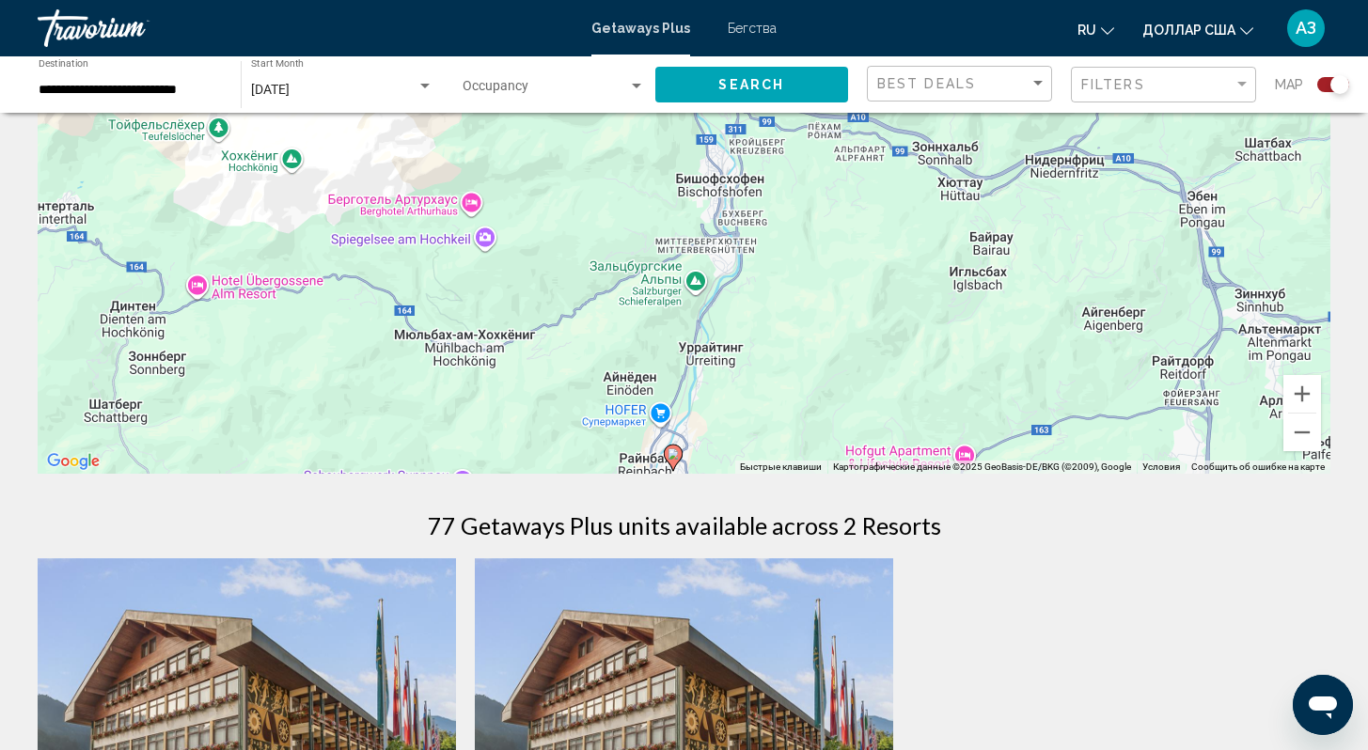
scroll to position [218, 0]
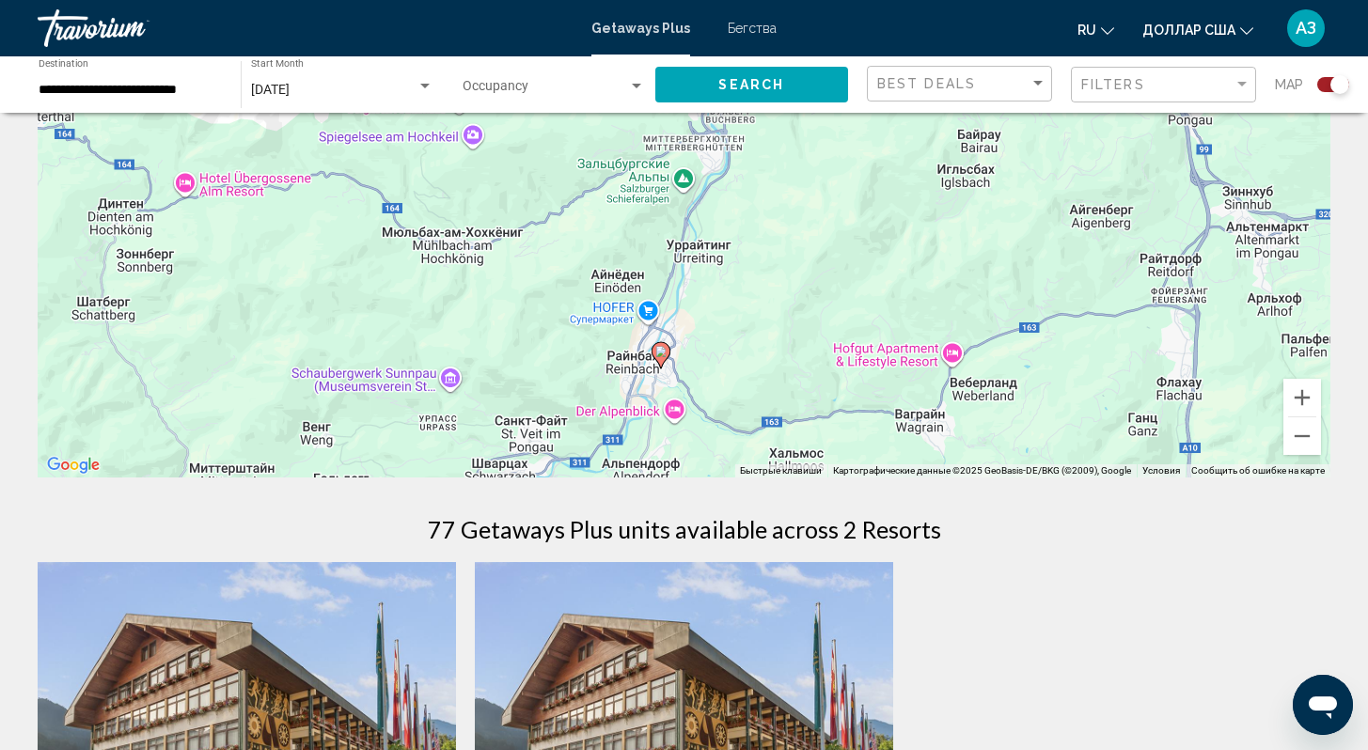
drag, startPoint x: 783, startPoint y: 370, endPoint x: 770, endPoint y: 261, distance: 109.9
click at [770, 262] on div "Чтобы активировать перетаскивание с помощью клавиатуры, нажмите Alt + Ввод. Пос…" at bounding box center [684, 195] width 1293 height 564
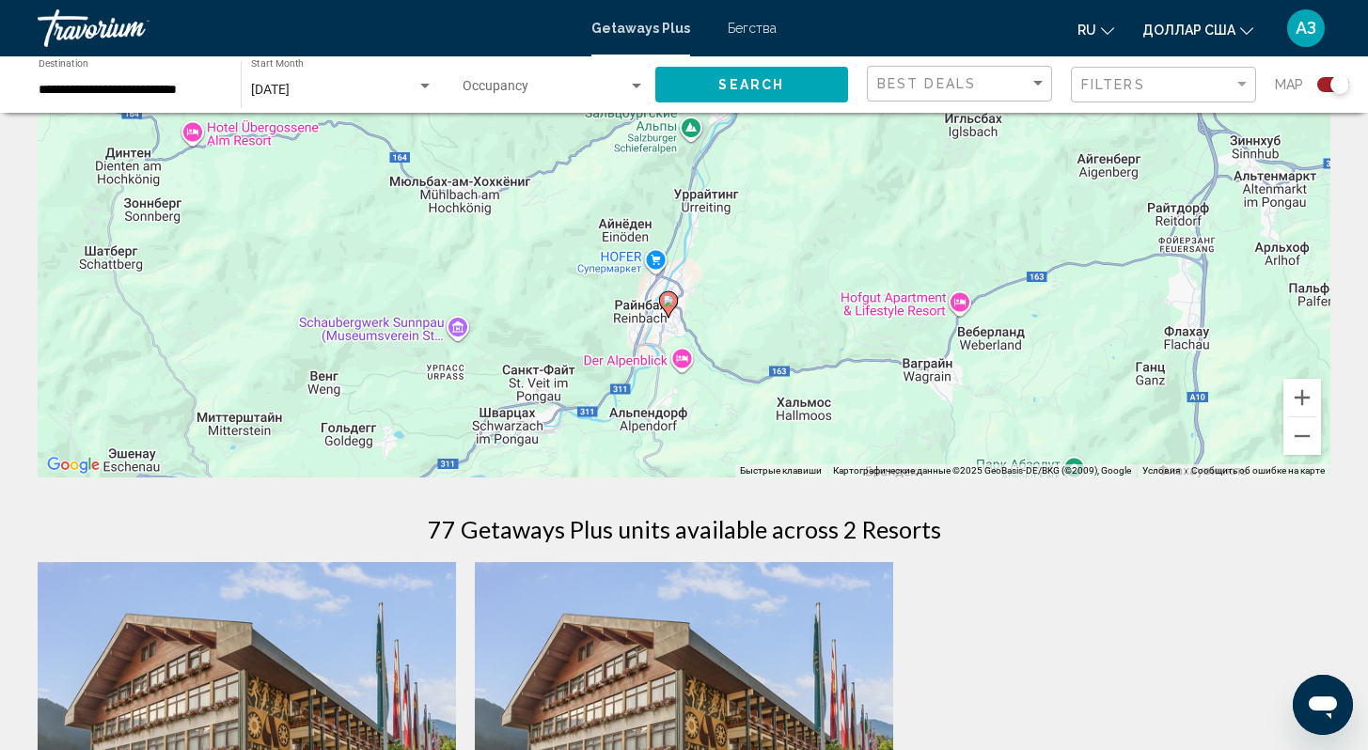
drag, startPoint x: 714, startPoint y: 370, endPoint x: 724, endPoint y: 337, distance: 35.4
click at [724, 337] on div "Чтобы активировать перетаскивание с помощью клавиатуры, нажмите Alt + Ввод. Пос…" at bounding box center [684, 195] width 1293 height 564
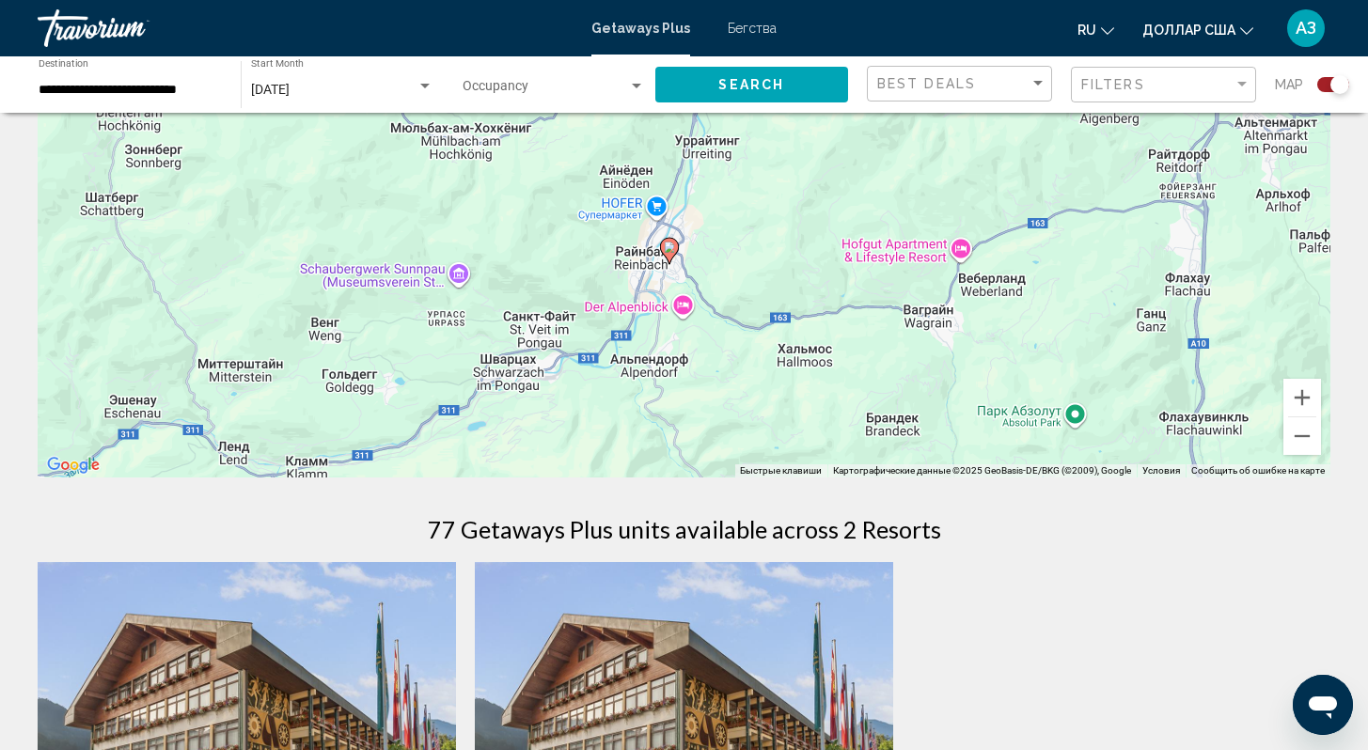
drag, startPoint x: 744, startPoint y: 323, endPoint x: 745, endPoint y: 260, distance: 63.9
click at [745, 260] on div "Чтобы активировать перетаскивание с помощью клавиатуры, нажмите Alt + Ввод. Пос…" at bounding box center [684, 195] width 1293 height 564
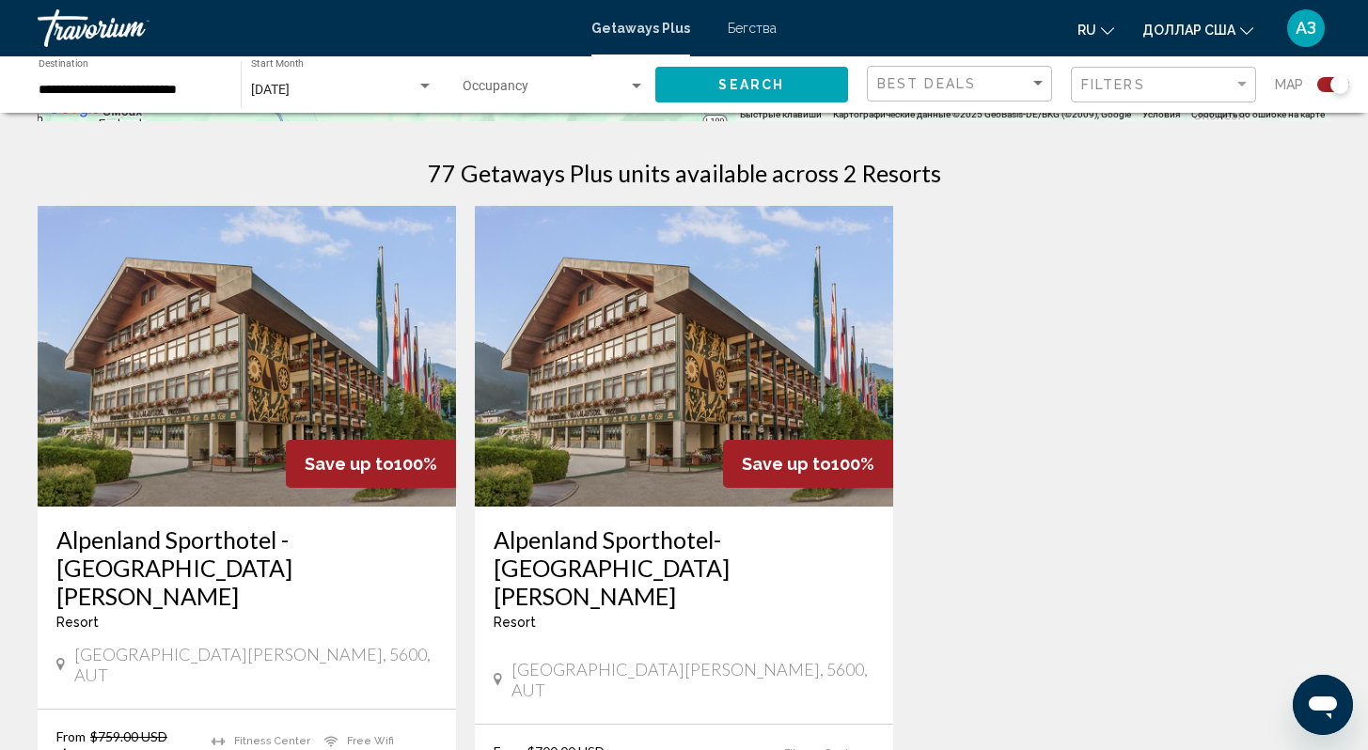
scroll to position [769, 0]
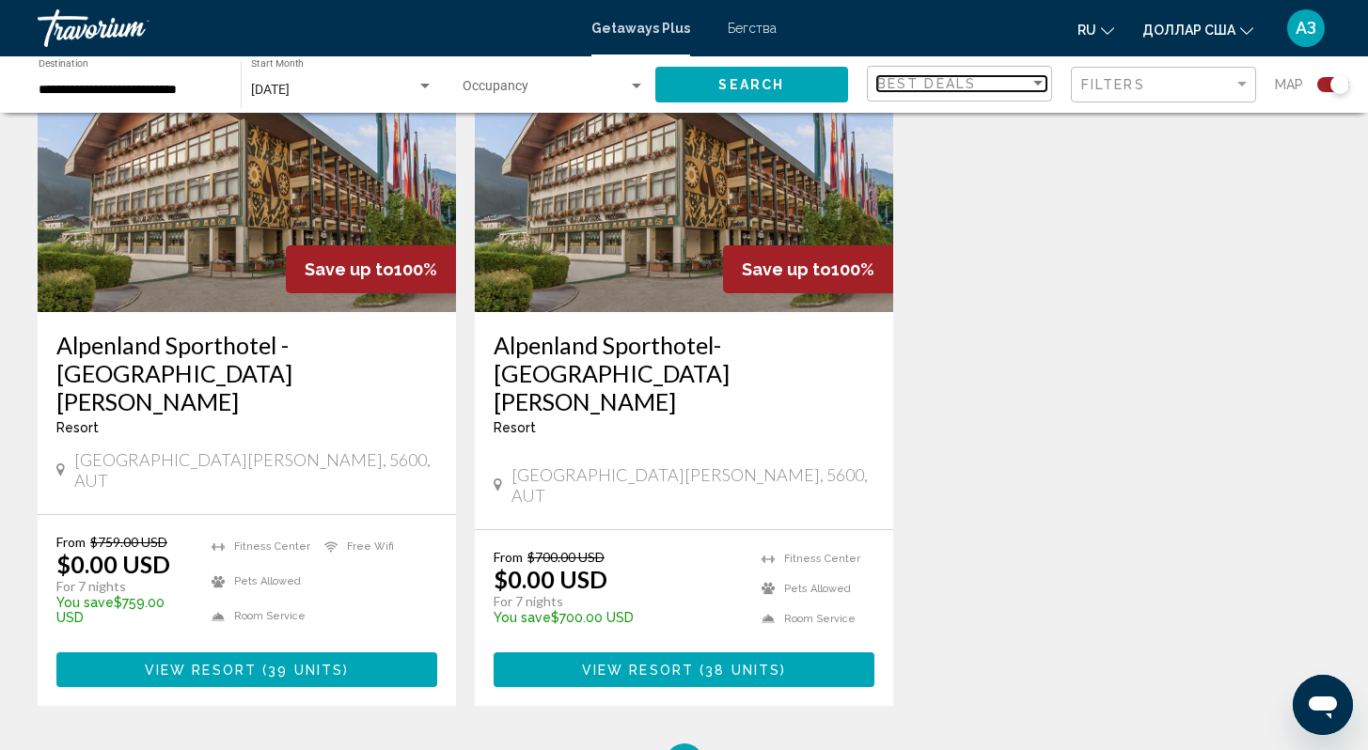
click at [940, 81] on span "Best Deals" at bounding box center [926, 83] width 99 height 15
click at [948, 118] on font "Самая низкая цена" at bounding box center [936, 123] width 118 height 15
click at [757, 88] on span "Search" at bounding box center [751, 85] width 66 height 15
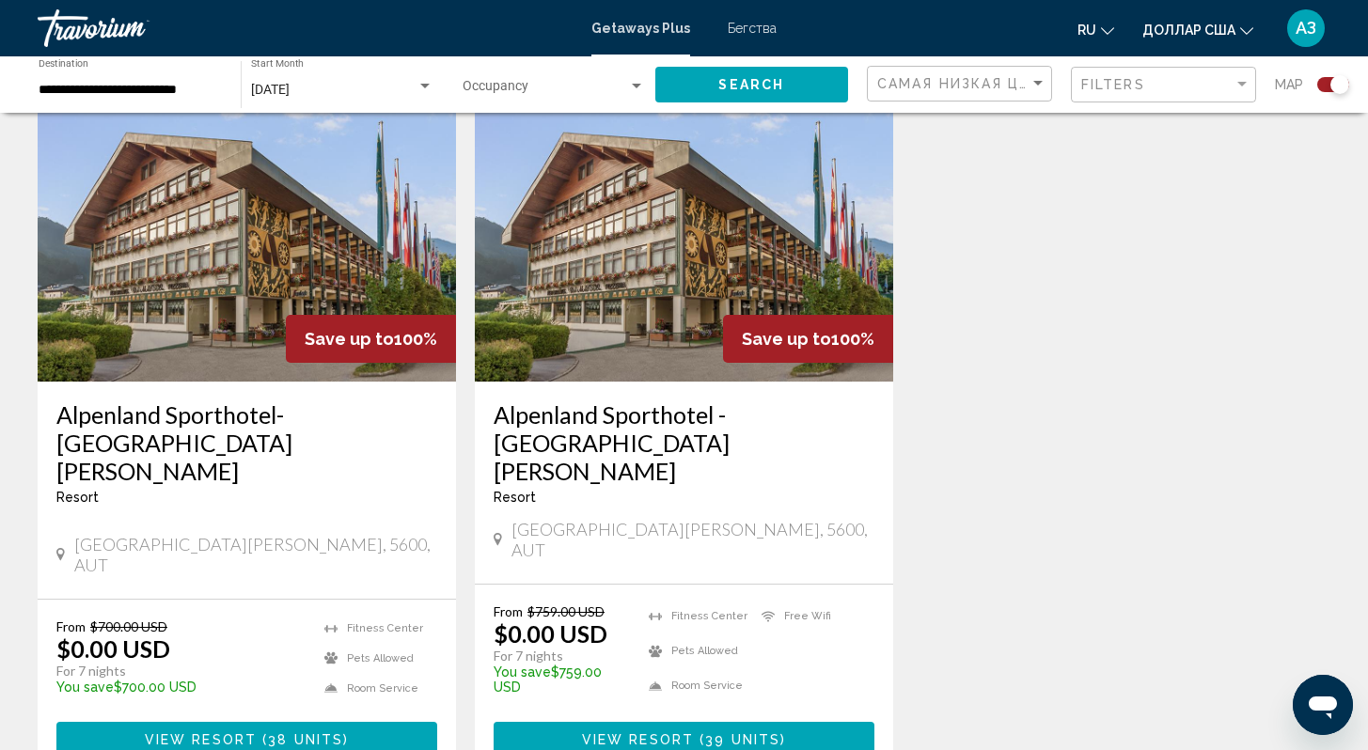
scroll to position [702, 0]
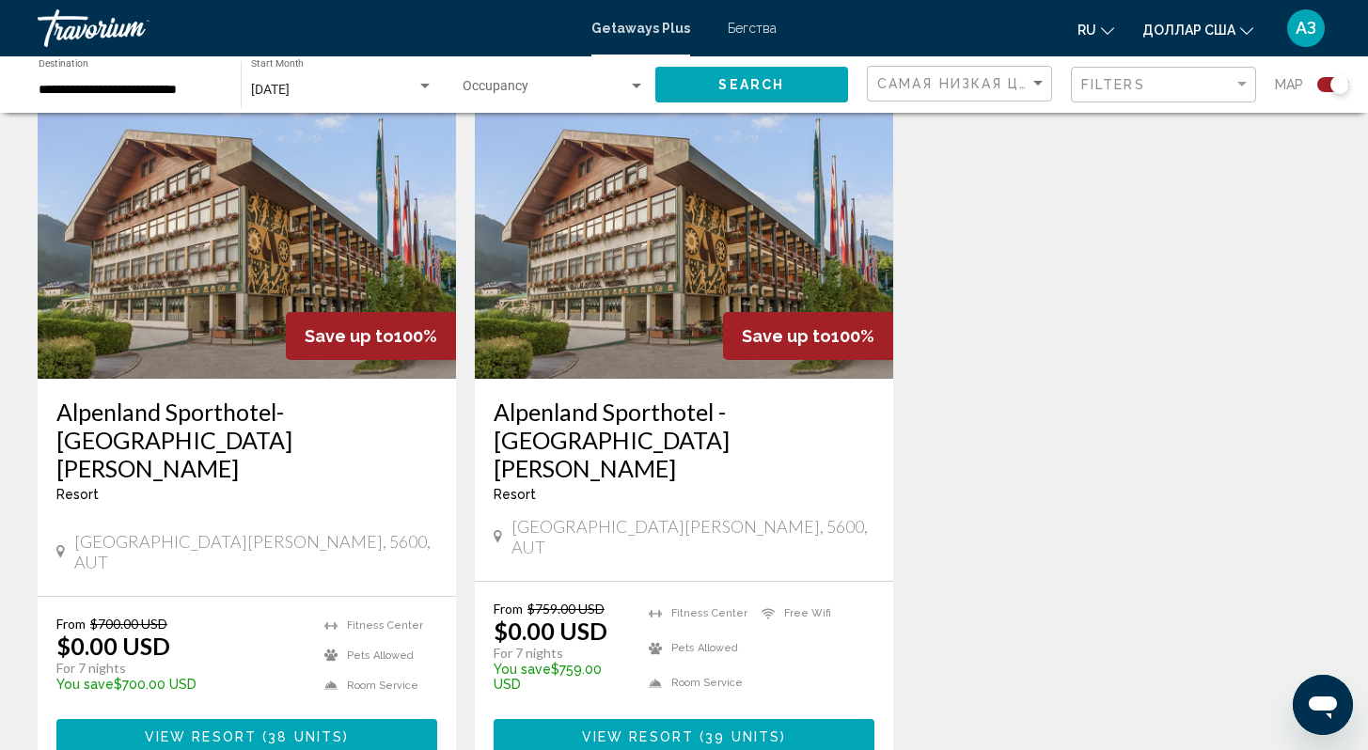
click at [64, 91] on input "**********" at bounding box center [130, 90] width 183 height 15
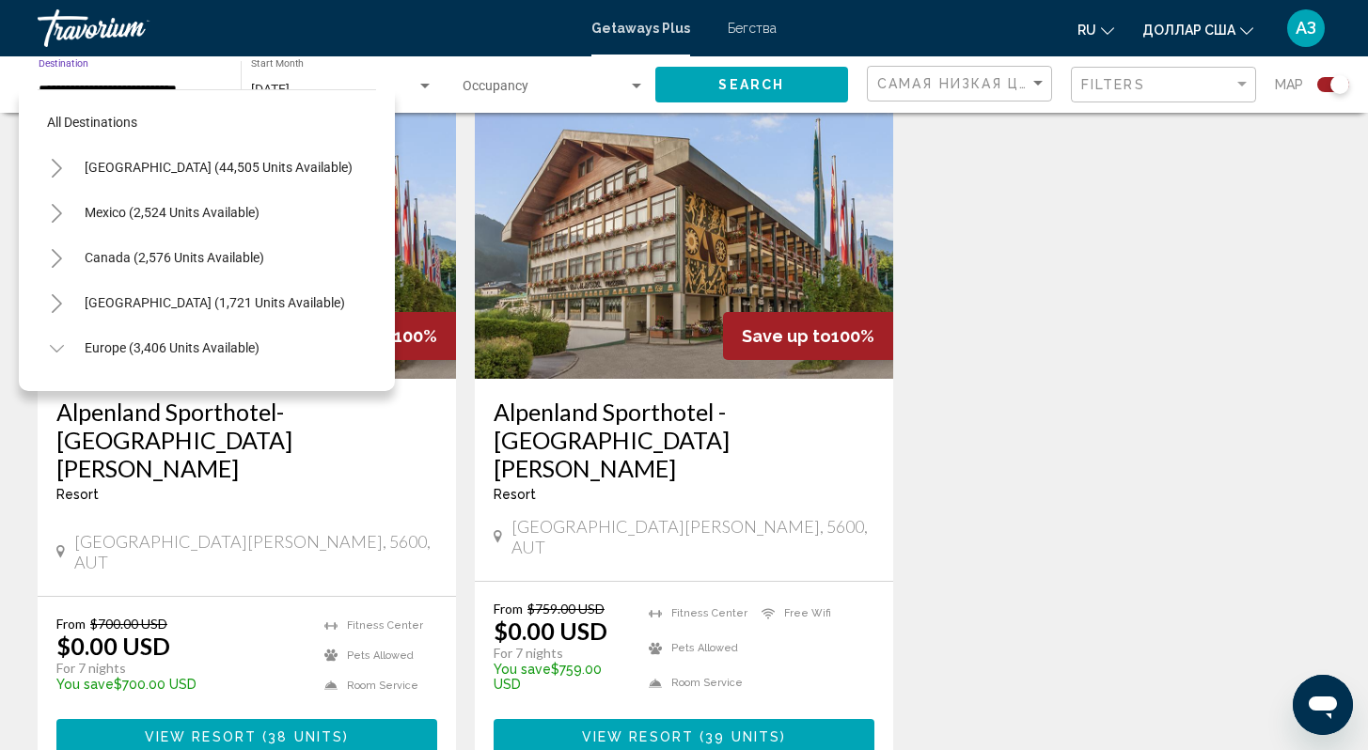
scroll to position [209, 0]
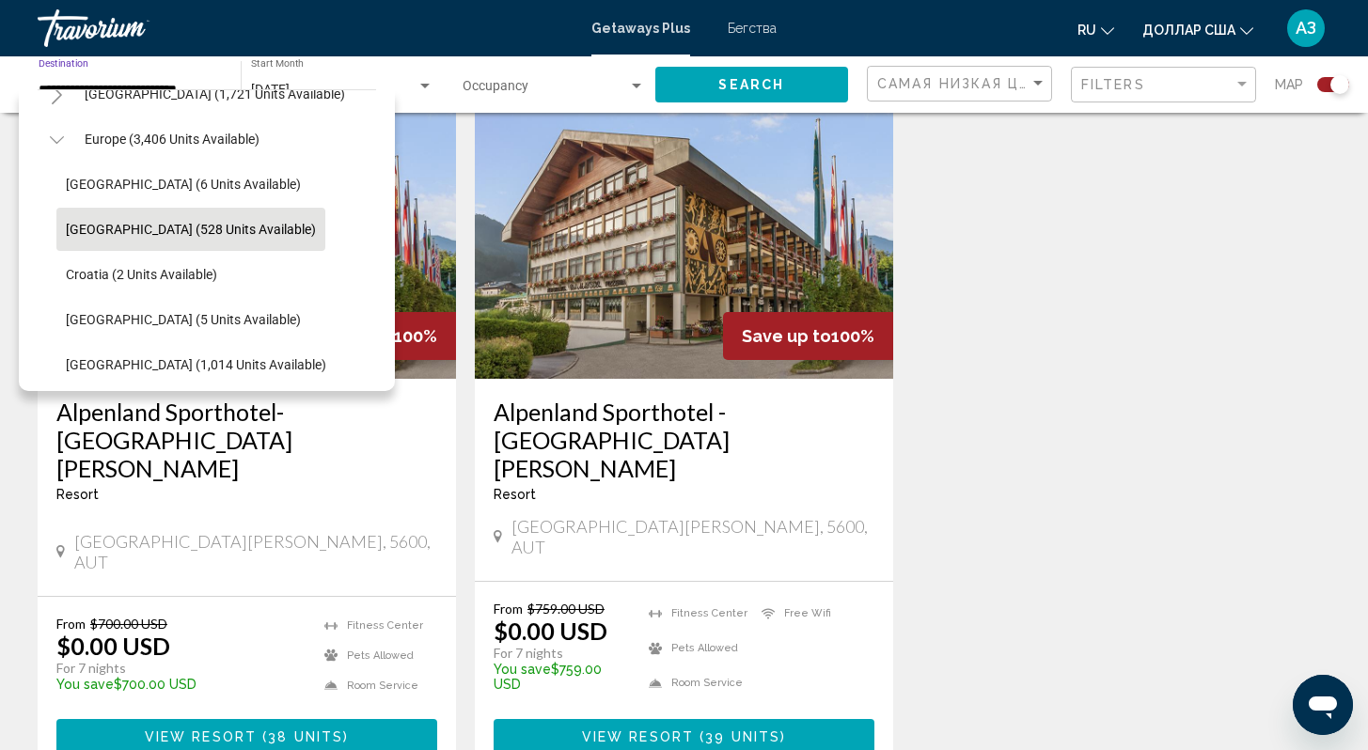
click at [760, 25] on font "Бегства" at bounding box center [752, 28] width 49 height 15
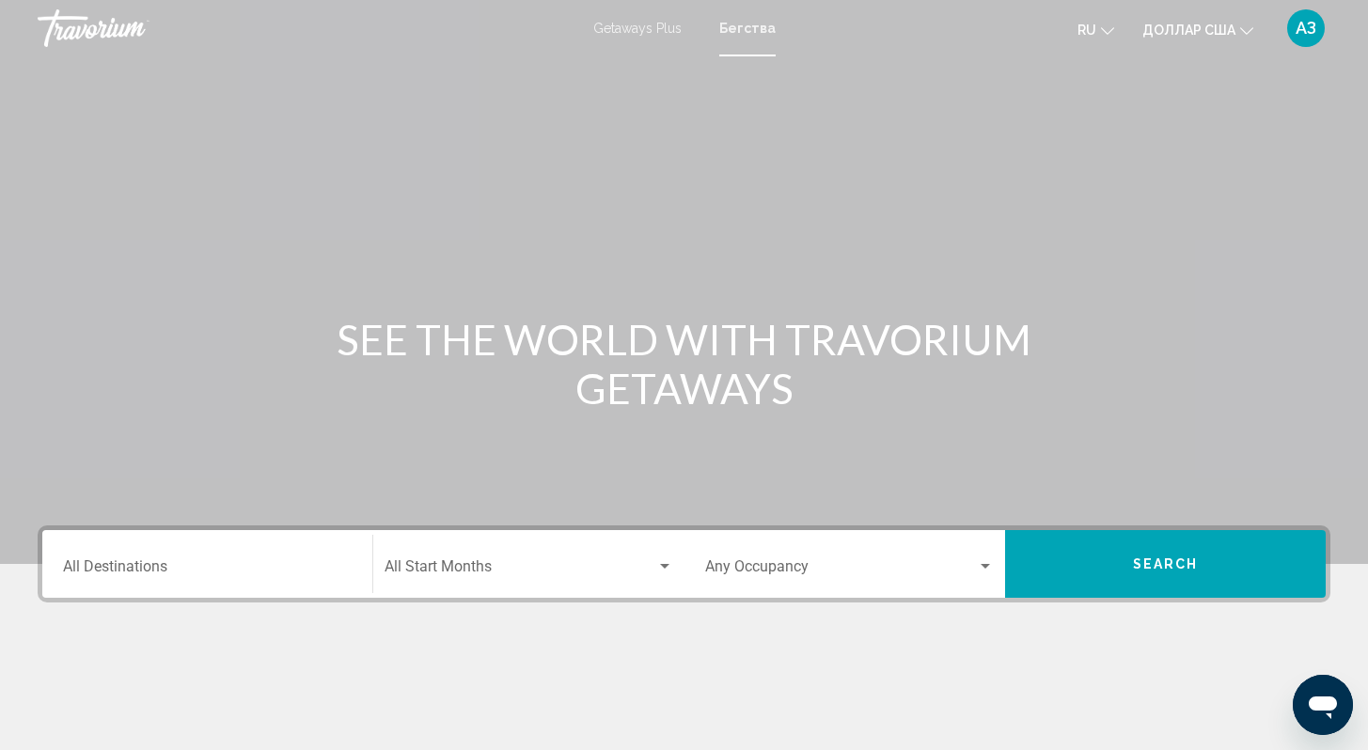
click at [152, 575] on input "Destination All Destinations" at bounding box center [207, 570] width 289 height 17
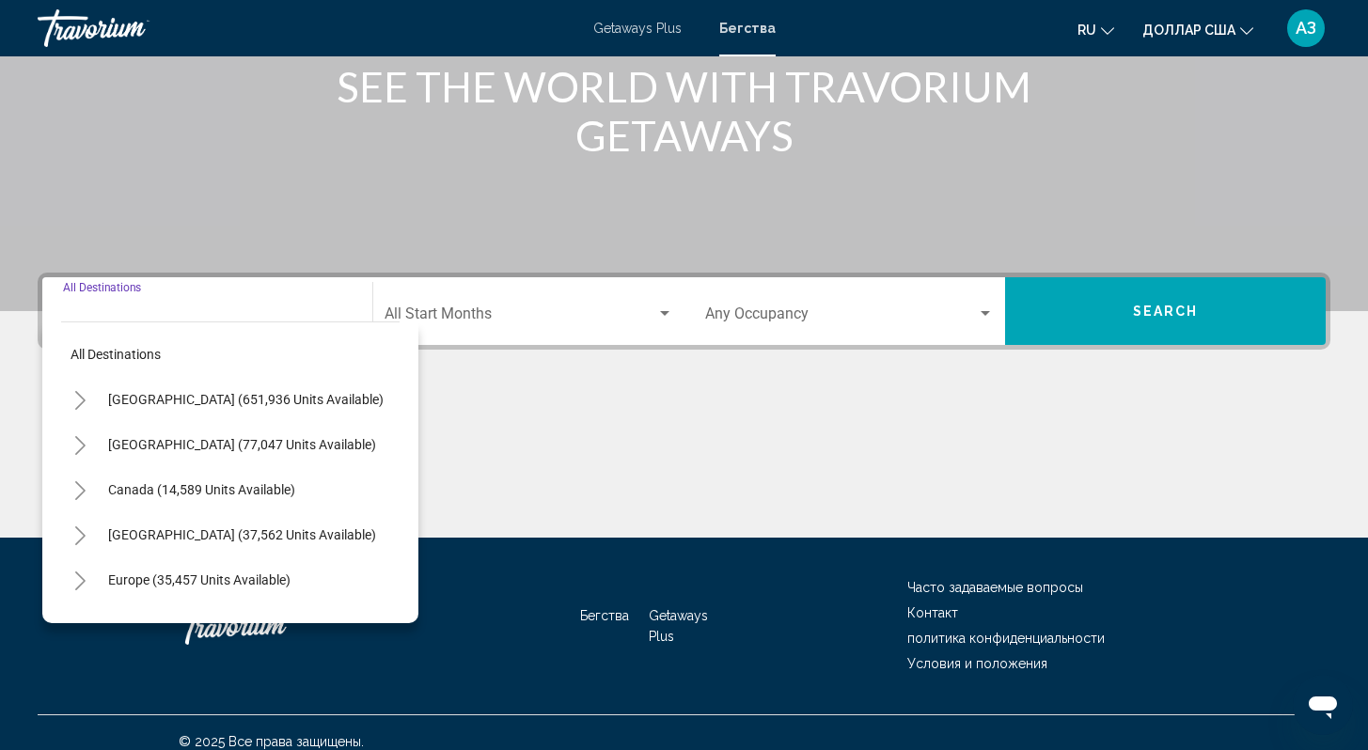
scroll to position [251, 0]
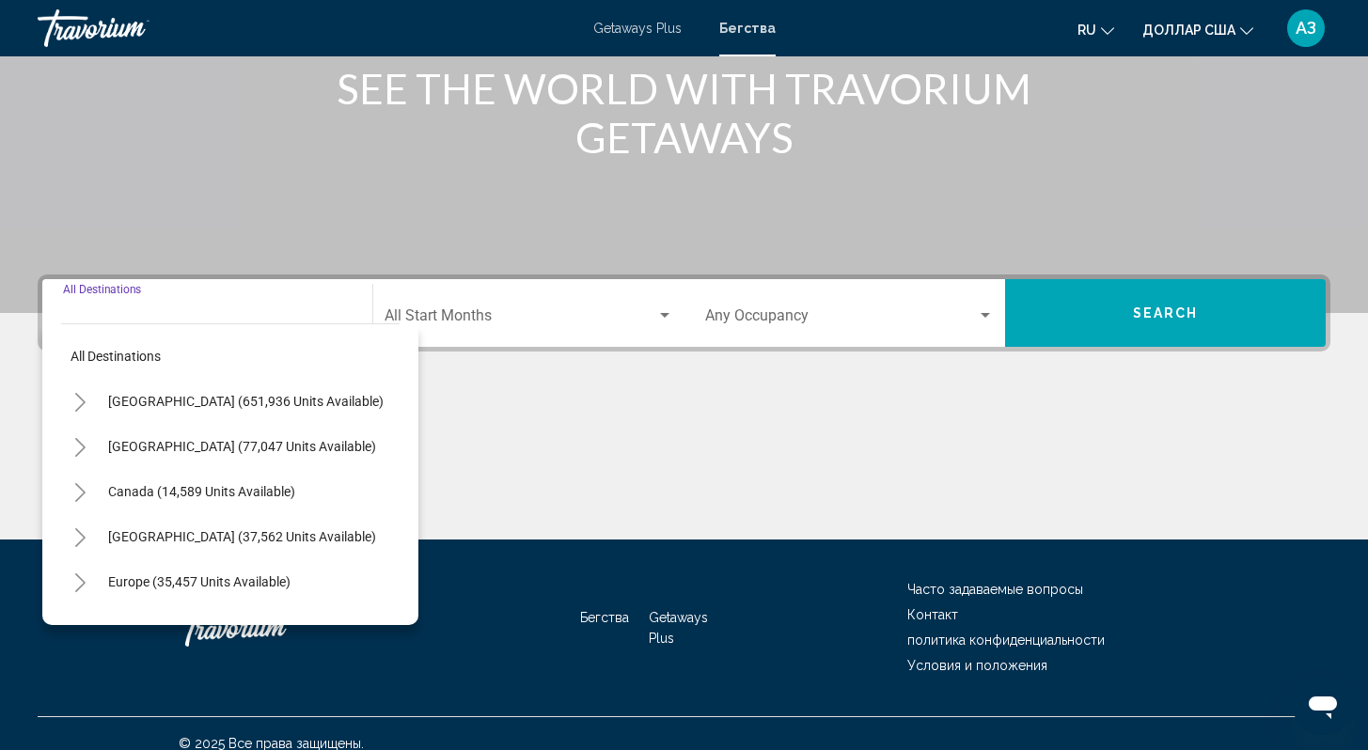
click at [71, 586] on button "Toggle Europe (35,457 units available)" at bounding box center [80, 582] width 38 height 38
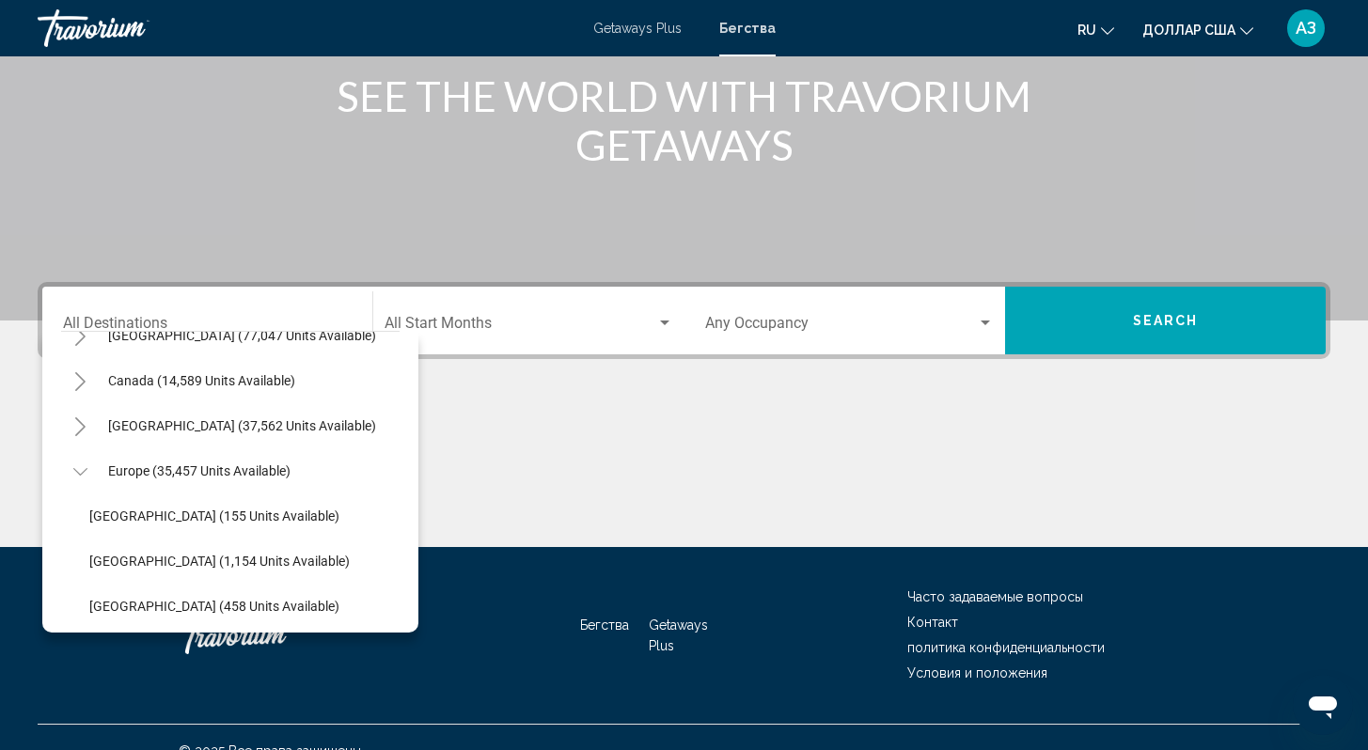
scroll to position [121, 0]
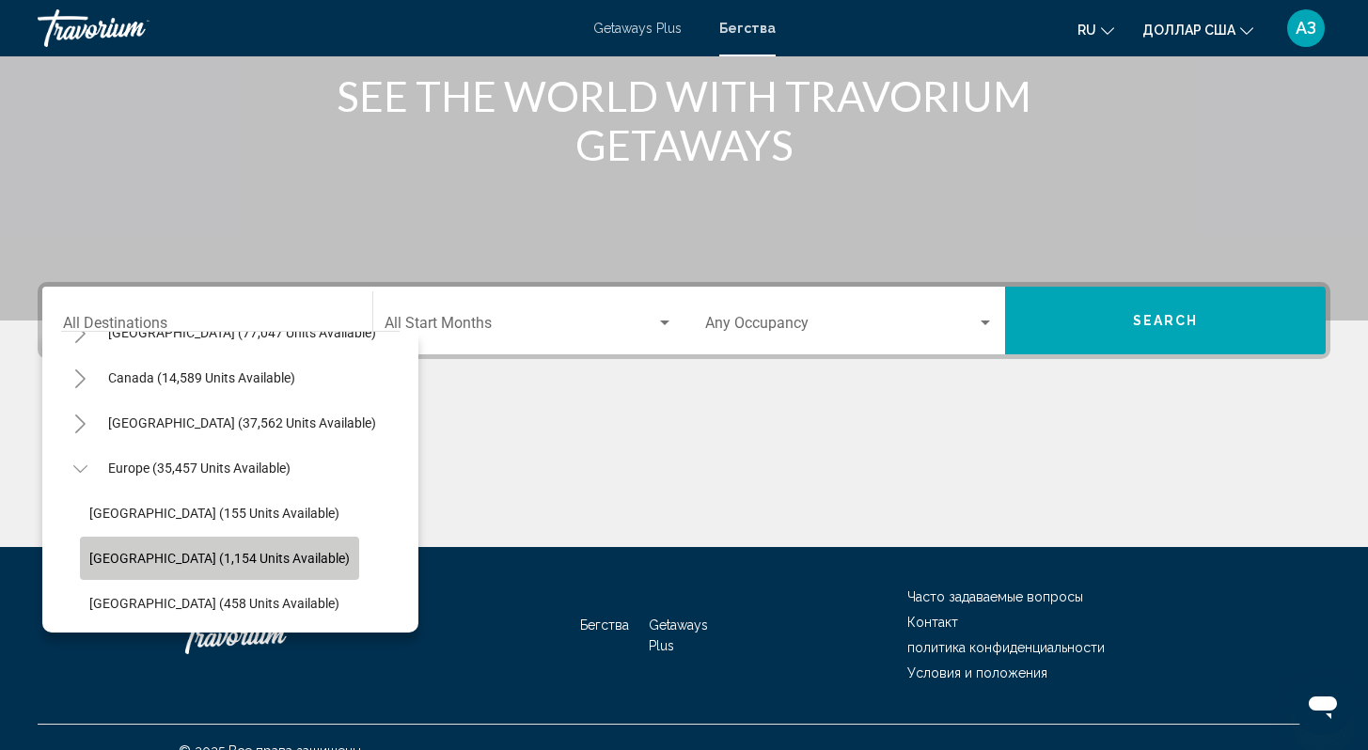
click at [240, 546] on button "[GEOGRAPHIC_DATA] (1,154 units available)" at bounding box center [219, 558] width 279 height 43
type input "**********"
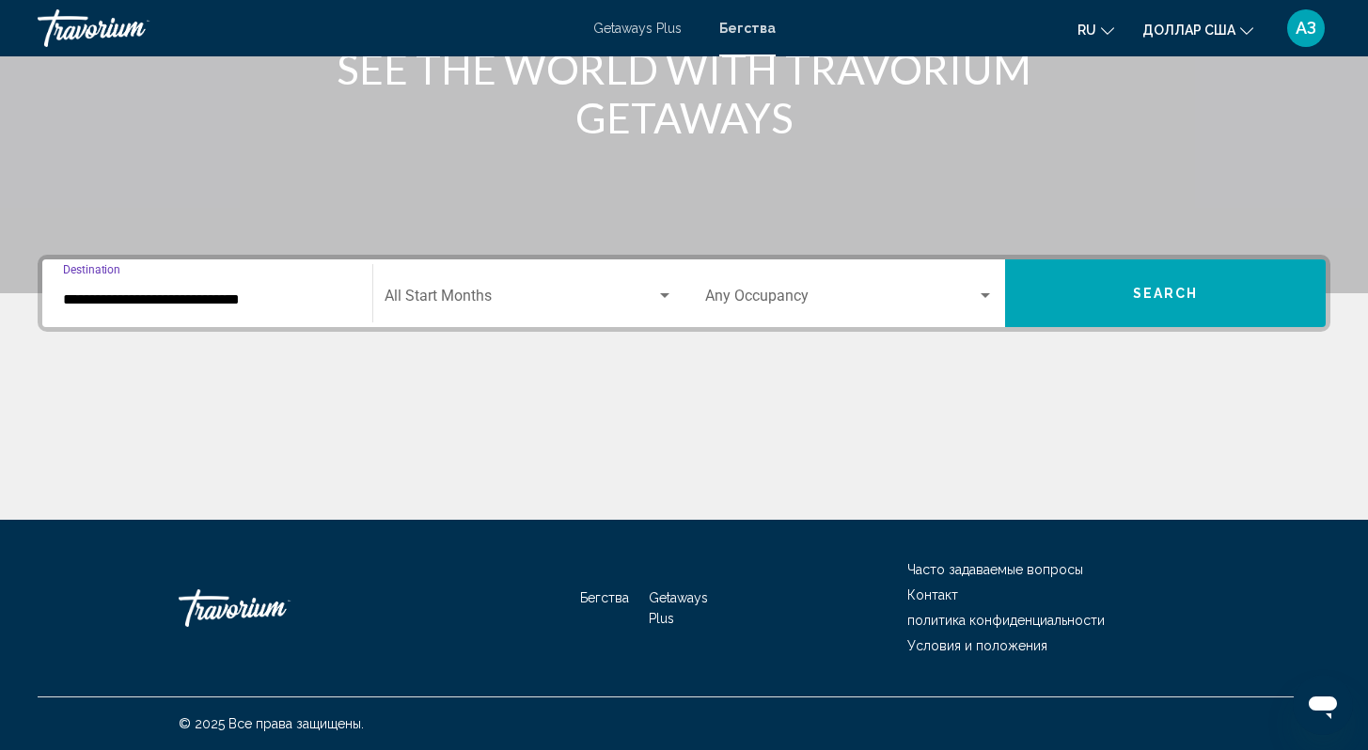
click at [528, 279] on div "Start Month All Start Months" at bounding box center [529, 293] width 288 height 59
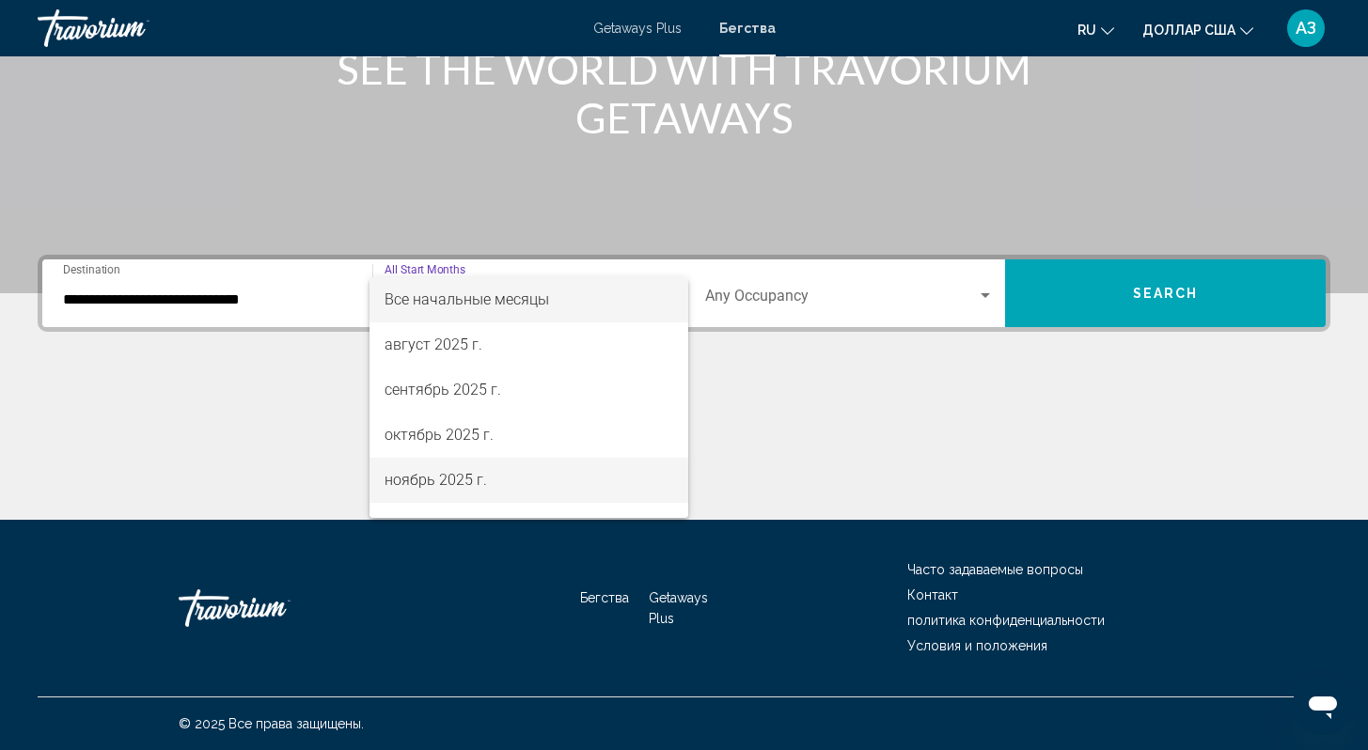
click at [478, 471] on font "ноябрь 2025 г." at bounding box center [436, 480] width 102 height 18
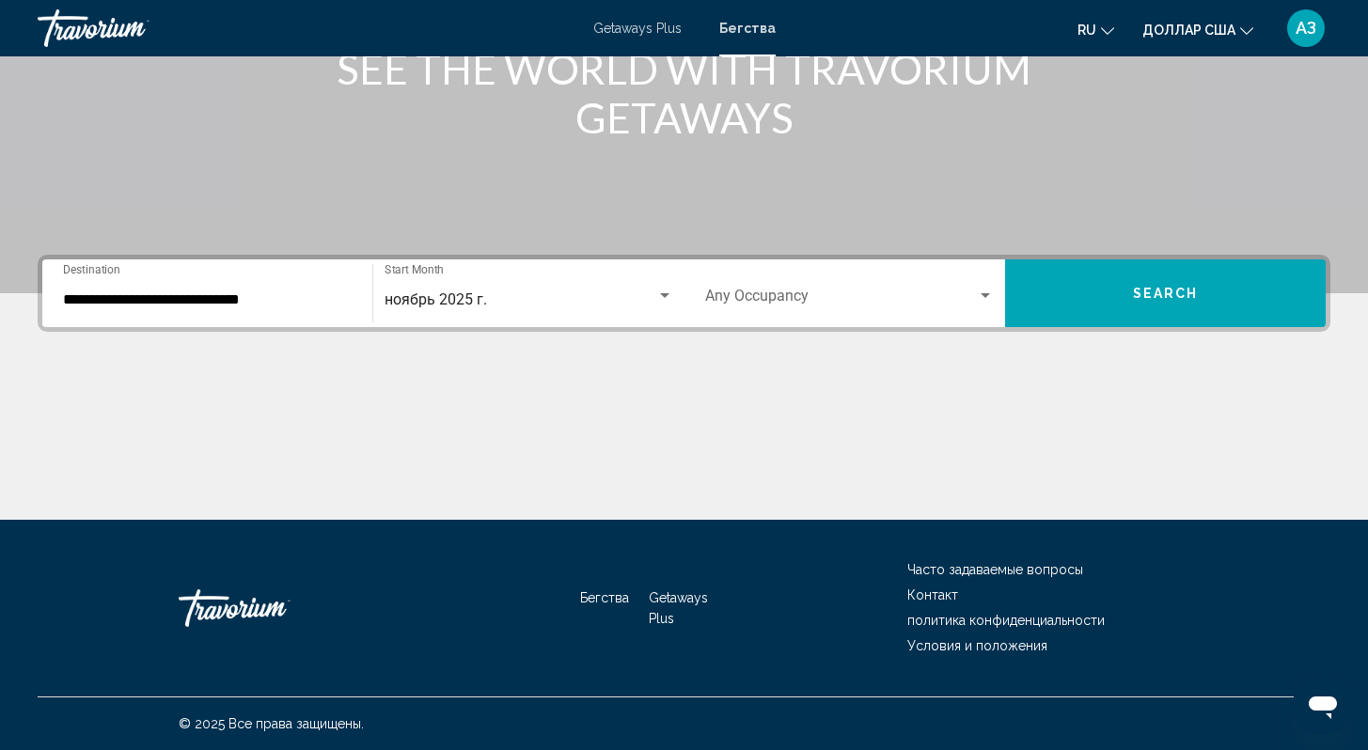
click at [890, 290] on div "Occupancy Any Occupancy" at bounding box center [849, 293] width 289 height 59
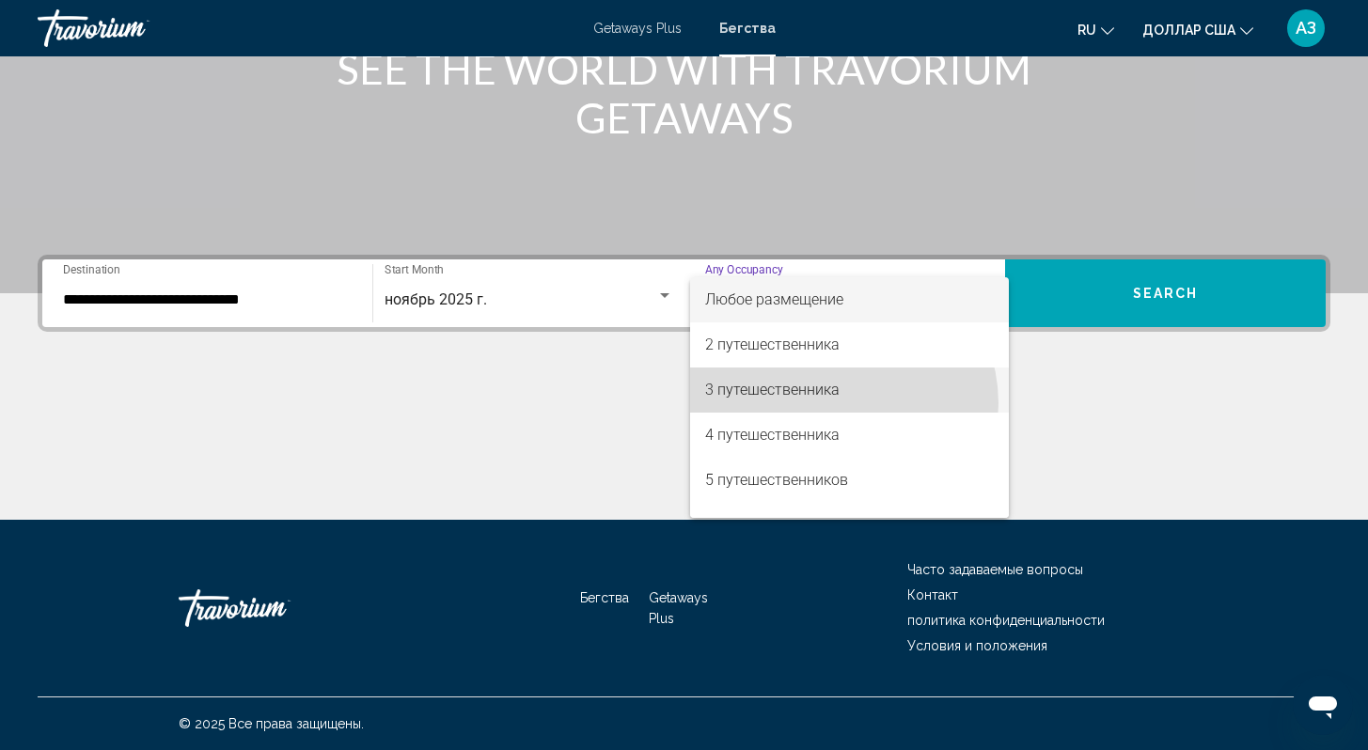
click at [837, 403] on span "3 путешественника" at bounding box center [849, 390] width 289 height 45
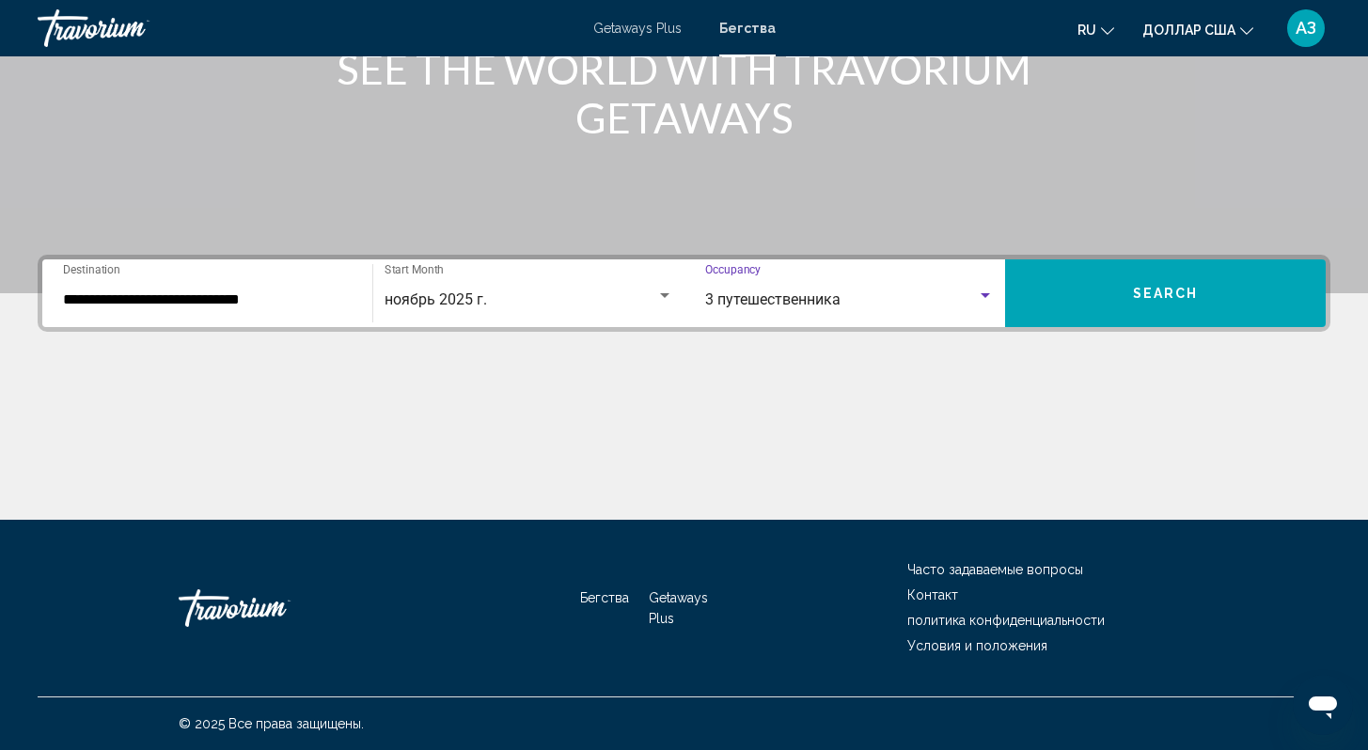
click at [1198, 264] on button "Search" at bounding box center [1165, 294] width 321 height 68
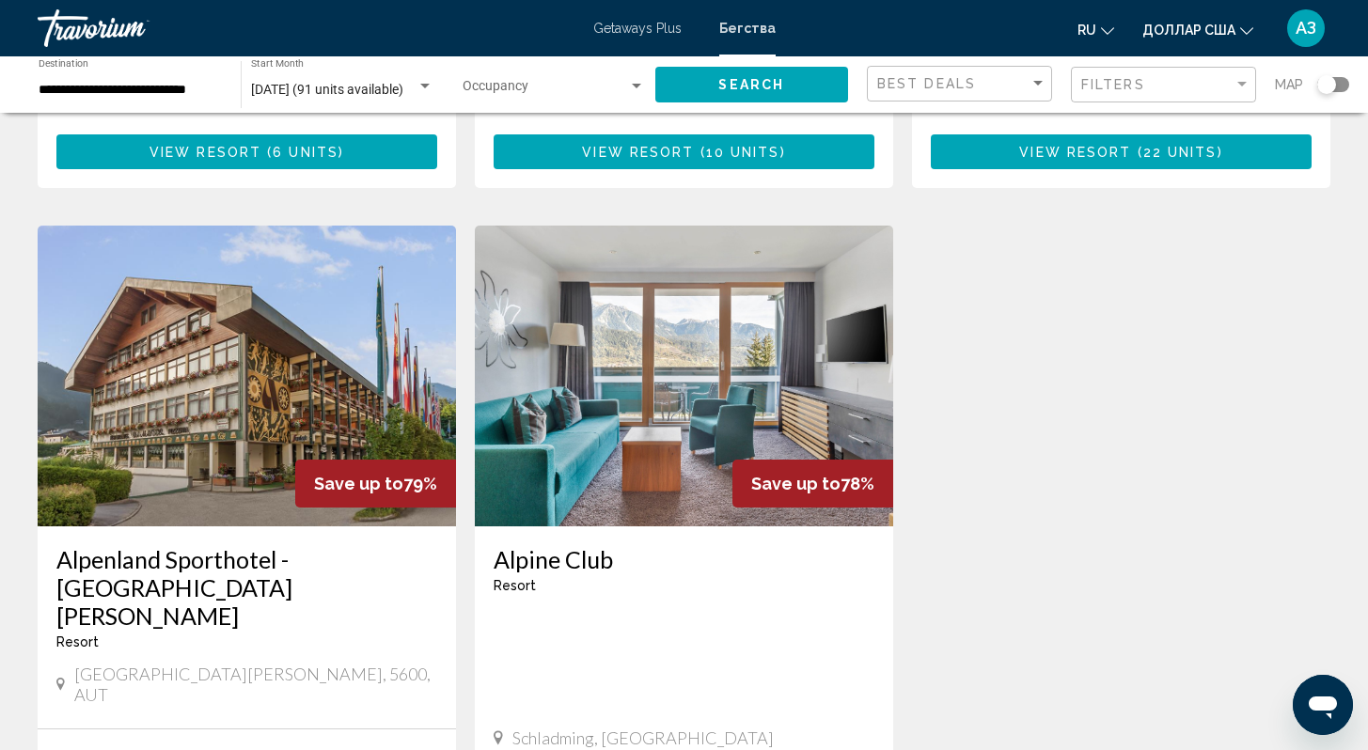
scroll to position [831, 0]
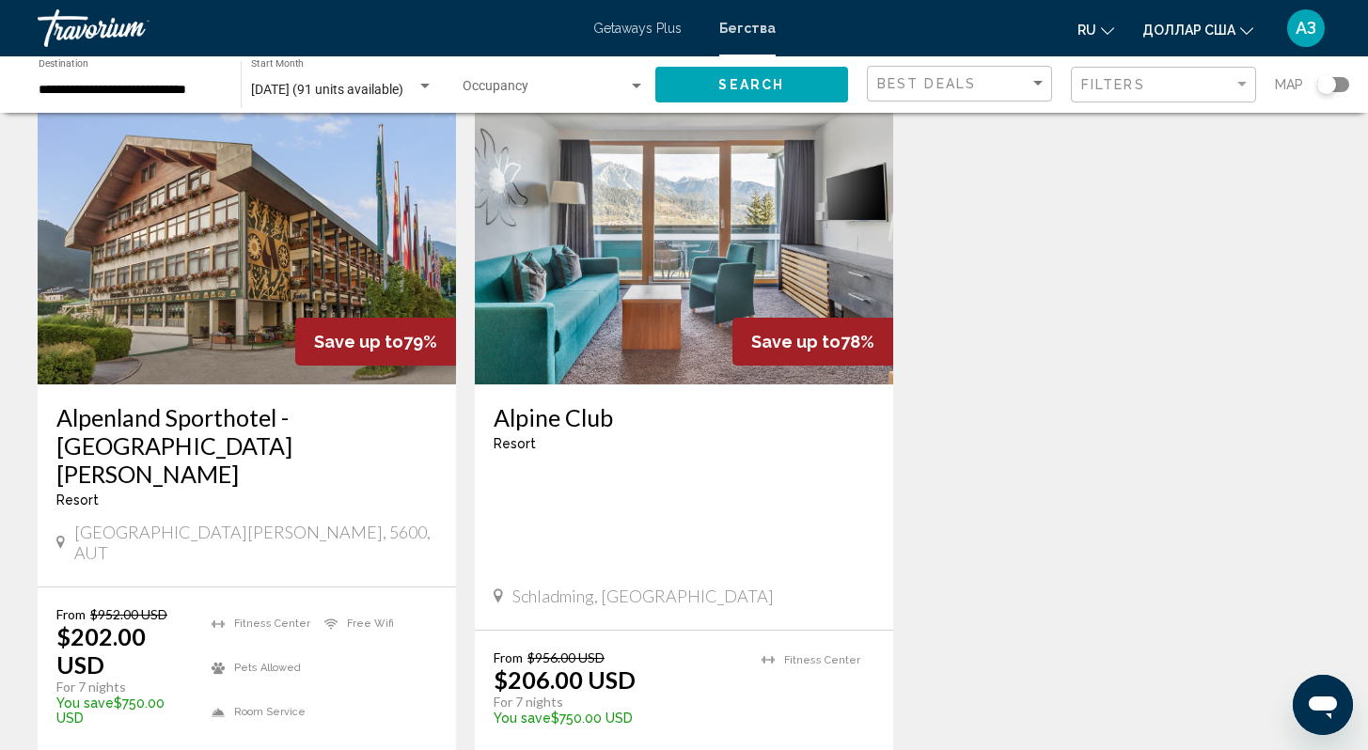
click at [180, 102] on div "**********" at bounding box center [130, 85] width 183 height 52
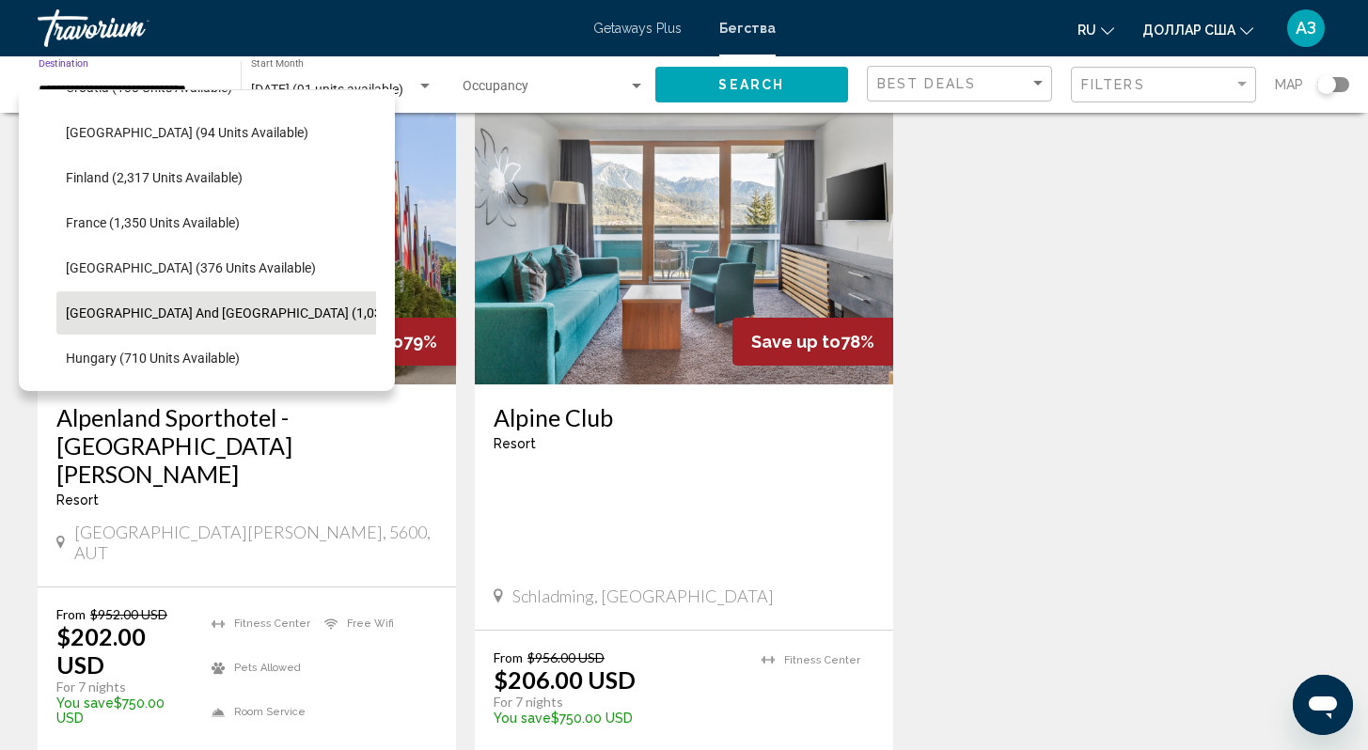
scroll to position [452, 0]
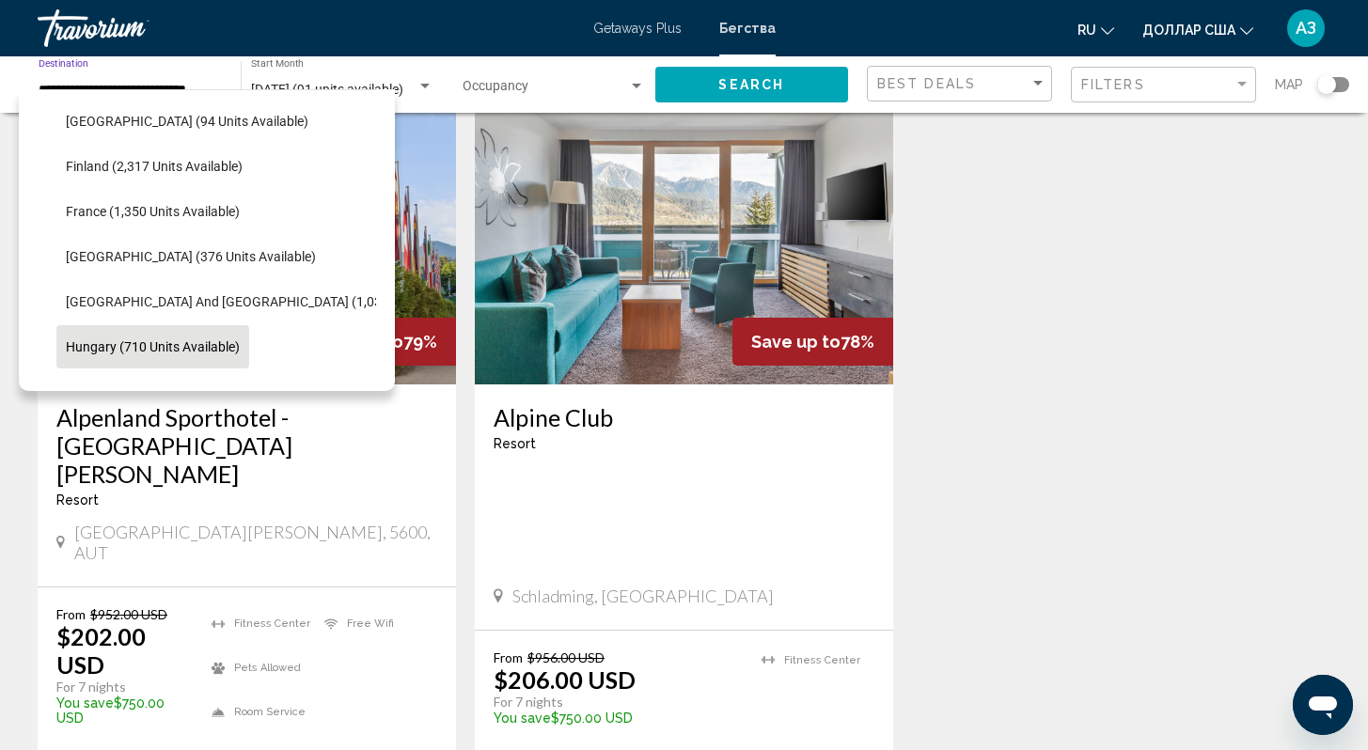
click at [163, 347] on span "Hungary (710 units available)" at bounding box center [153, 346] width 174 height 15
type input "**********"
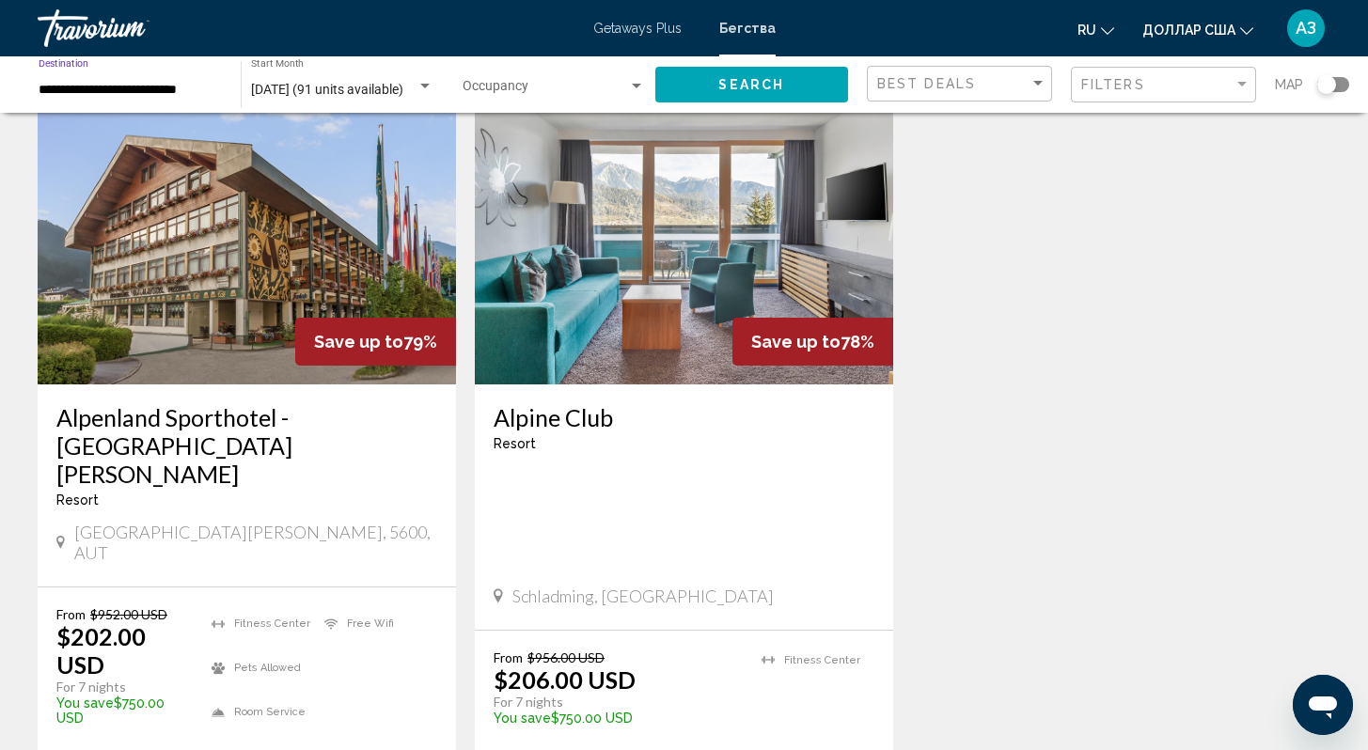
click at [743, 89] on span "Search" at bounding box center [751, 85] width 66 height 15
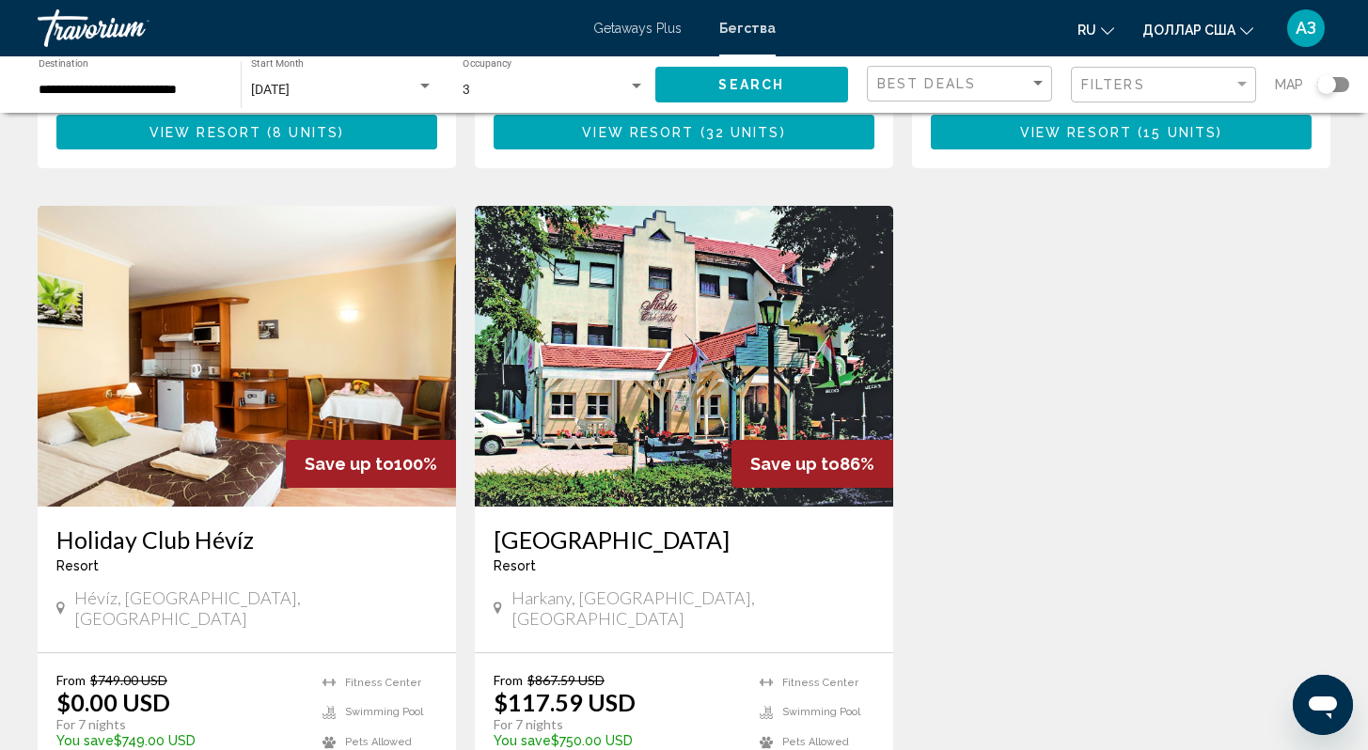
scroll to position [790, 0]
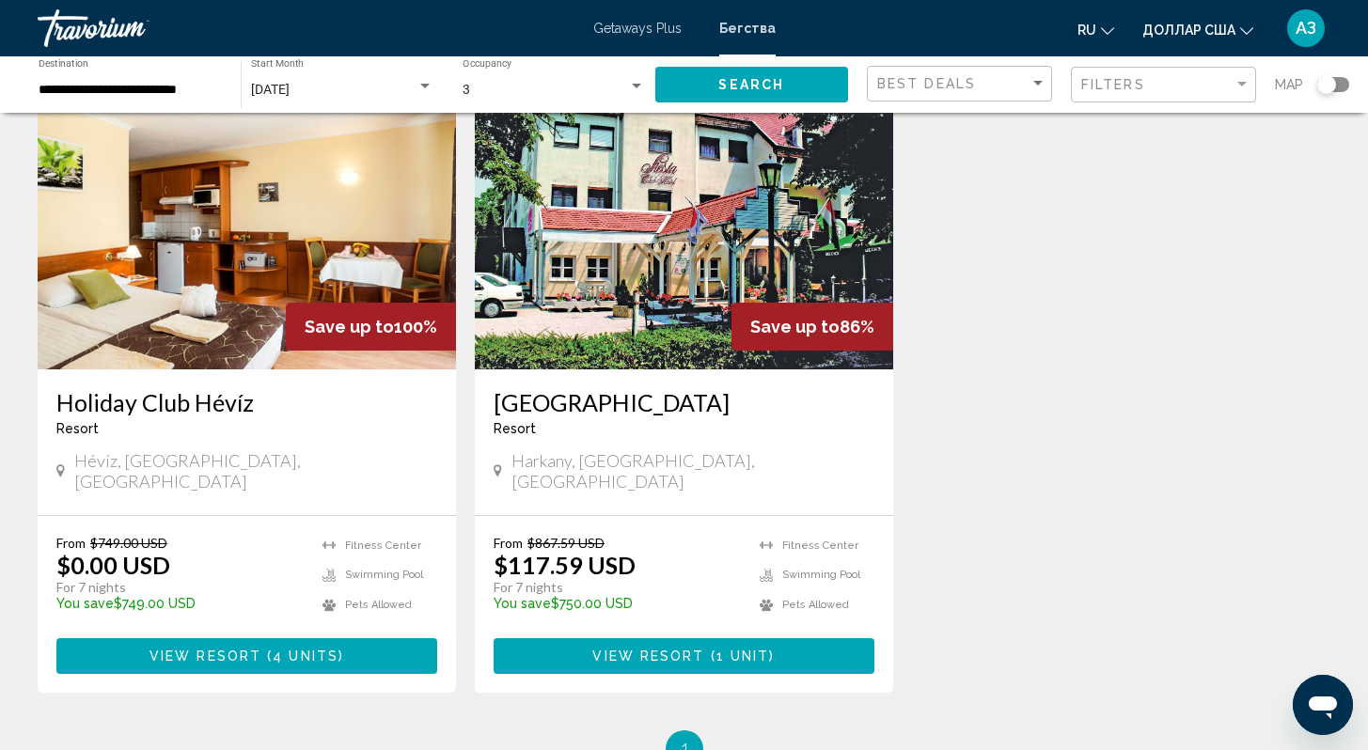
click at [708, 650] on span "Основное содержание" at bounding box center [708, 657] width 6 height 15
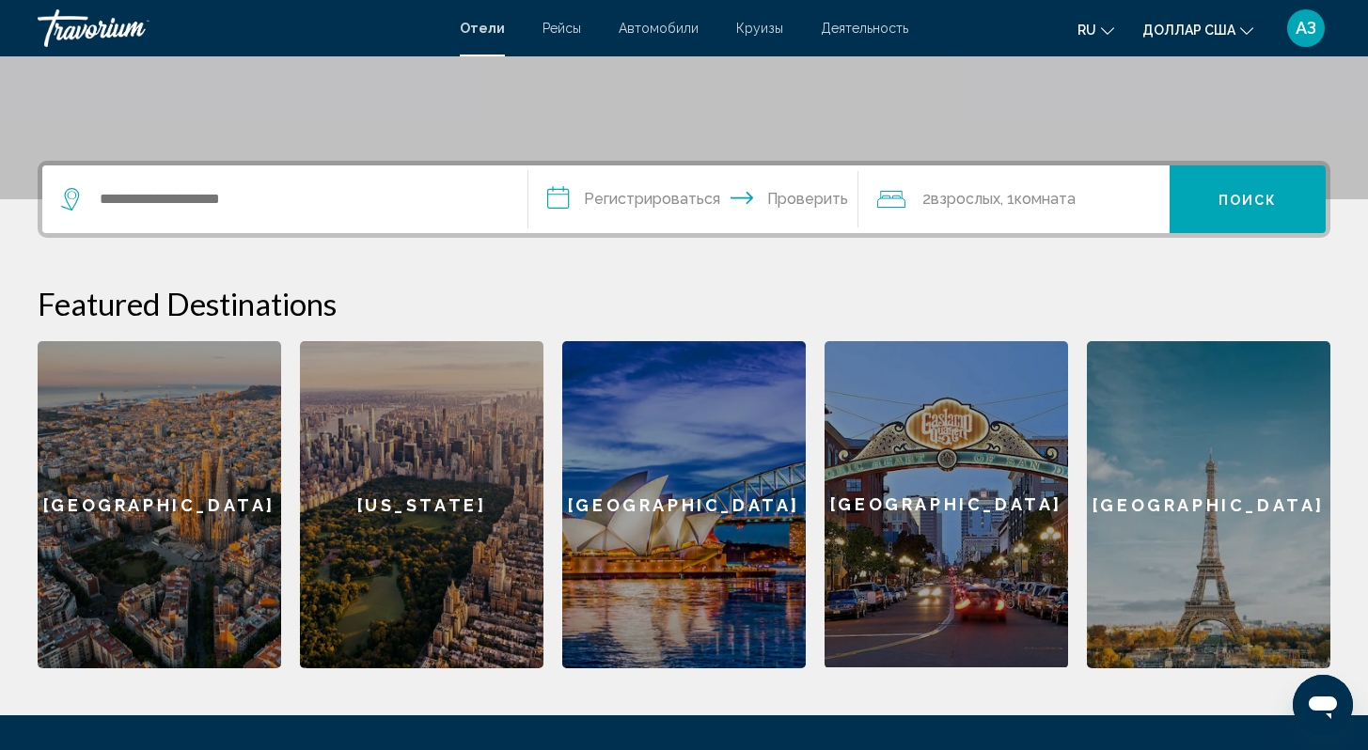
scroll to position [342, 0]
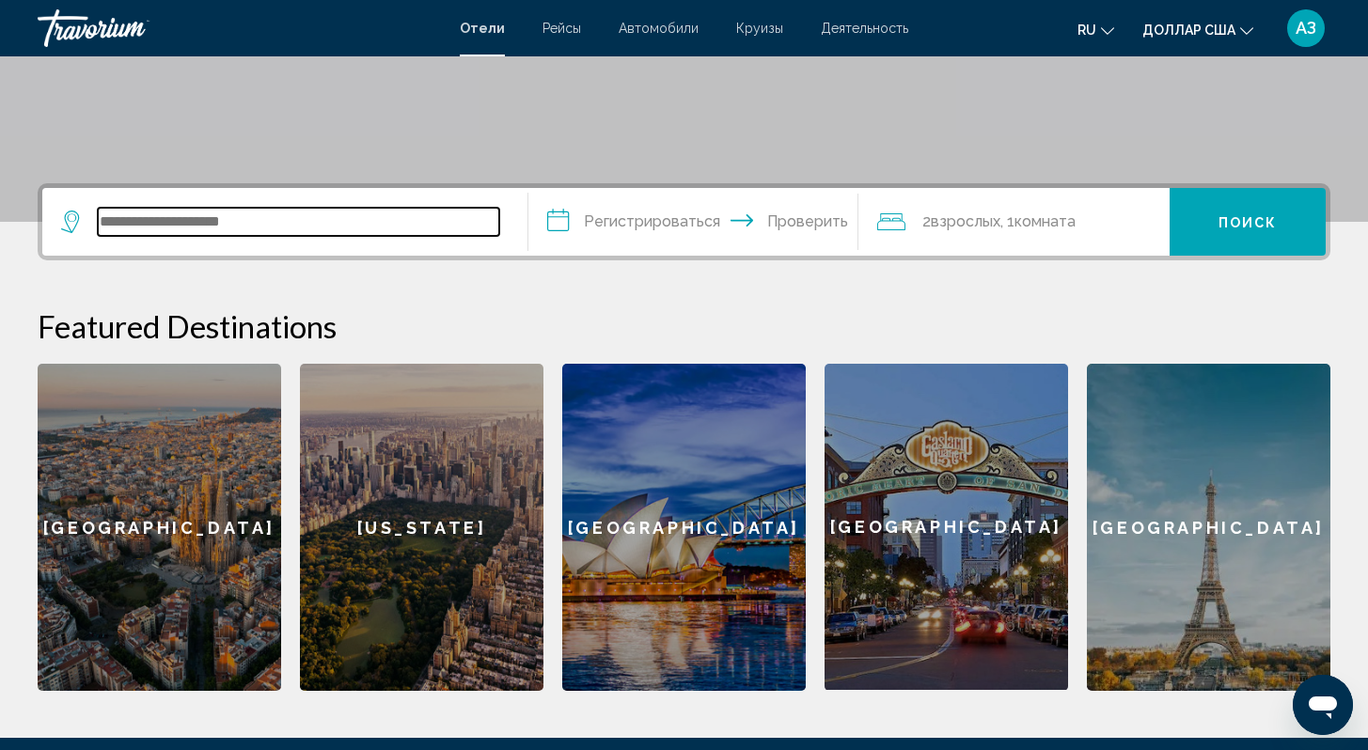
click at [169, 224] on input "Виджет поиска" at bounding box center [299, 222] width 402 height 28
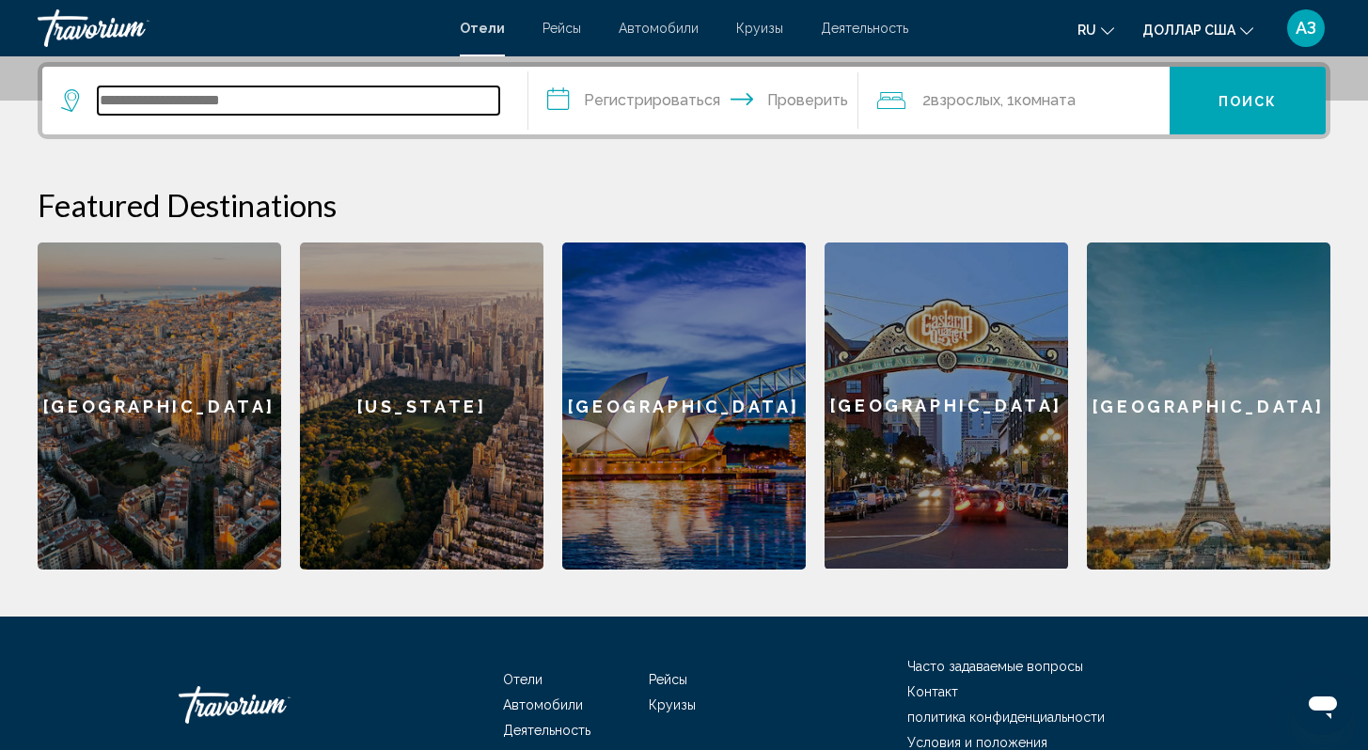
scroll to position [465, 0]
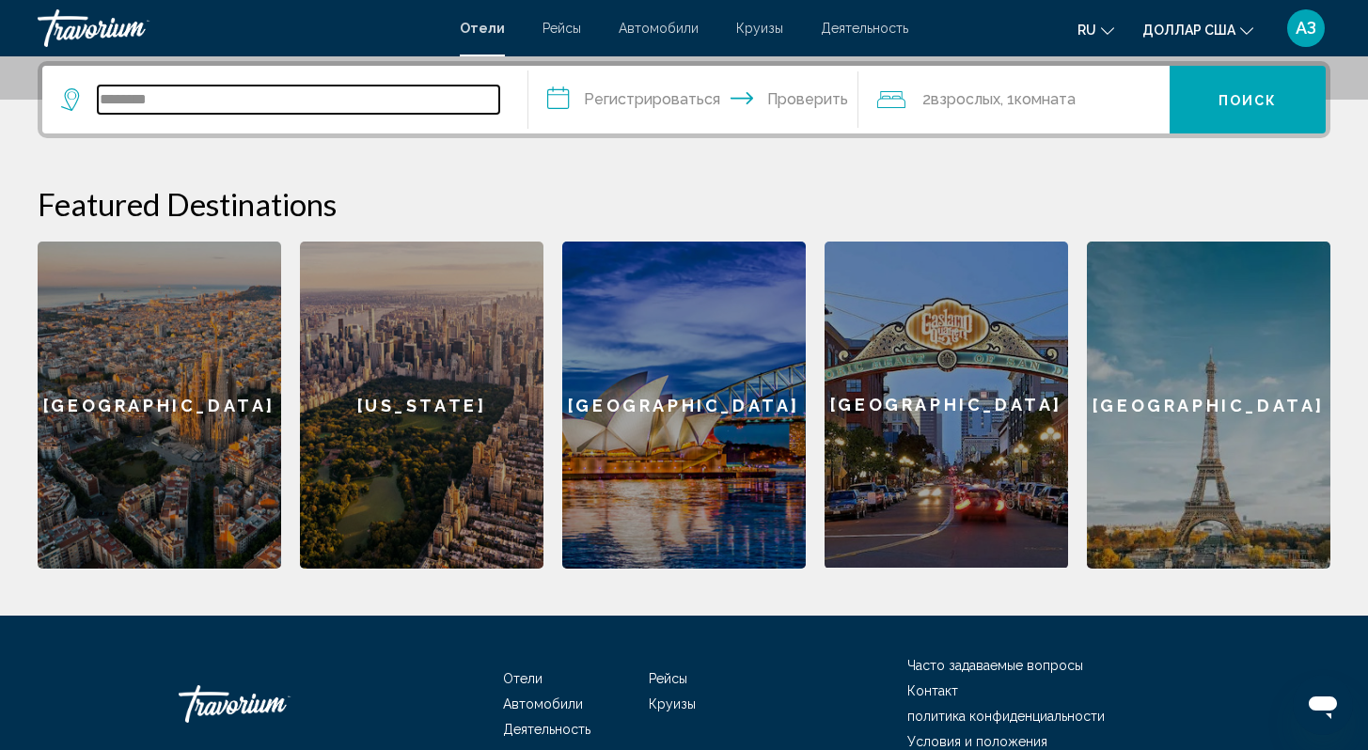
type input "********"
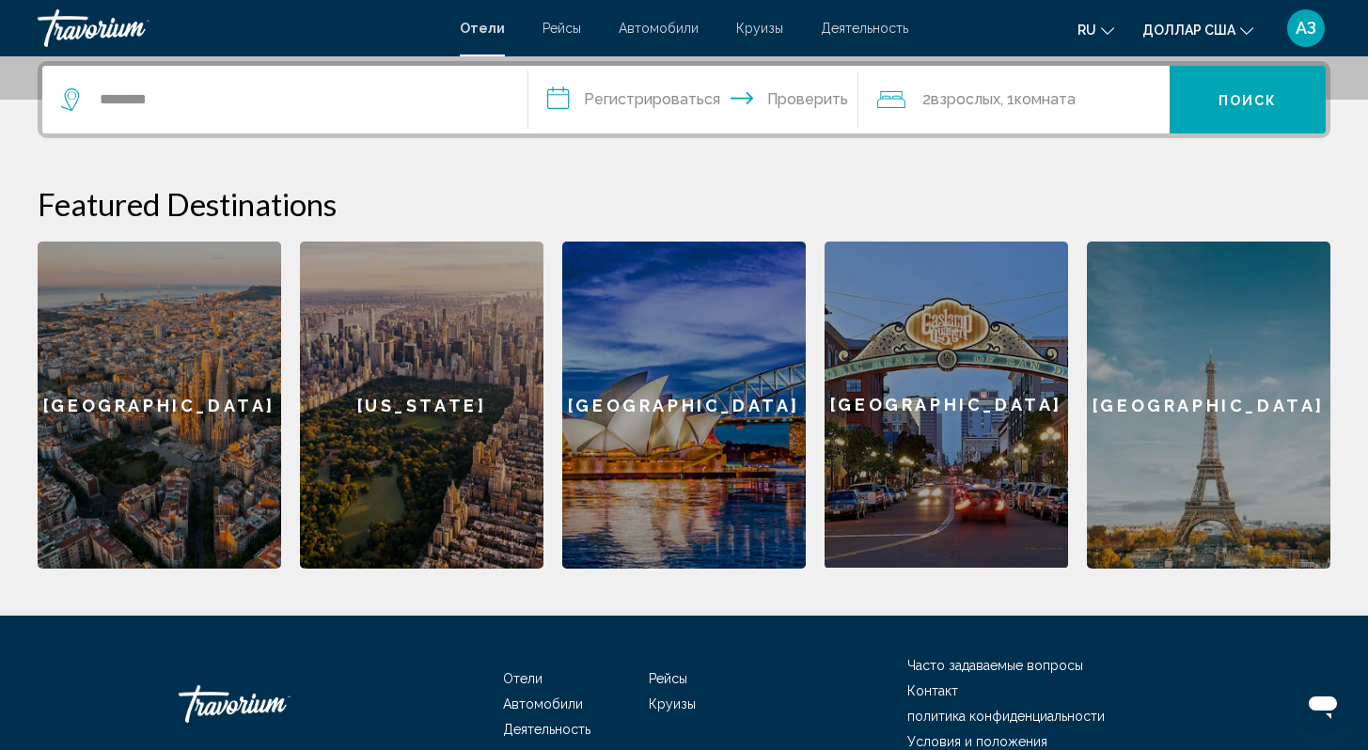
click at [544, 109] on input "**********" at bounding box center [697, 102] width 338 height 73
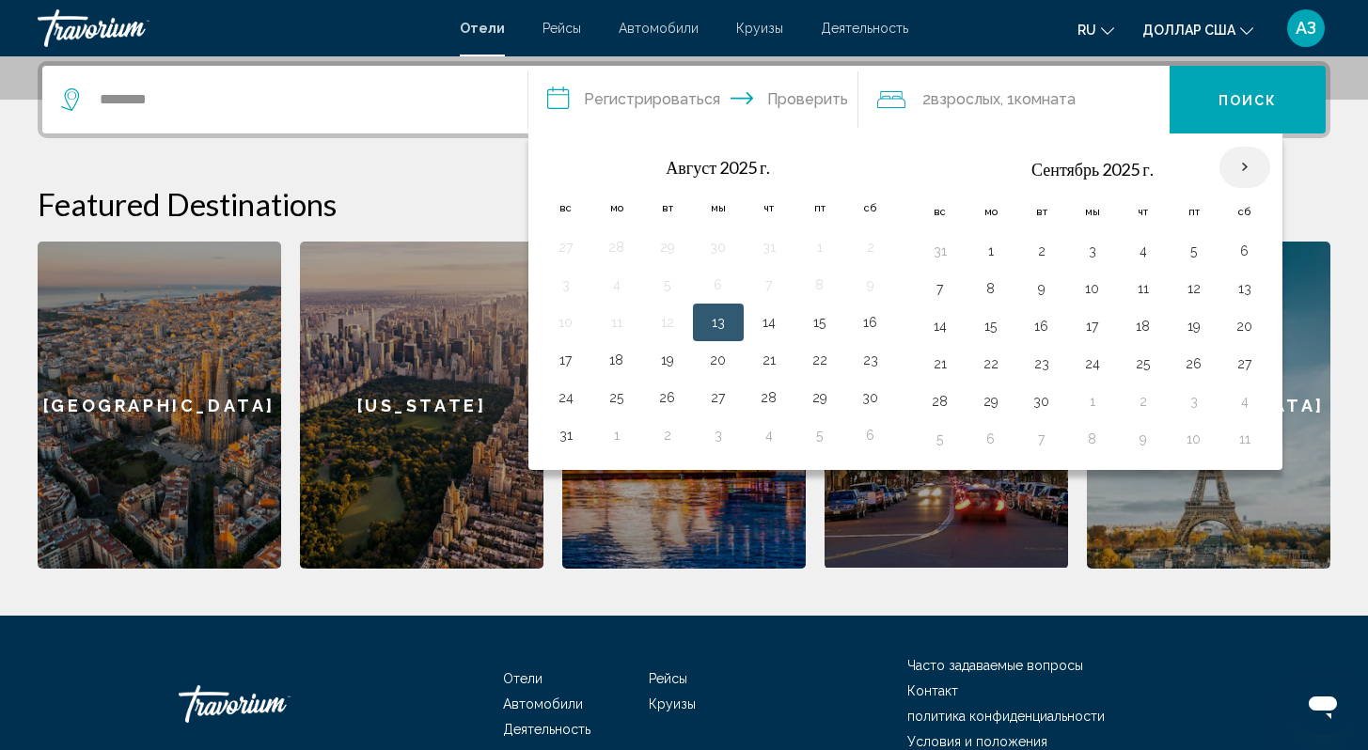
click at [1247, 168] on th "В следующем месяце" at bounding box center [1245, 167] width 51 height 41
click at [1244, 175] on th "В следующем месяце" at bounding box center [1245, 167] width 51 height 41
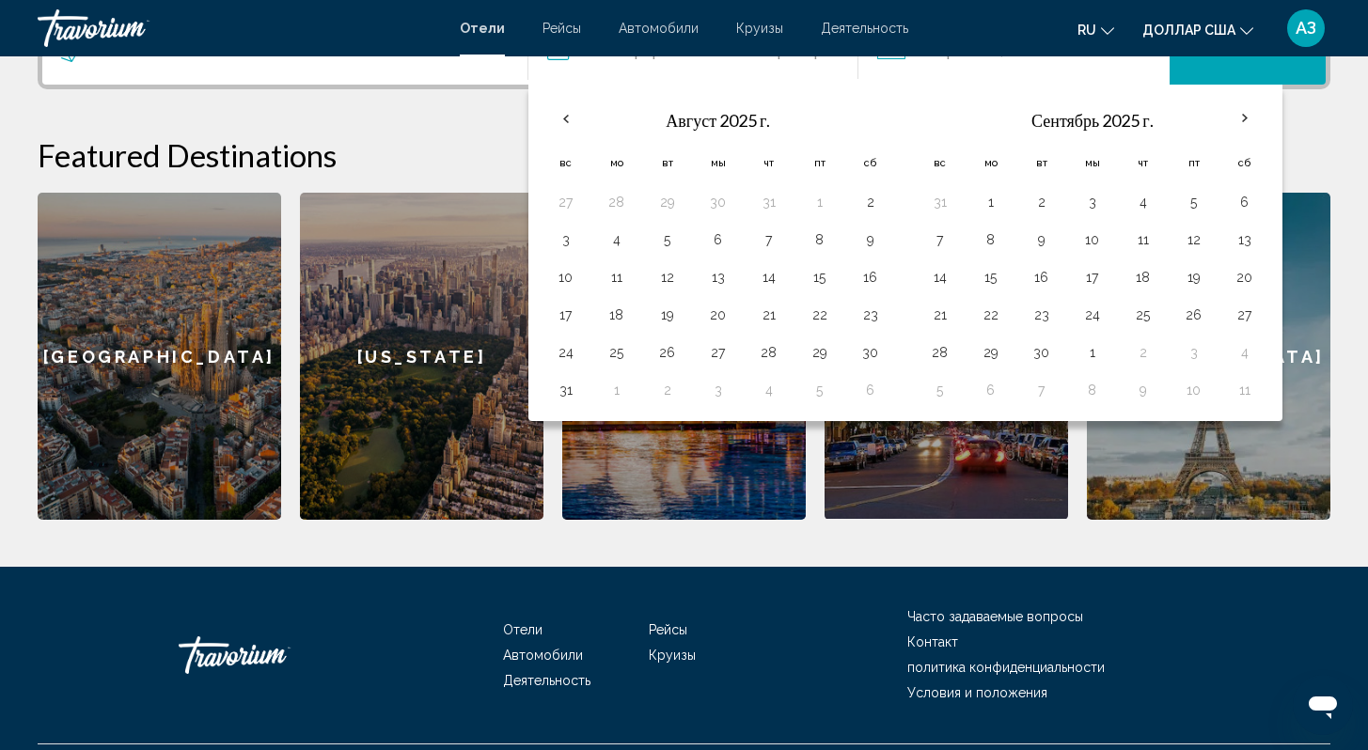
scroll to position [515, 0]
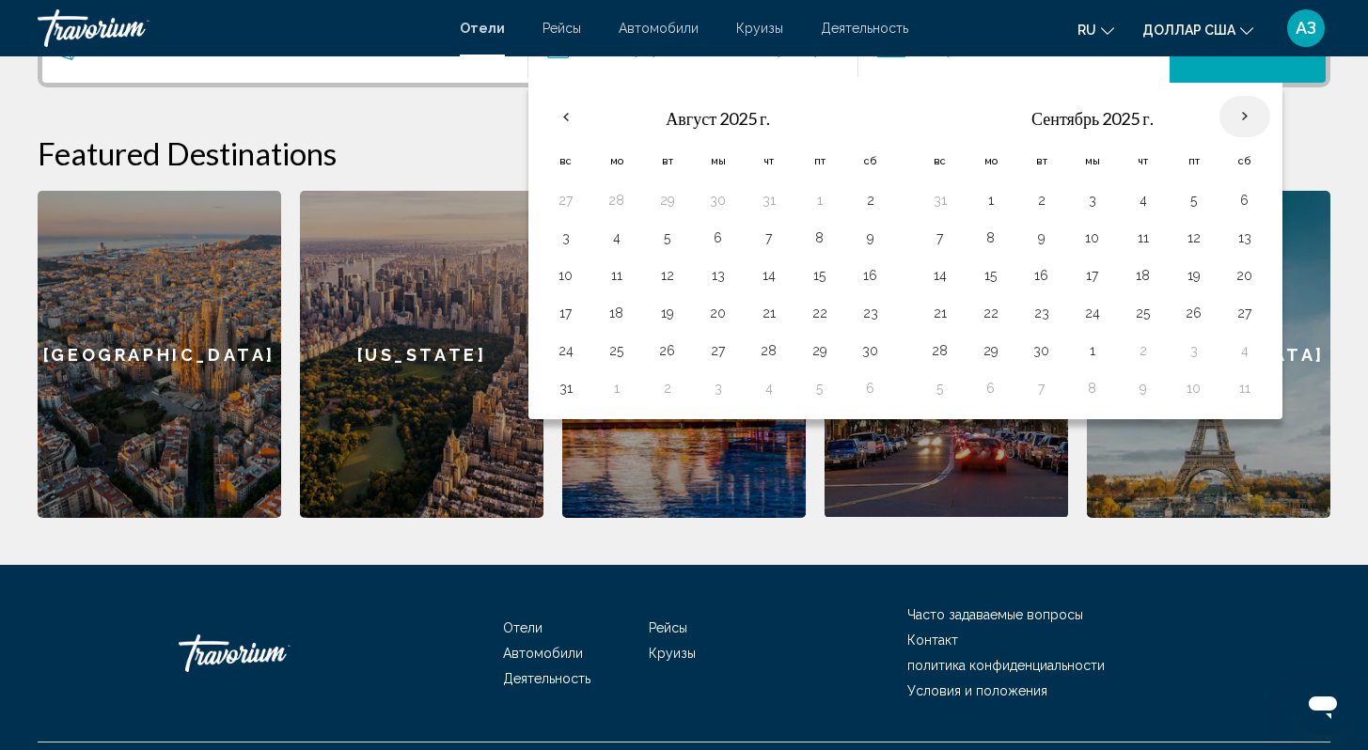
click at [1251, 116] on th "В следующем месяце" at bounding box center [1245, 116] width 51 height 41
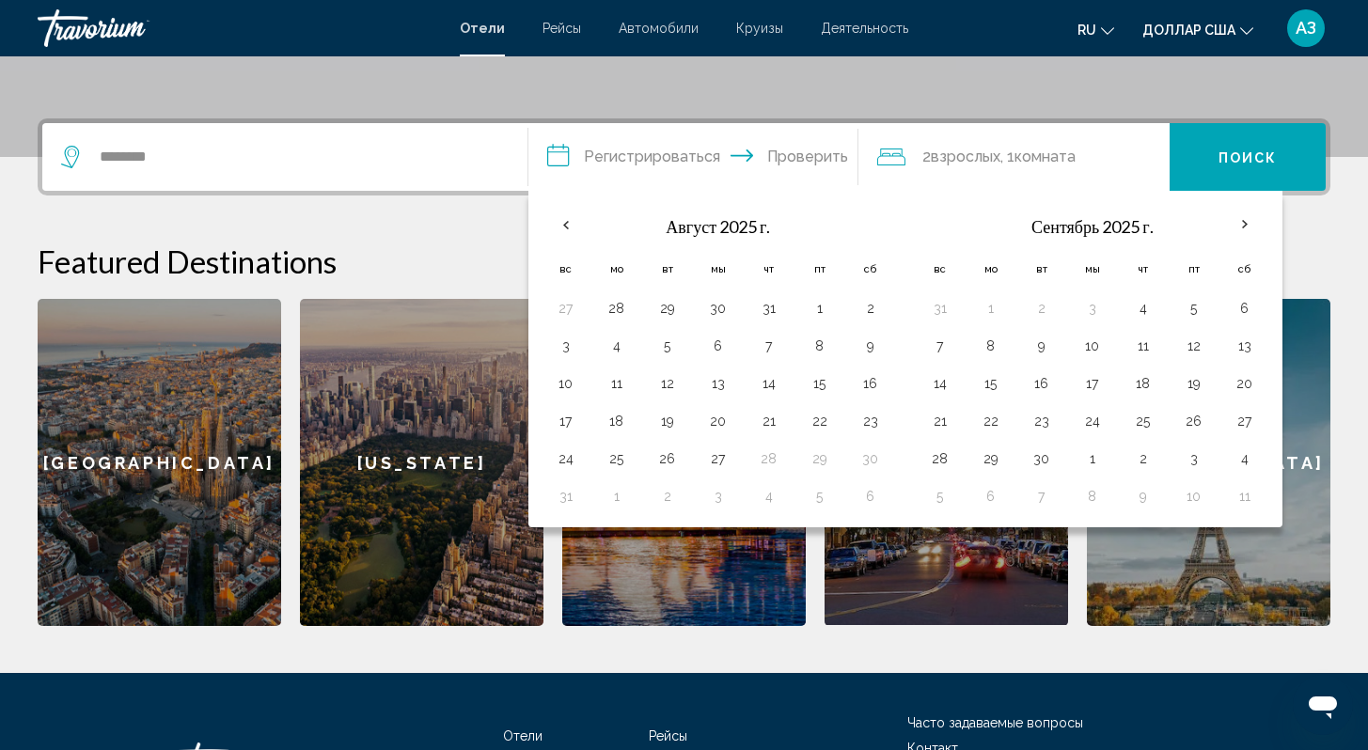
scroll to position [560, 0]
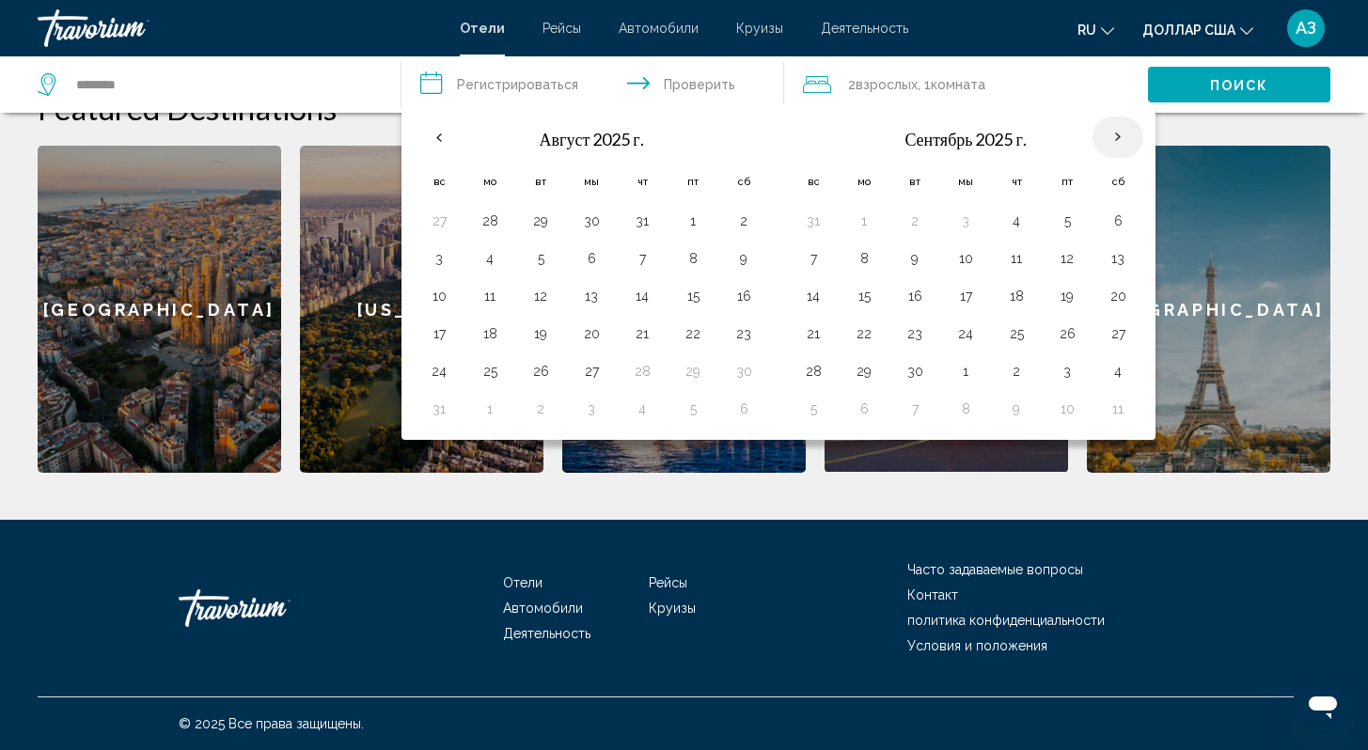
click at [1111, 135] on th "В следующем месяце" at bounding box center [1118, 137] width 51 height 41
click at [564, 88] on input "**********" at bounding box center [597, 87] width 390 height 62
click at [441, 87] on input "**********" at bounding box center [597, 87] width 390 height 62
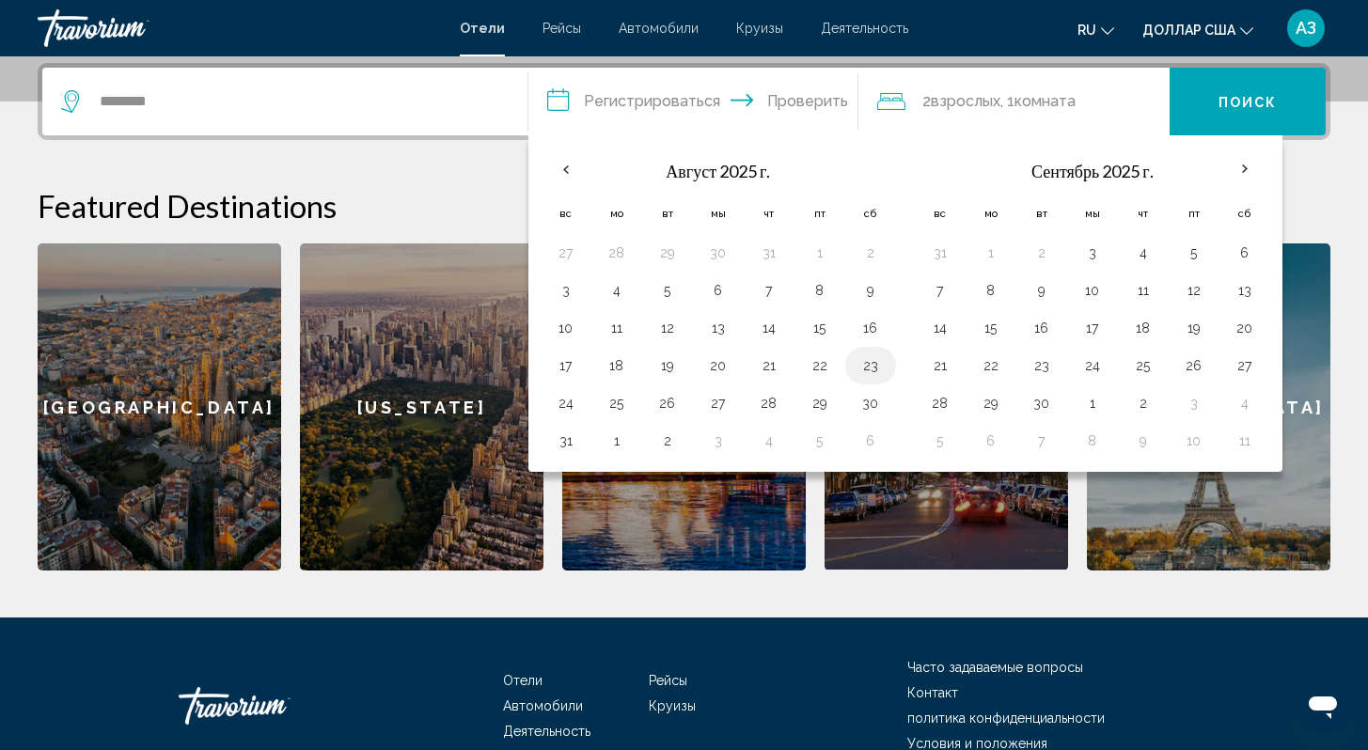
scroll to position [418, 0]
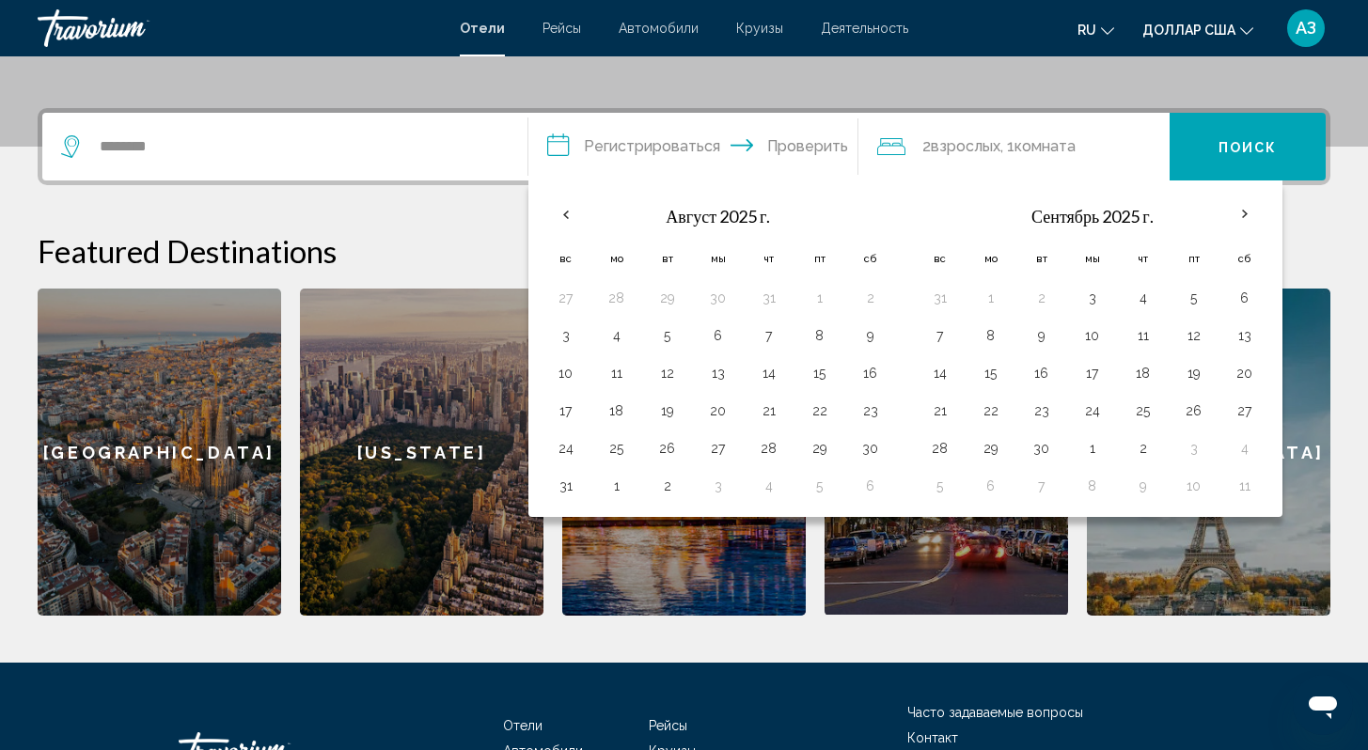
click at [904, 142] on icon "Путешественники: 2 взрослых, 0 детей" at bounding box center [891, 146] width 28 height 23
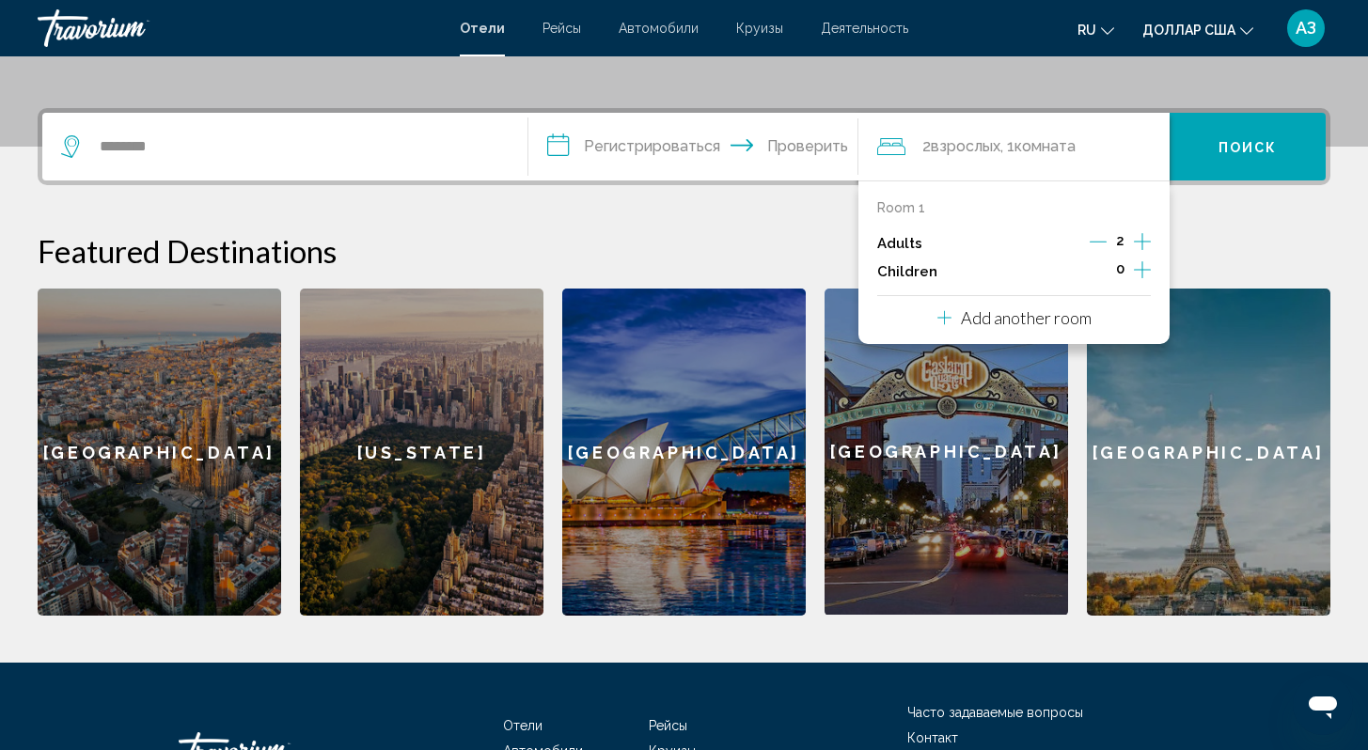
scroll to position [465, 0]
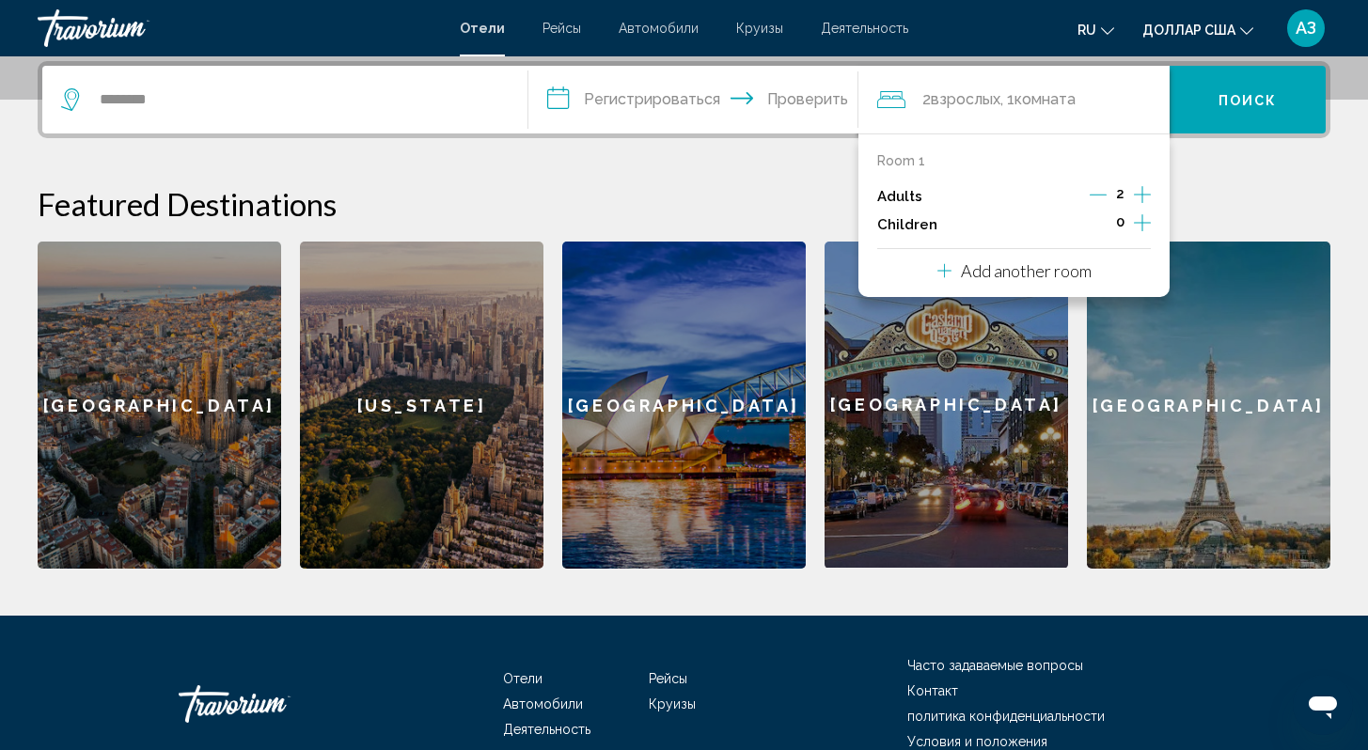
click at [800, 103] on input "**********" at bounding box center [697, 102] width 338 height 73
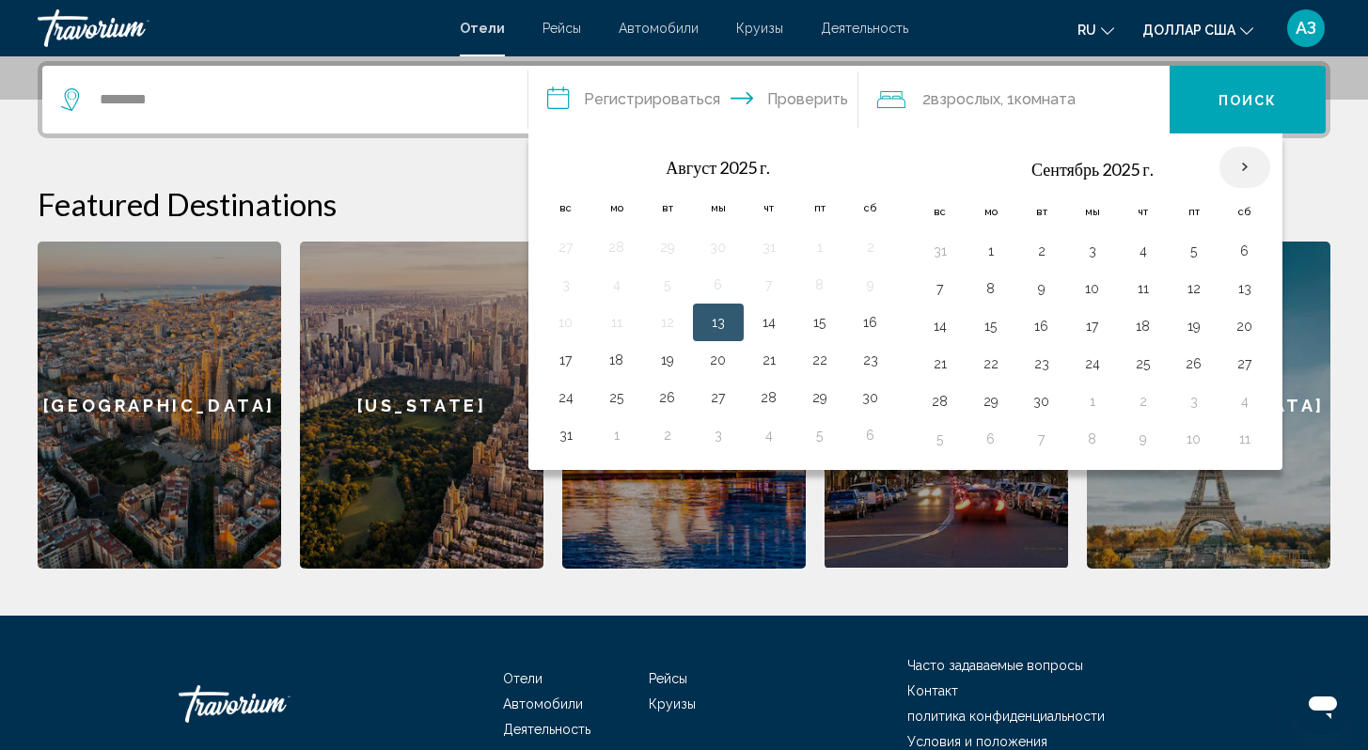
click at [1235, 168] on th "В следующем месяце" at bounding box center [1245, 167] width 51 height 41
click at [668, 102] on input "**********" at bounding box center [697, 102] width 338 height 73
click at [450, 179] on div "**********" at bounding box center [684, 315] width 1368 height 508
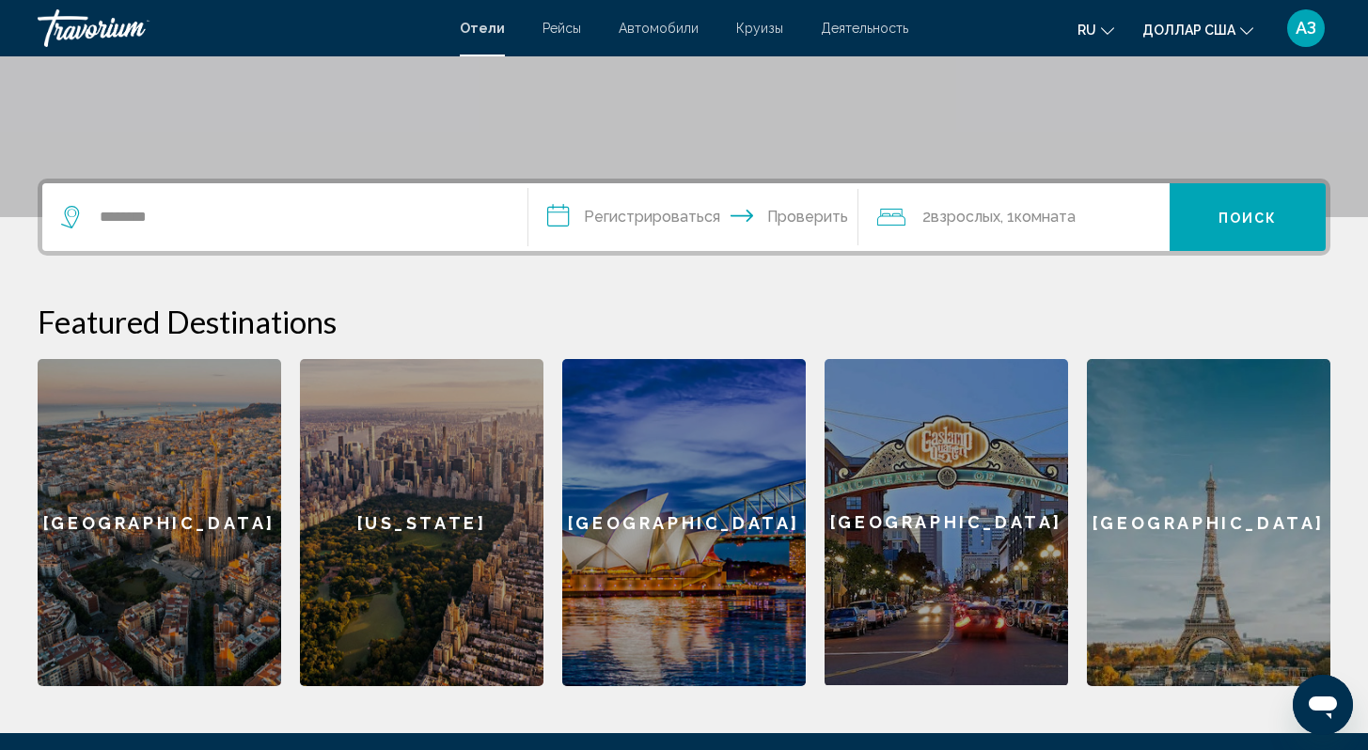
scroll to position [323, 0]
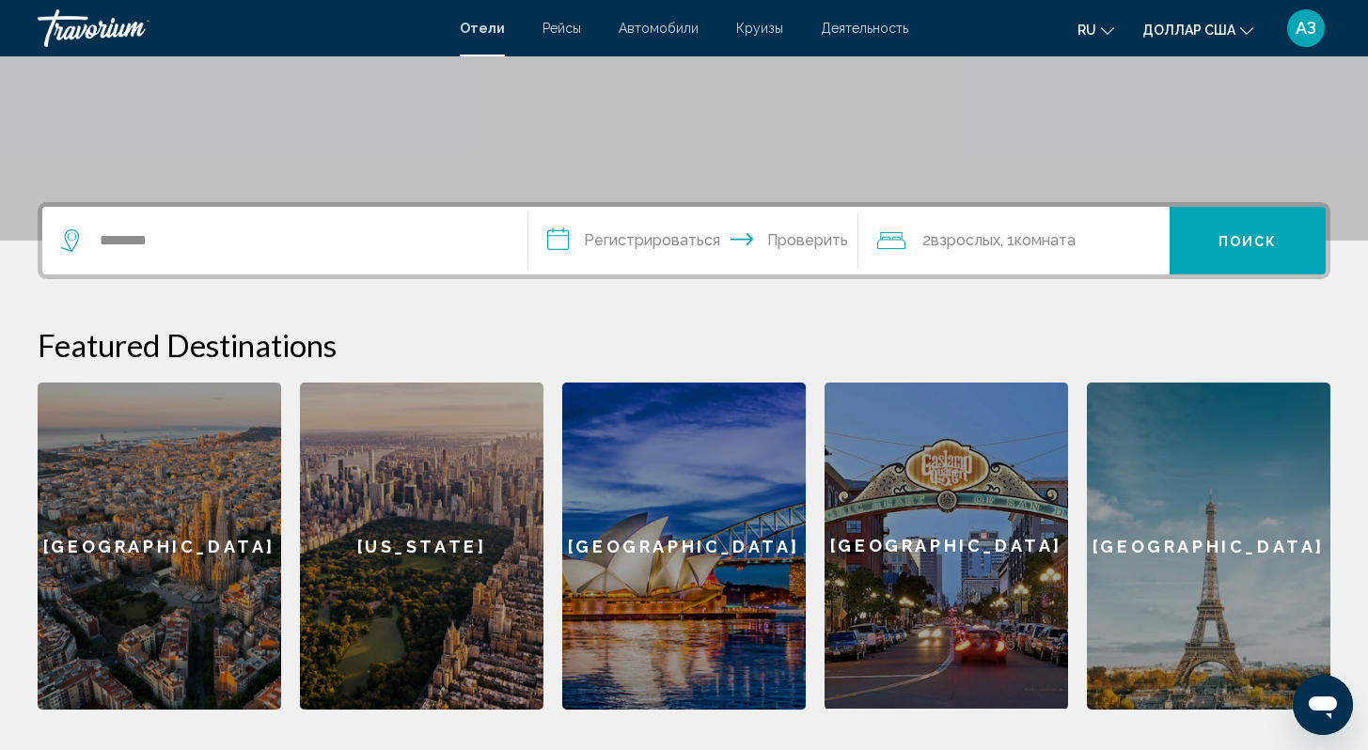
click at [564, 27] on font "Рейсы" at bounding box center [562, 28] width 39 height 15
